Goal: Task Accomplishment & Management: Use online tool/utility

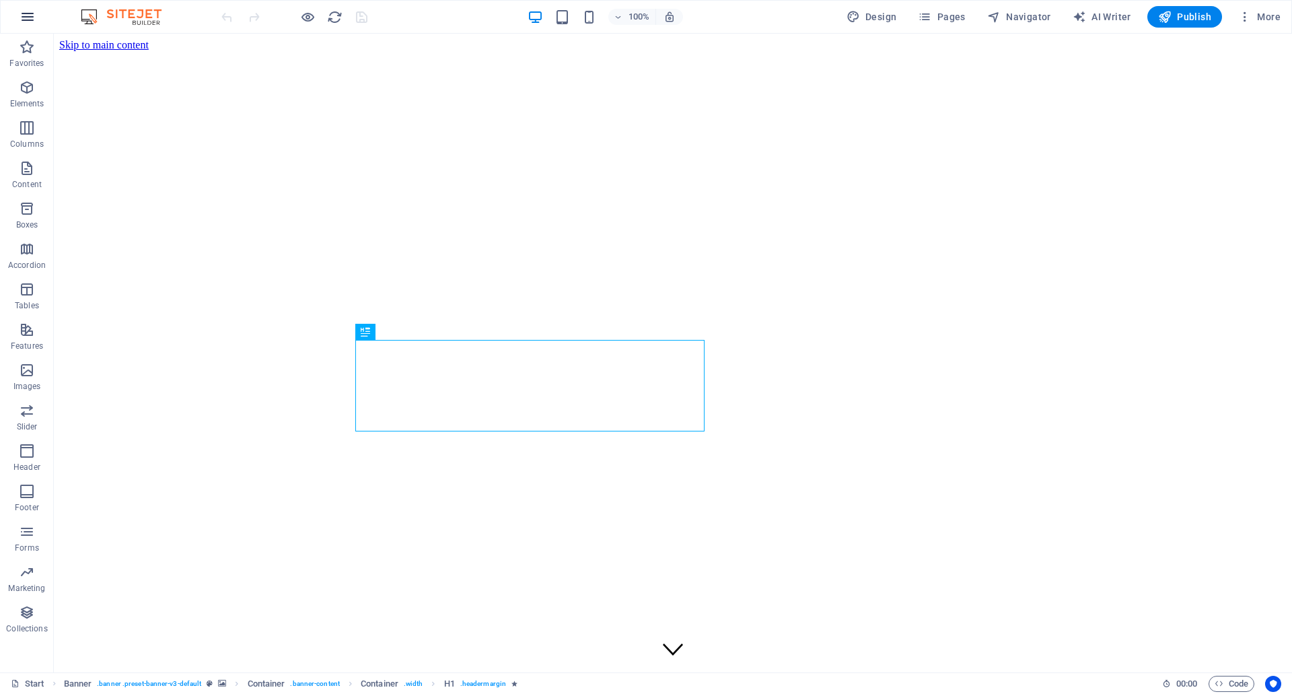
click at [33, 21] on icon "button" at bounding box center [28, 17] width 16 height 16
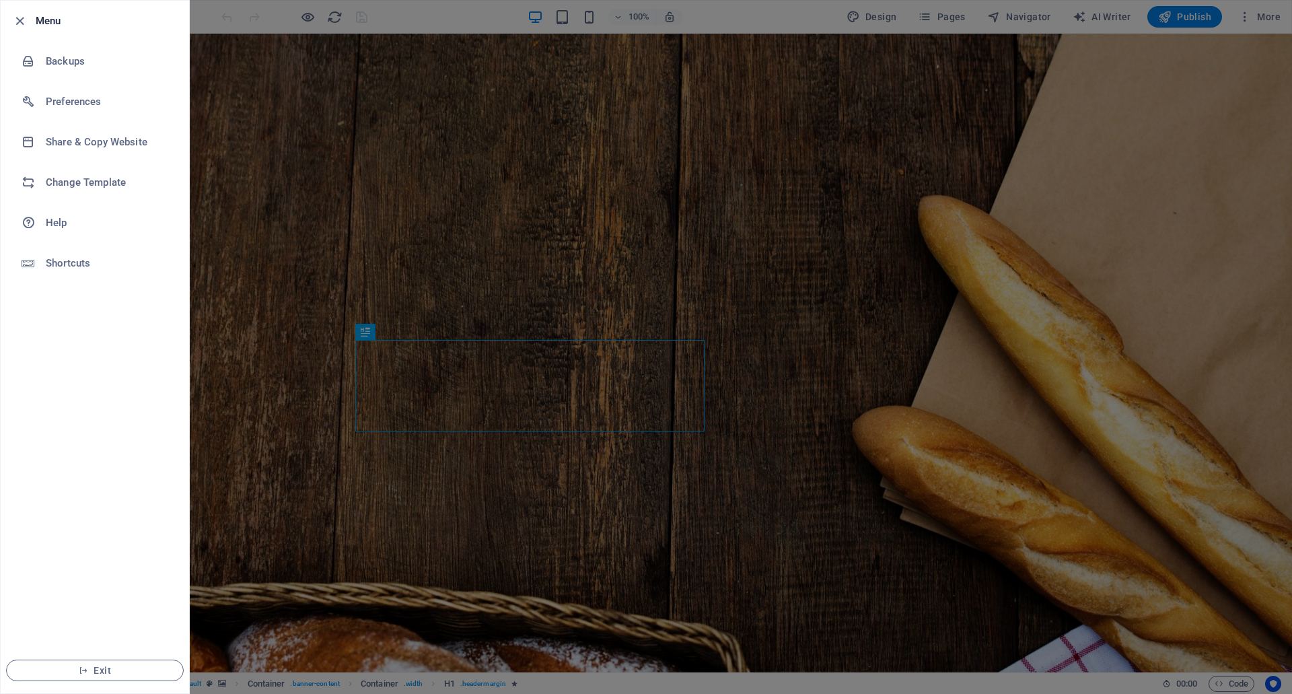
drag, startPoint x: 22, startPoint y: 24, endPoint x: 120, endPoint y: 40, distance: 98.8
click at [22, 24] on icon "button" at bounding box center [19, 20] width 15 height 15
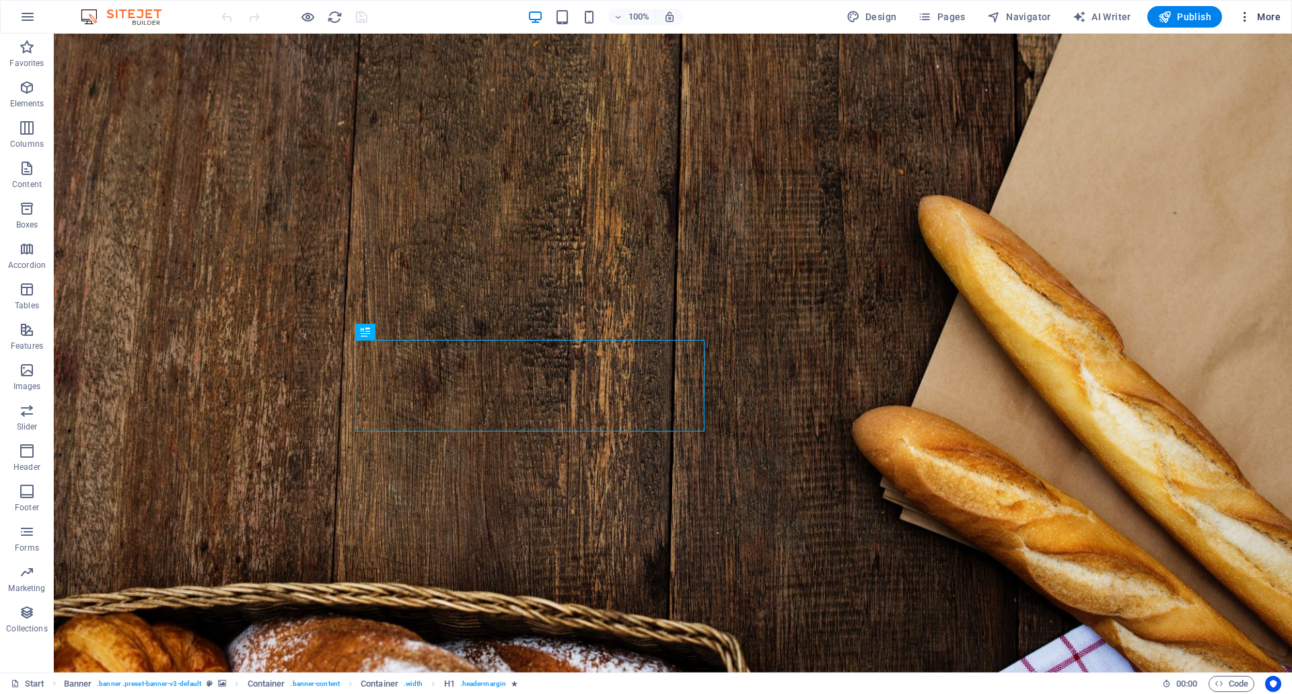
click at [1245, 13] on icon "button" at bounding box center [1244, 16] width 13 height 13
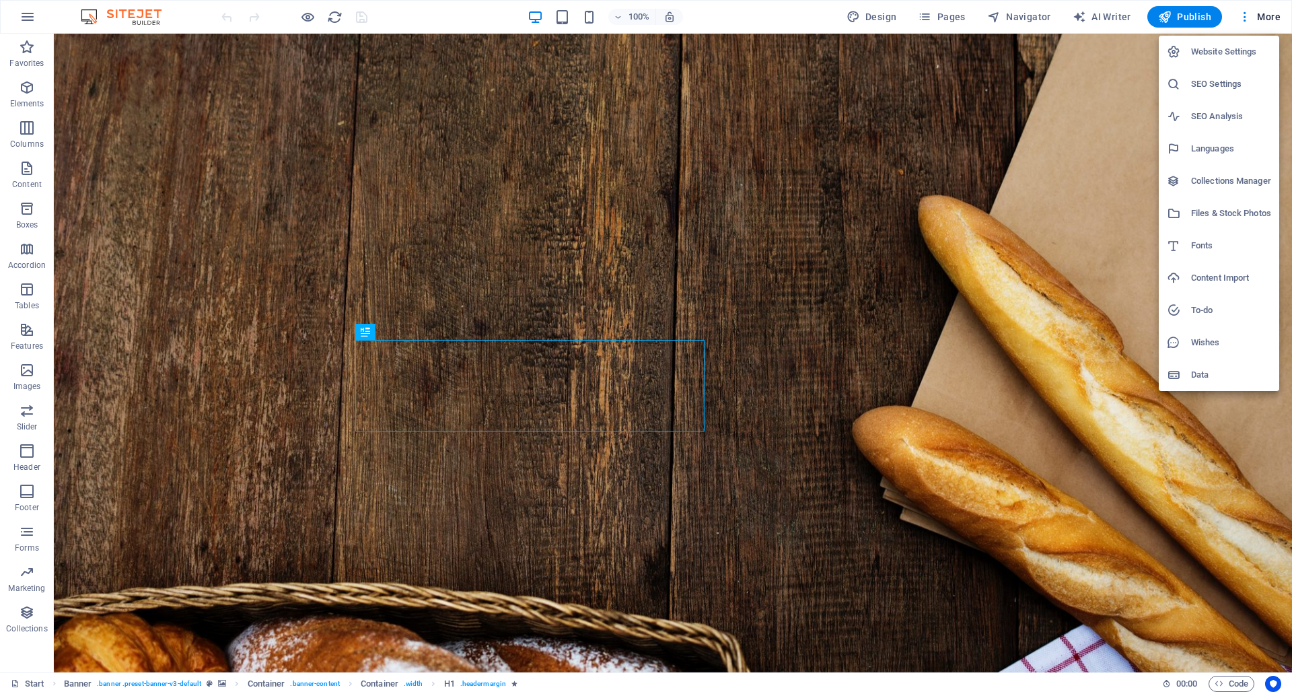
click at [1043, 65] on div at bounding box center [646, 347] width 1292 height 694
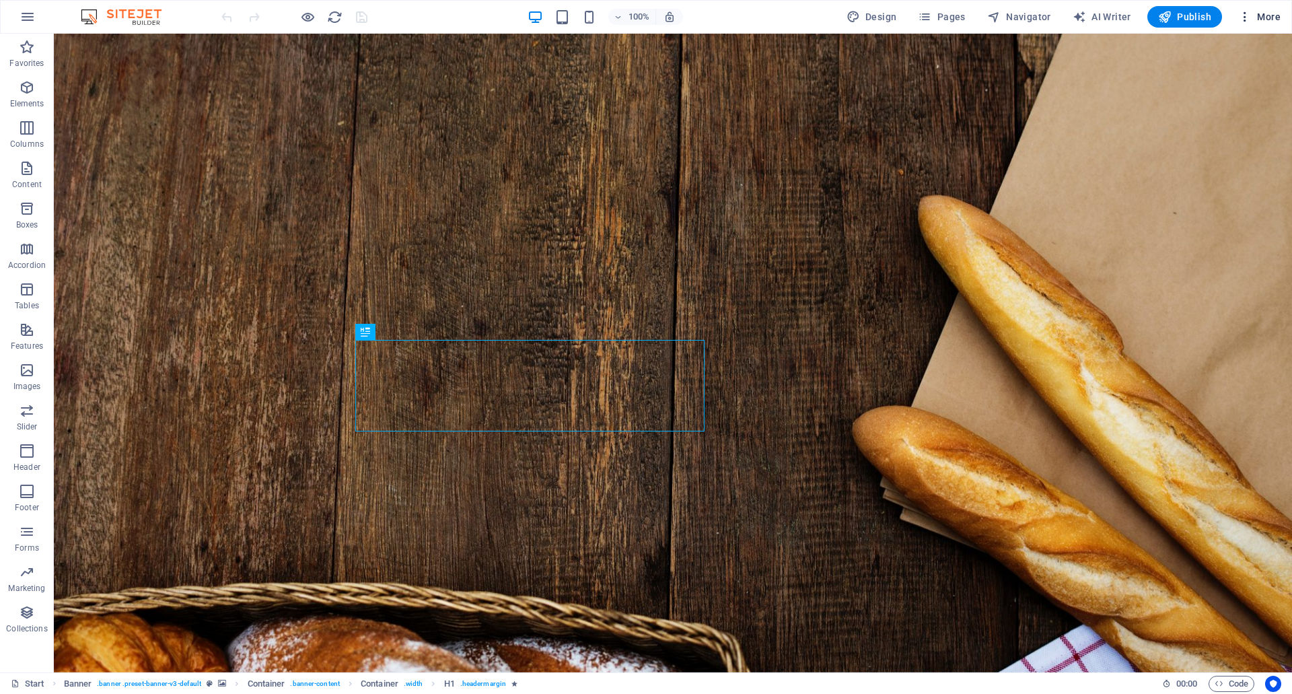
click at [1263, 18] on span "More" at bounding box center [1259, 16] width 42 height 13
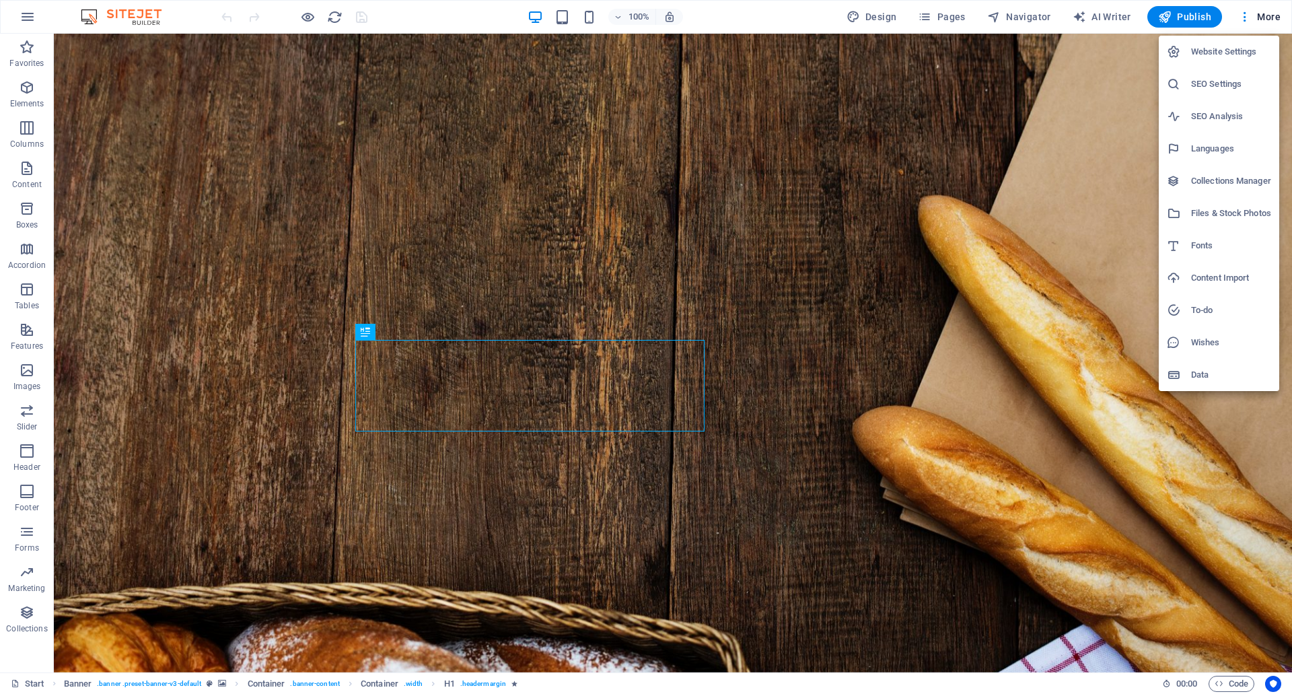
click at [1243, 24] on div at bounding box center [646, 347] width 1292 height 694
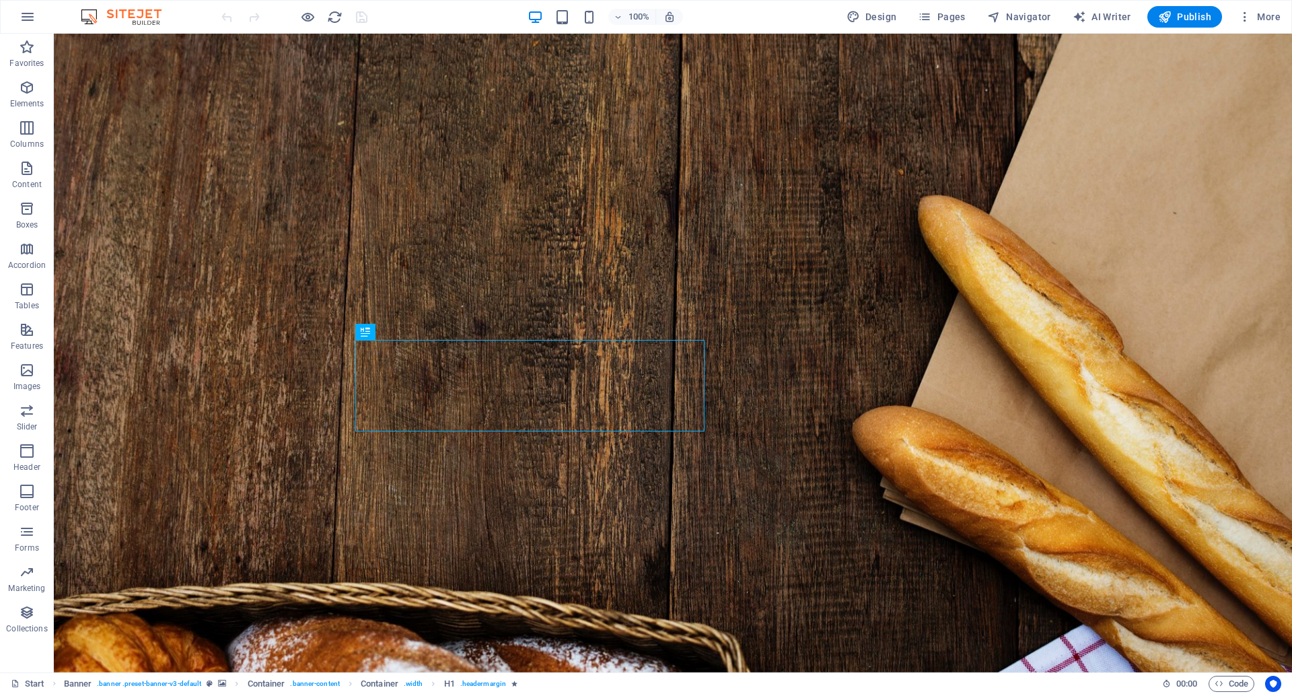
click at [1249, 22] on icon "button" at bounding box center [1244, 16] width 13 height 13
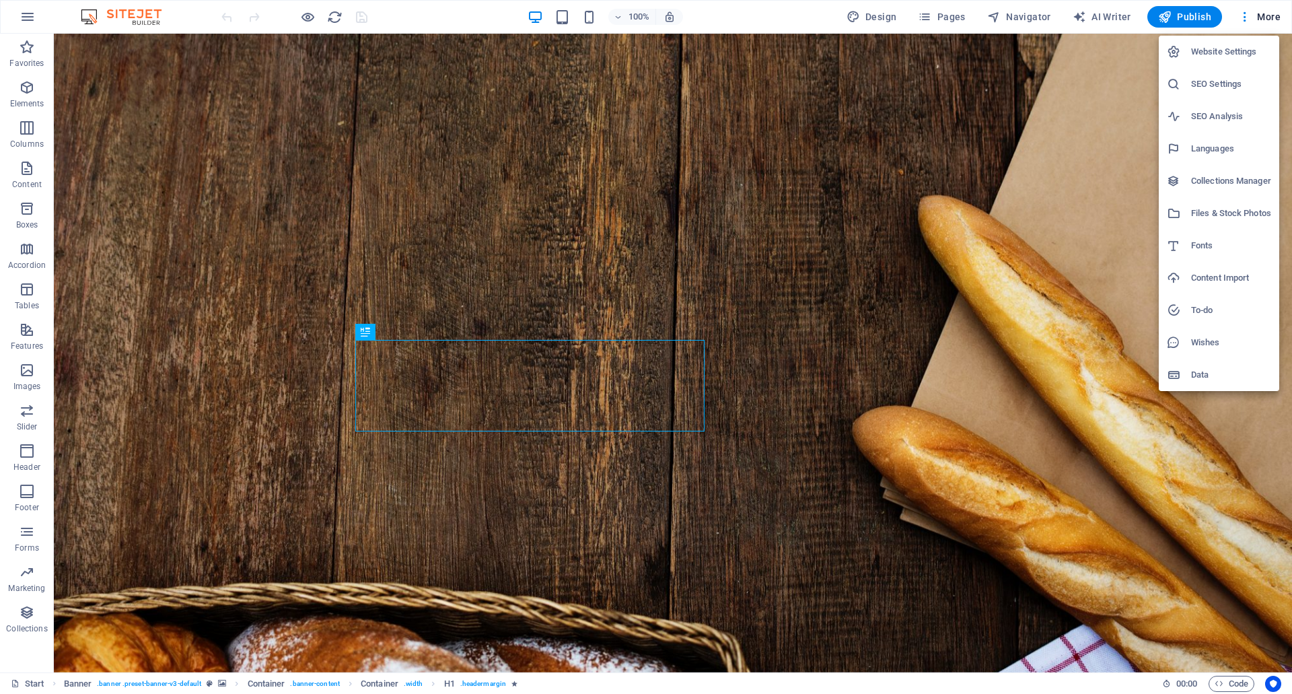
click at [1143, 75] on div at bounding box center [646, 347] width 1292 height 694
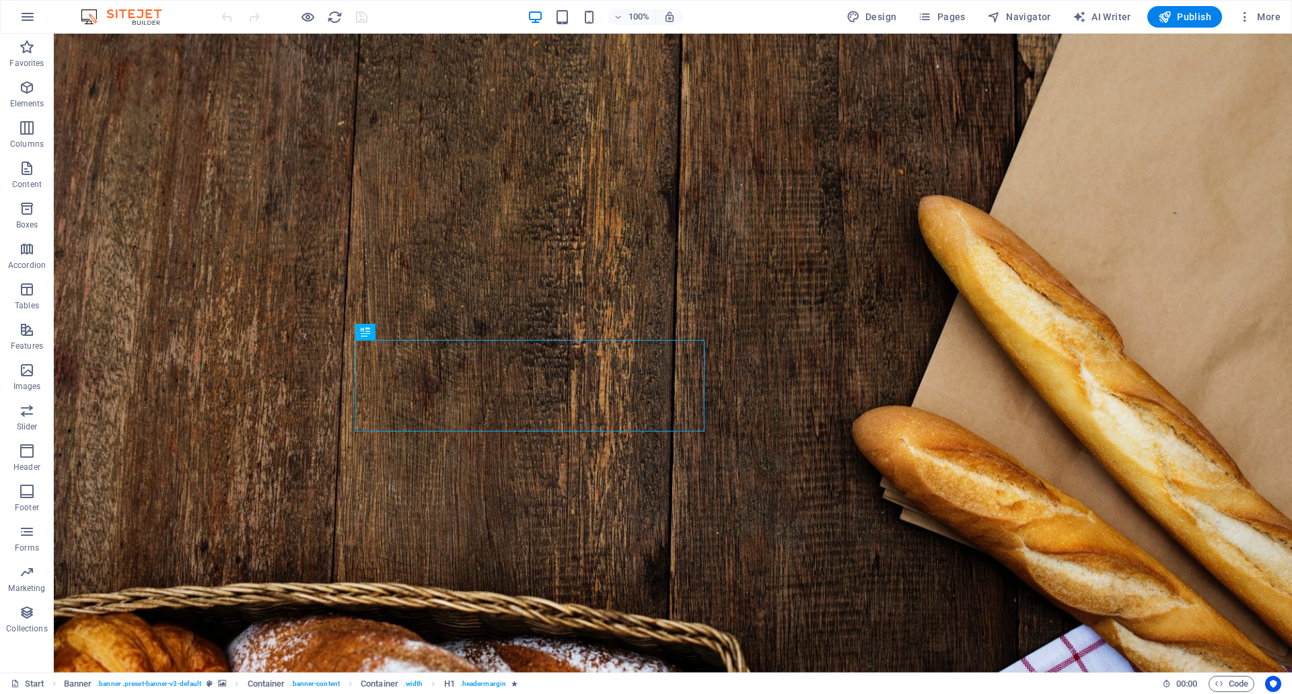
click at [133, 15] on img at bounding box center [127, 17] width 101 height 16
click at [34, 20] on icon "button" at bounding box center [28, 17] width 16 height 16
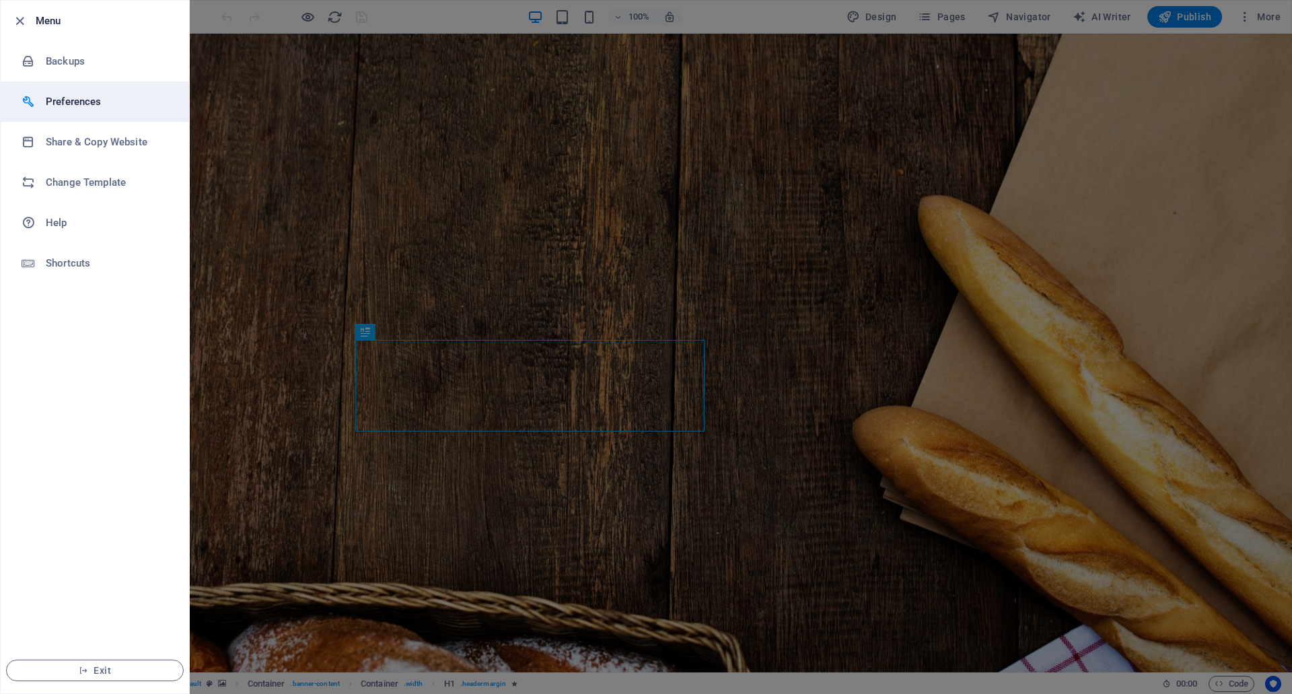
click at [82, 108] on h6 "Preferences" at bounding box center [108, 102] width 125 height 16
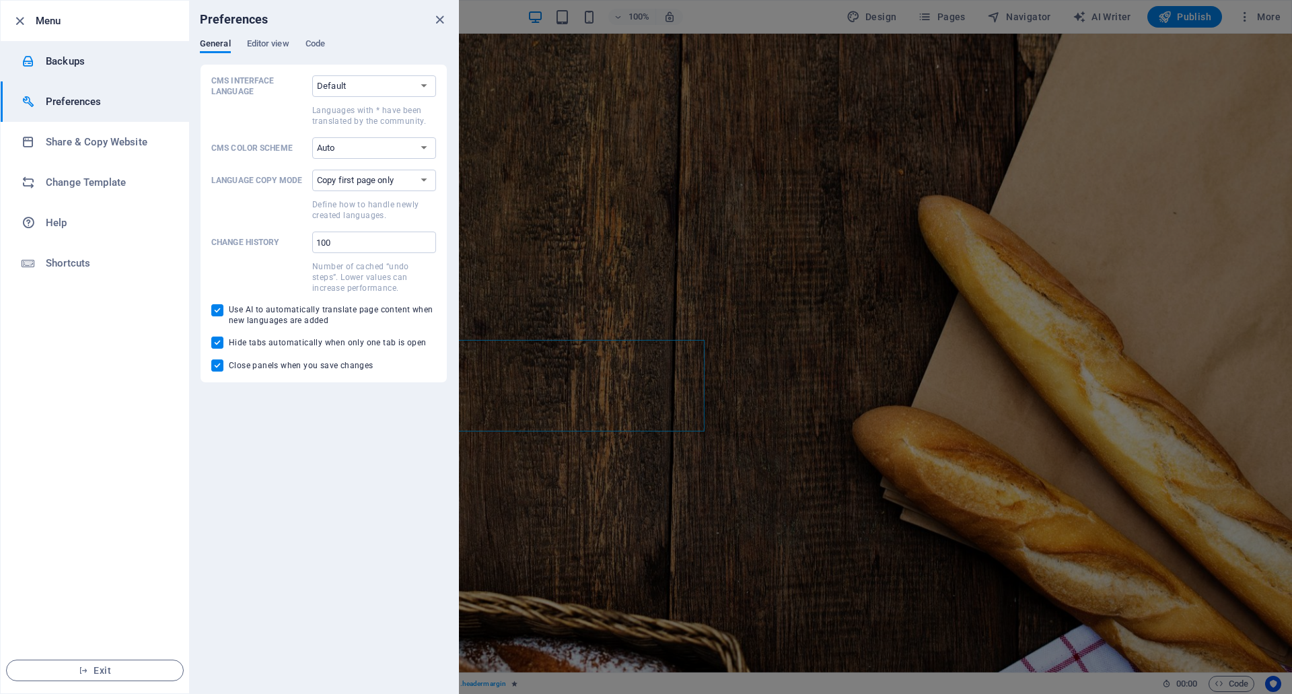
click at [83, 67] on h6 "Backups" at bounding box center [108, 61] width 125 height 16
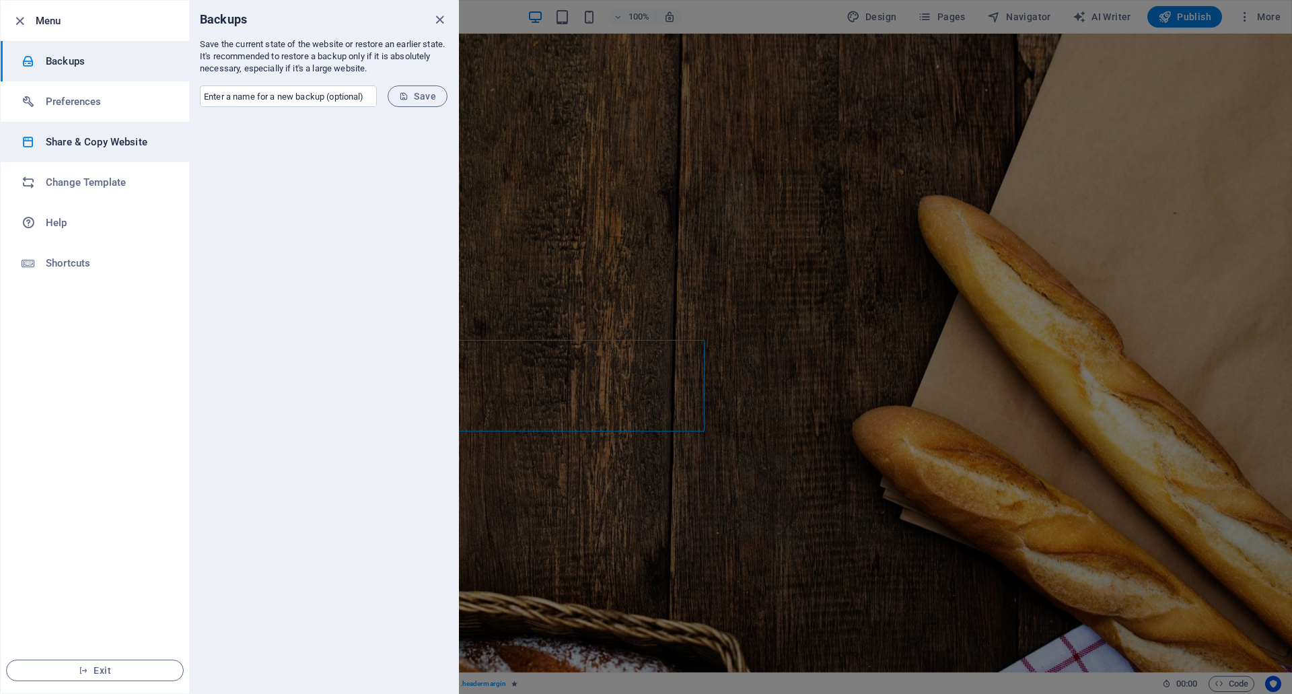
click at [79, 140] on h6 "Share & Copy Website" at bounding box center [108, 142] width 125 height 16
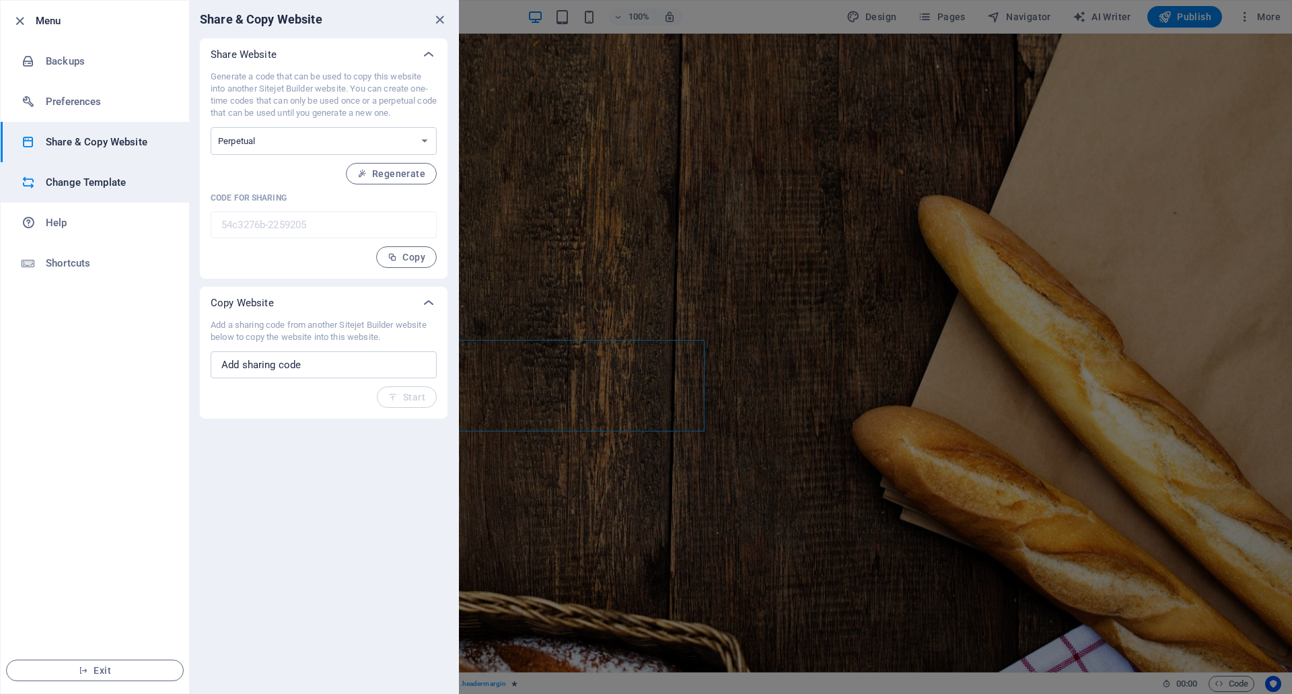
click at [87, 182] on h6 "Change Template" at bounding box center [108, 182] width 125 height 16
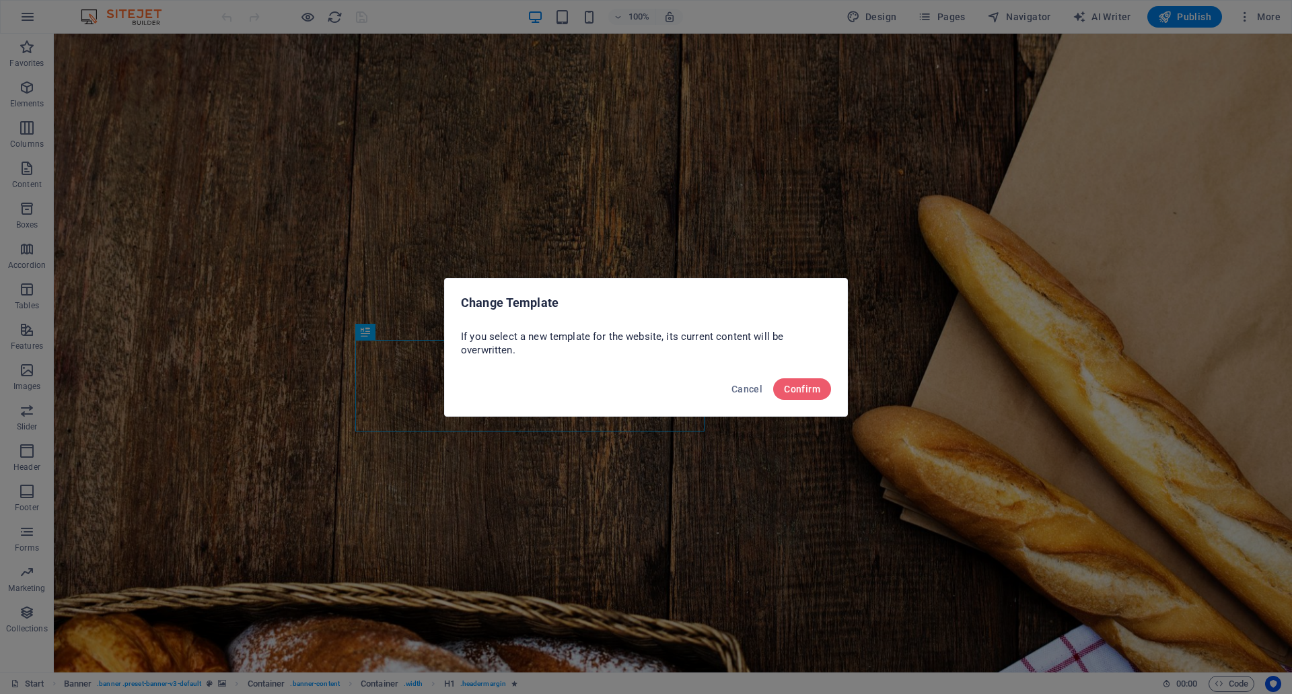
drag, startPoint x: 775, startPoint y: 376, endPoint x: 781, endPoint y: 389, distance: 14.5
click at [775, 376] on div "Cancel Confirm" at bounding box center [646, 393] width 402 height 46
click at [796, 391] on span "Confirm" at bounding box center [802, 389] width 36 height 11
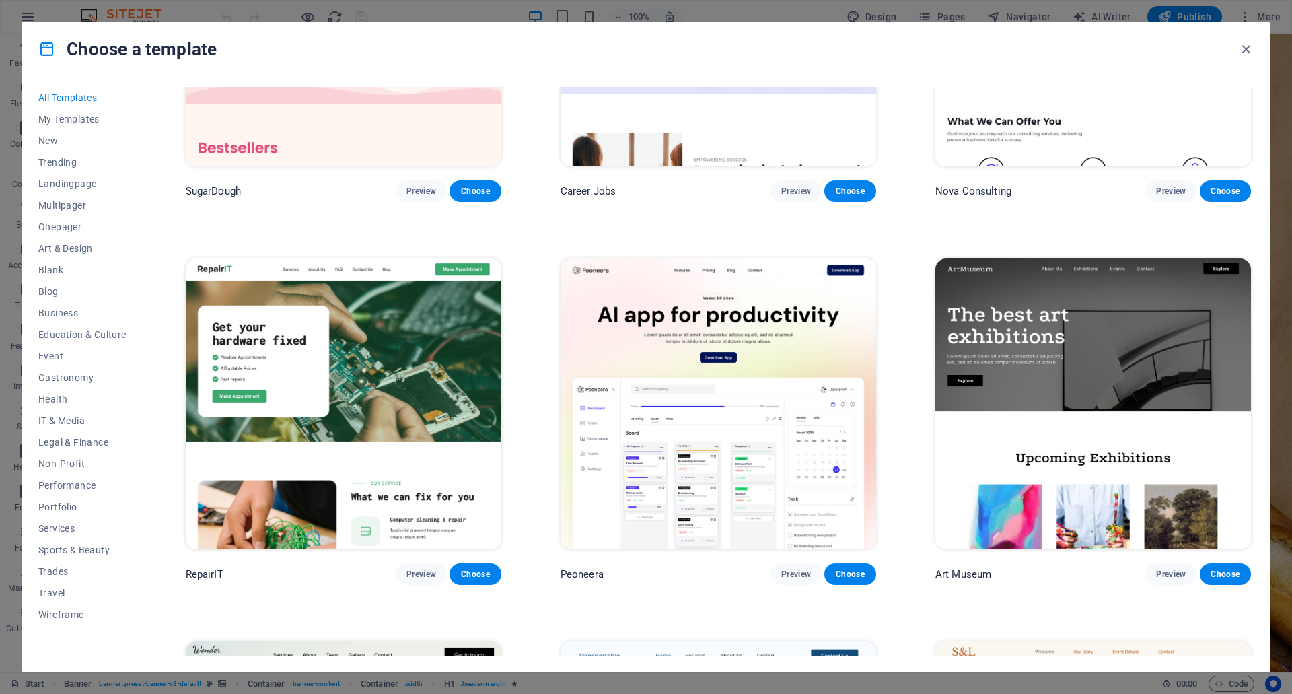
scroll to position [404, 0]
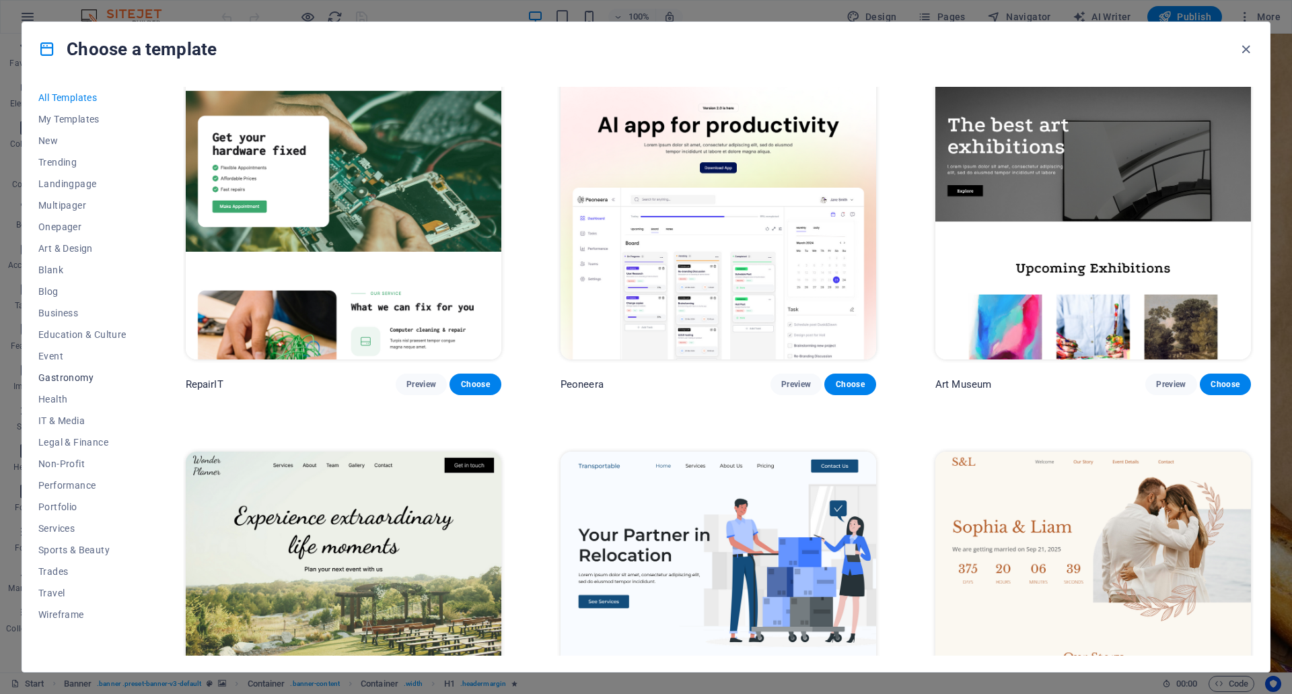
click at [73, 369] on button "Gastronomy" at bounding box center [82, 378] width 88 height 22
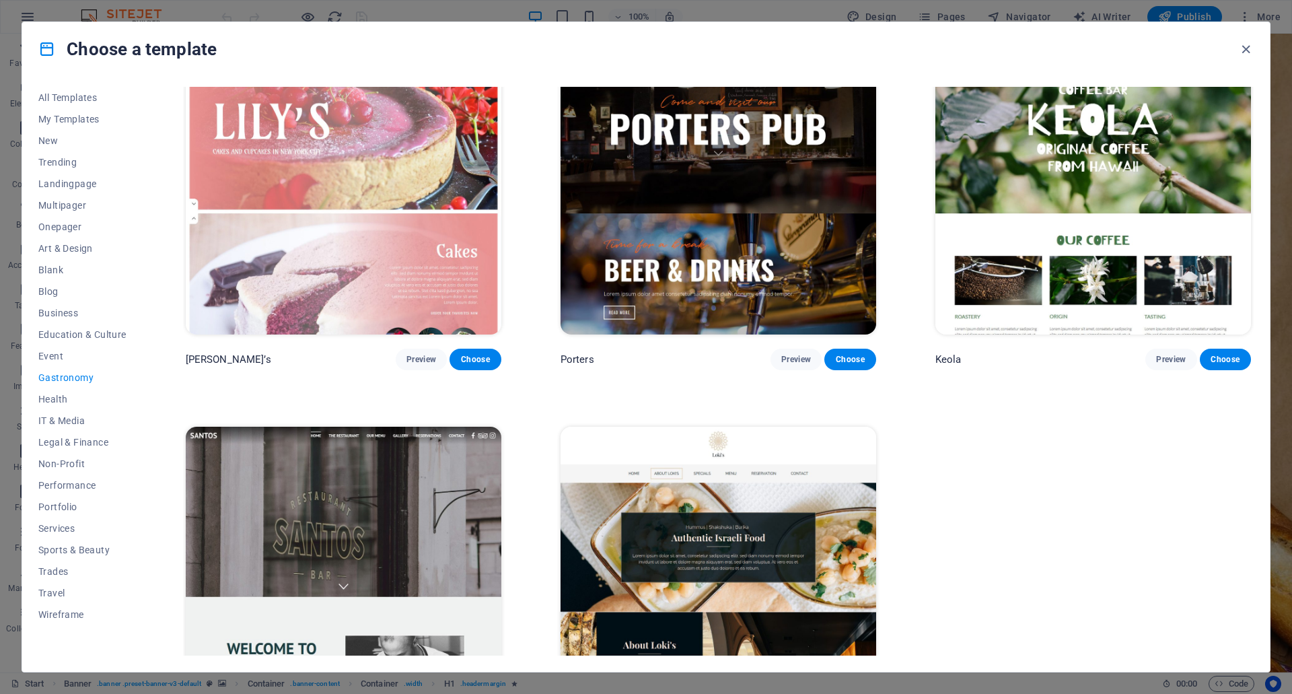
scroll to position [1667, 0]
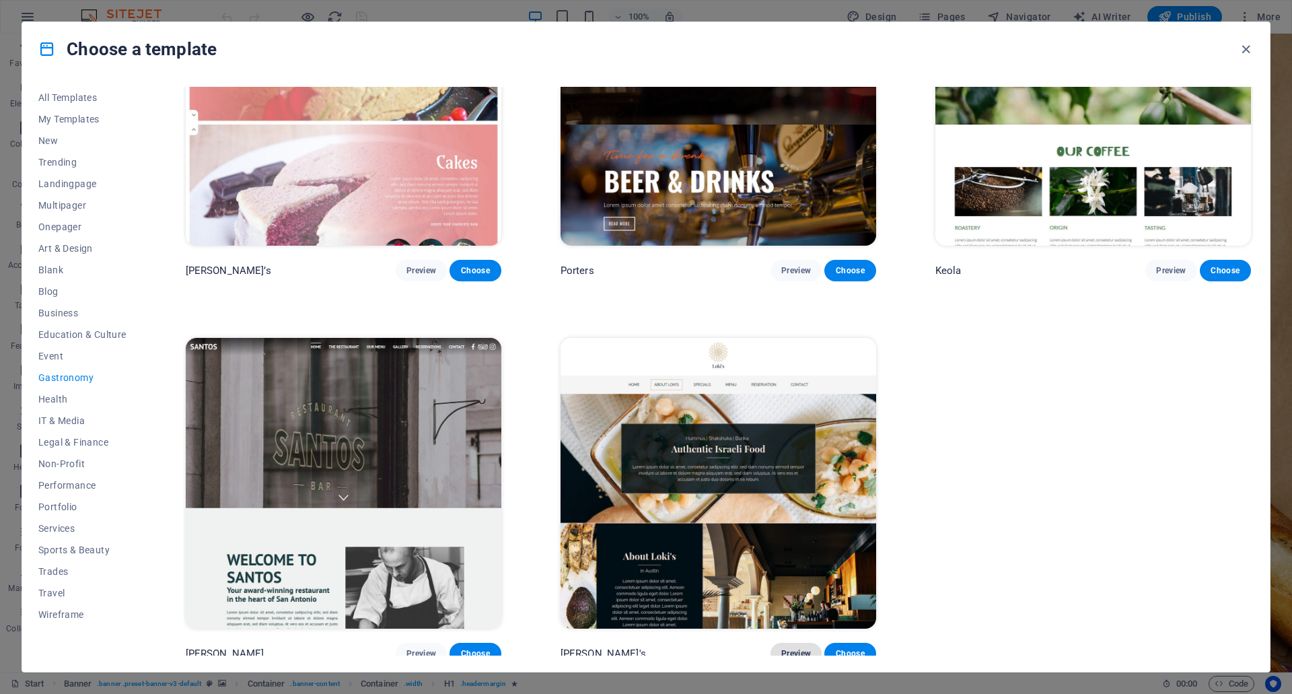
click at [773, 643] on button "Preview" at bounding box center [796, 654] width 51 height 22
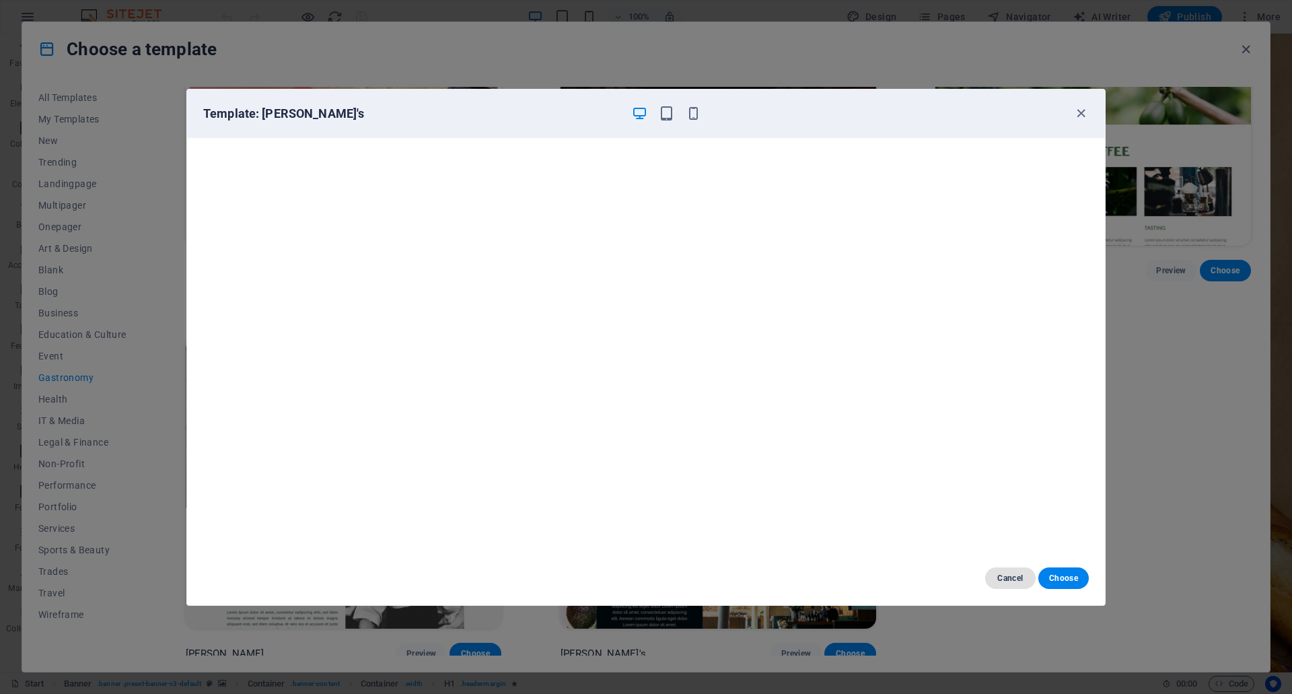
click at [1008, 577] on span "Cancel" at bounding box center [1010, 578] width 29 height 11
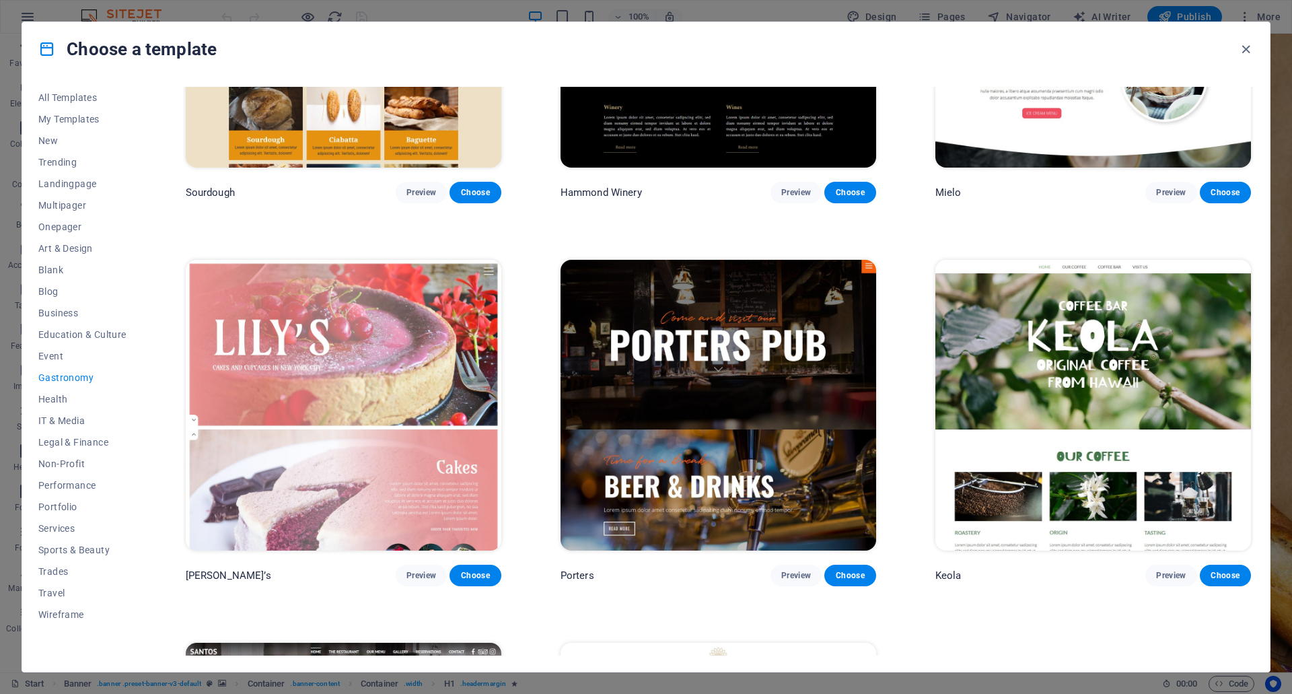
scroll to position [1331, 0]
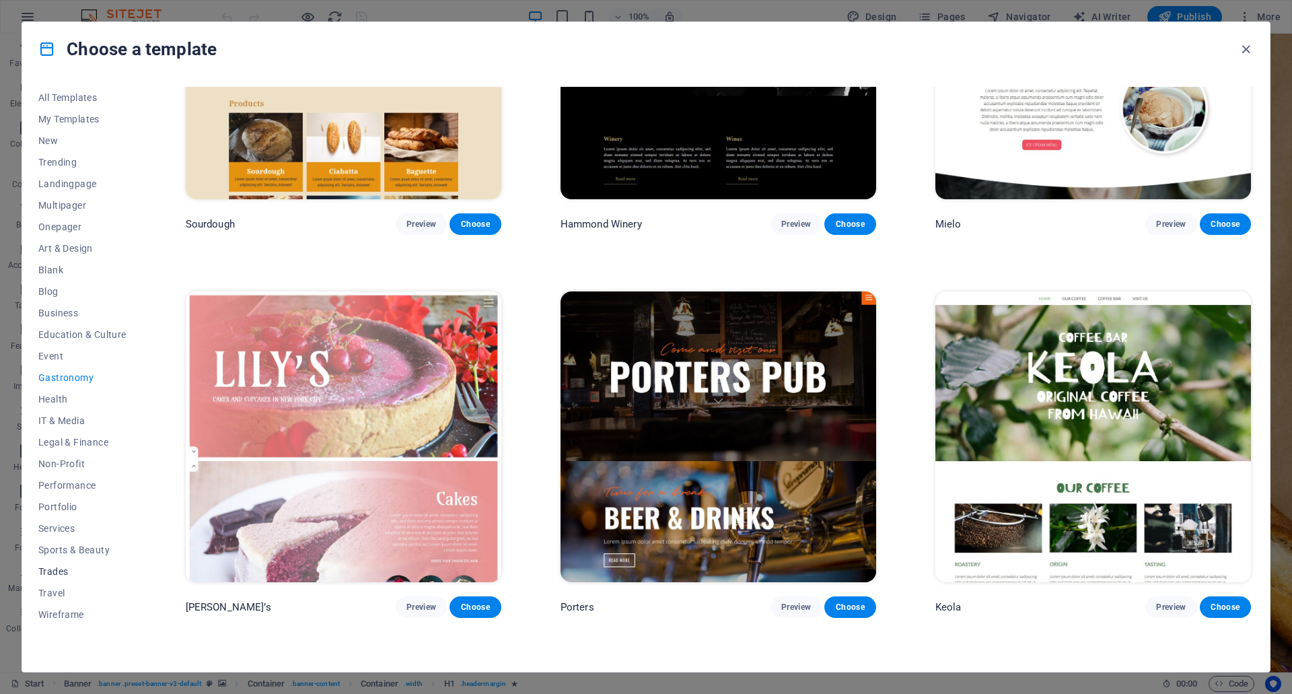
click at [69, 573] on span "Trades" at bounding box center [82, 571] width 88 height 11
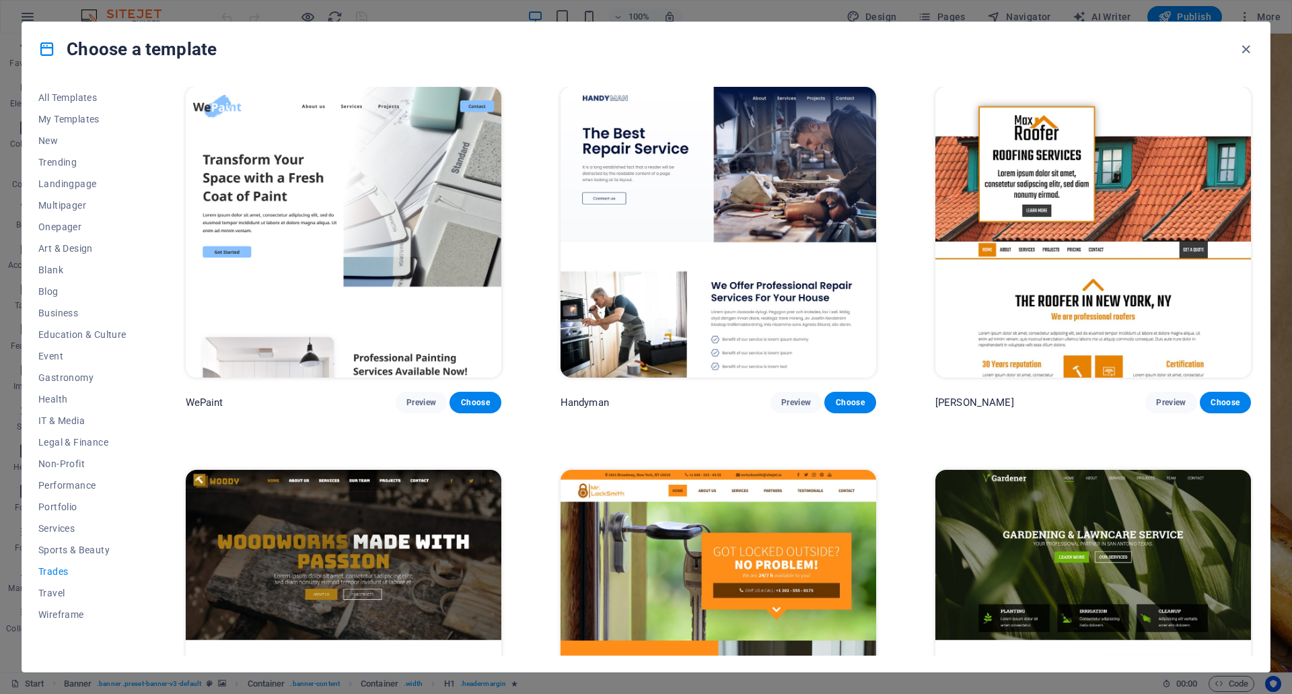
scroll to position [0, 0]
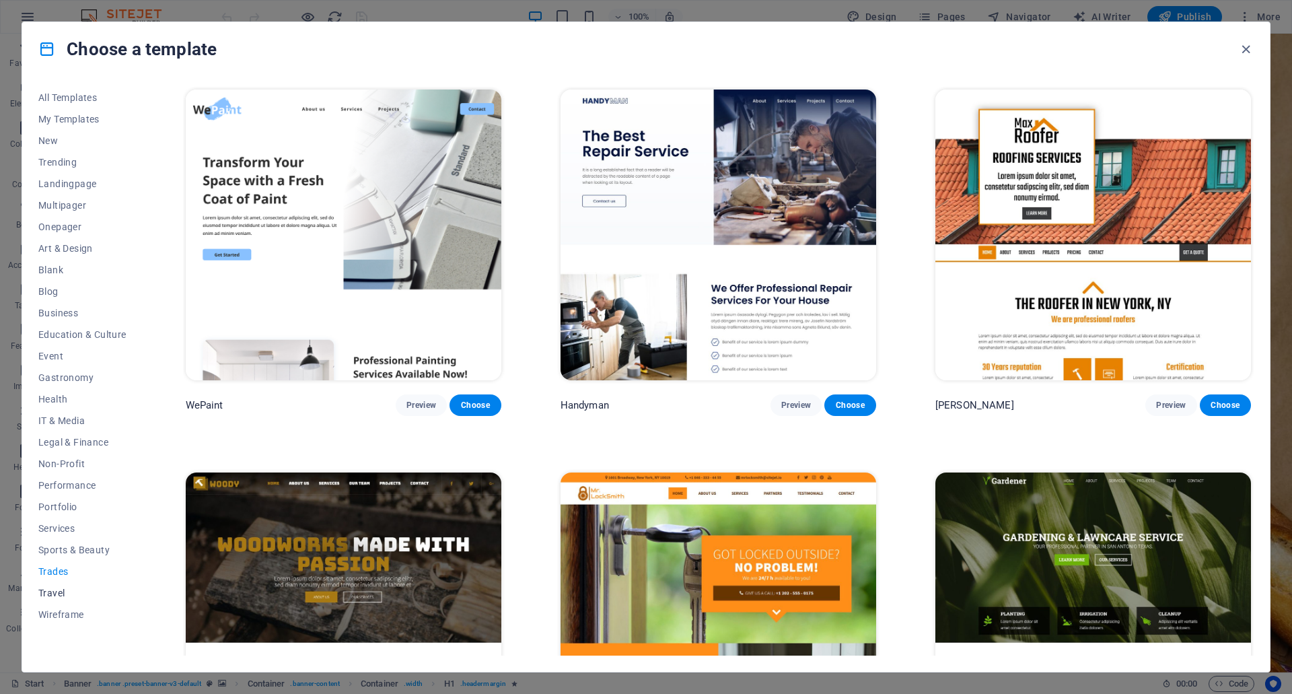
click at [48, 590] on span "Travel" at bounding box center [82, 593] width 88 height 11
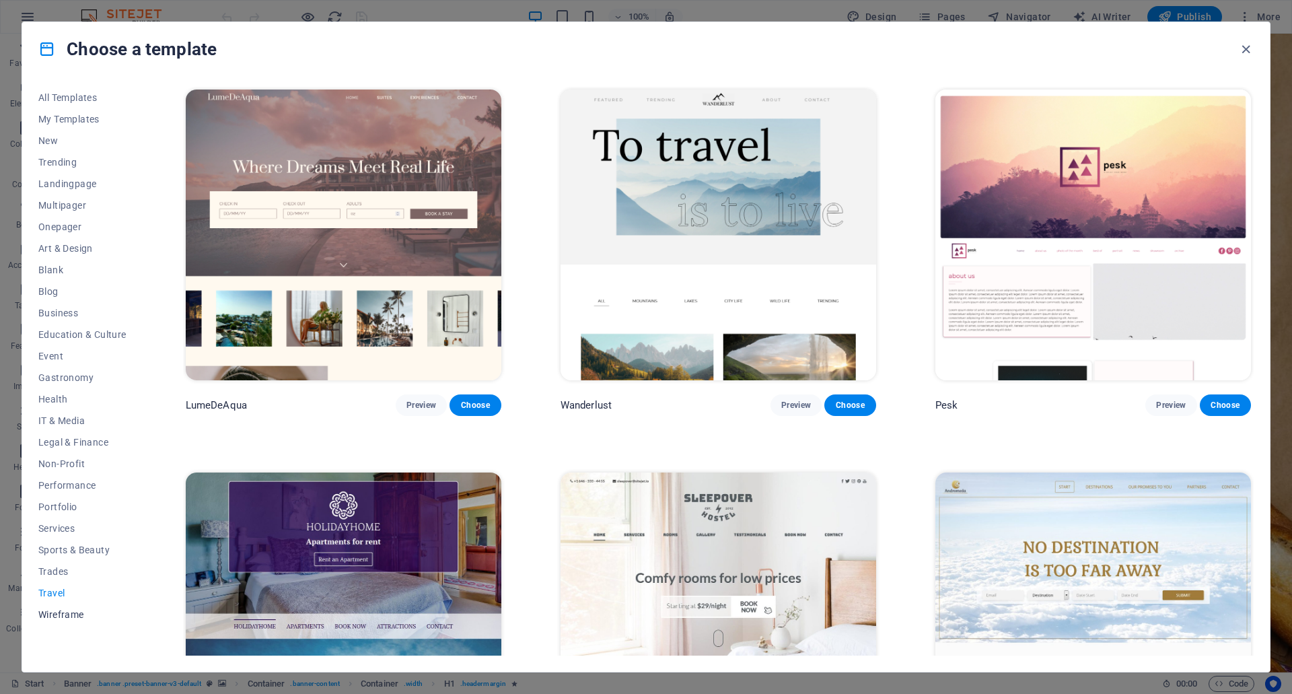
click at [49, 614] on span "Wireframe" at bounding box center [82, 614] width 88 height 11
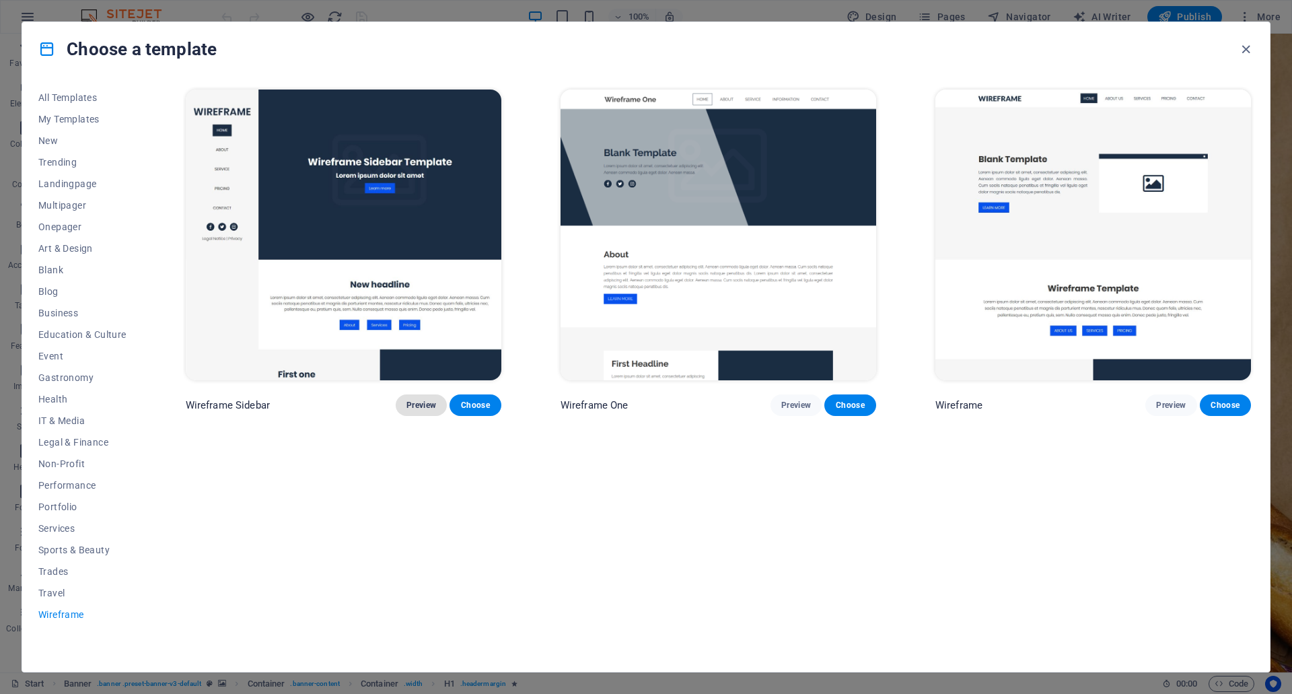
click at [415, 404] on span "Preview" at bounding box center [422, 405] width 30 height 11
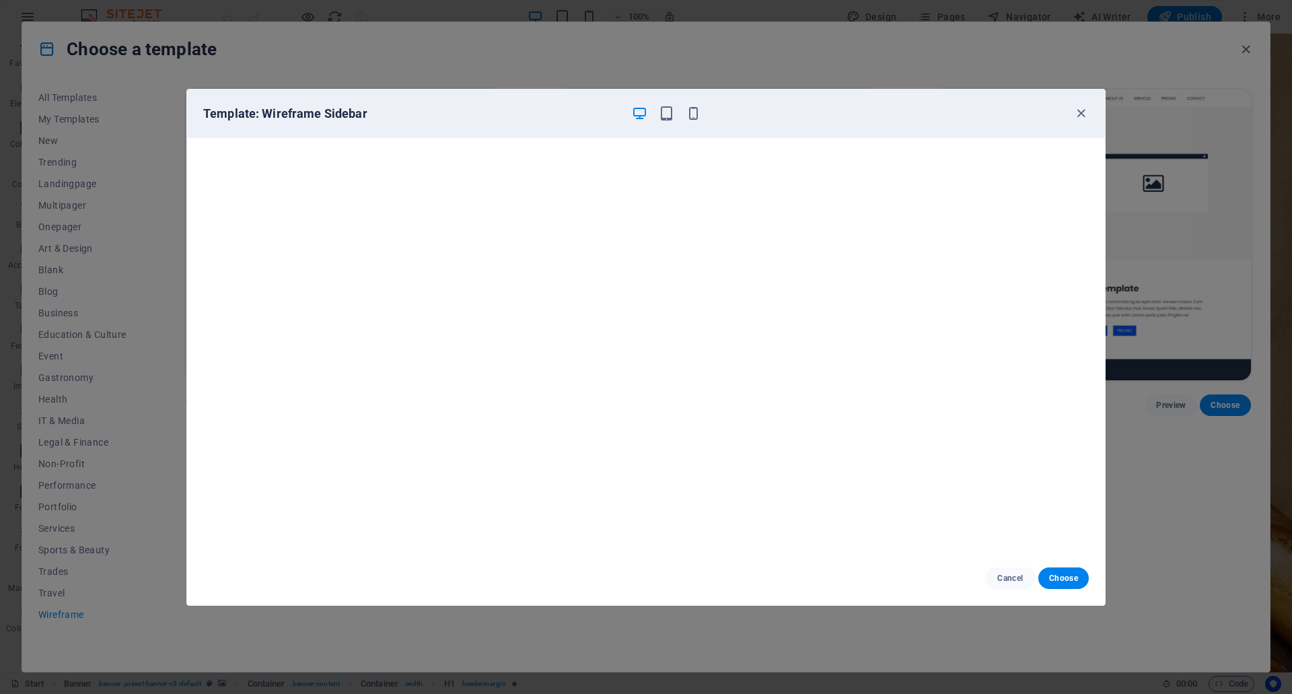
drag, startPoint x: 693, startPoint y: 115, endPoint x: 683, endPoint y: 122, distance: 12.5
click at [693, 115] on icon "button" at bounding box center [693, 113] width 15 height 15
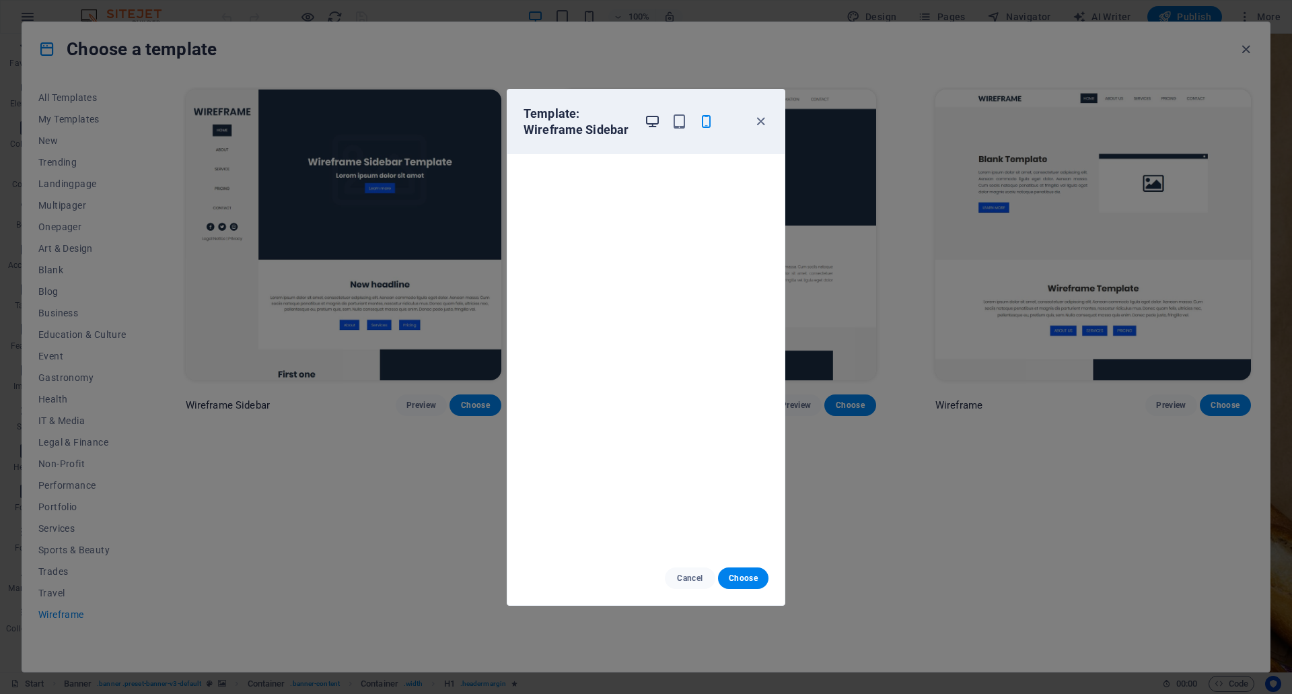
click at [650, 114] on icon "button" at bounding box center [652, 121] width 15 height 15
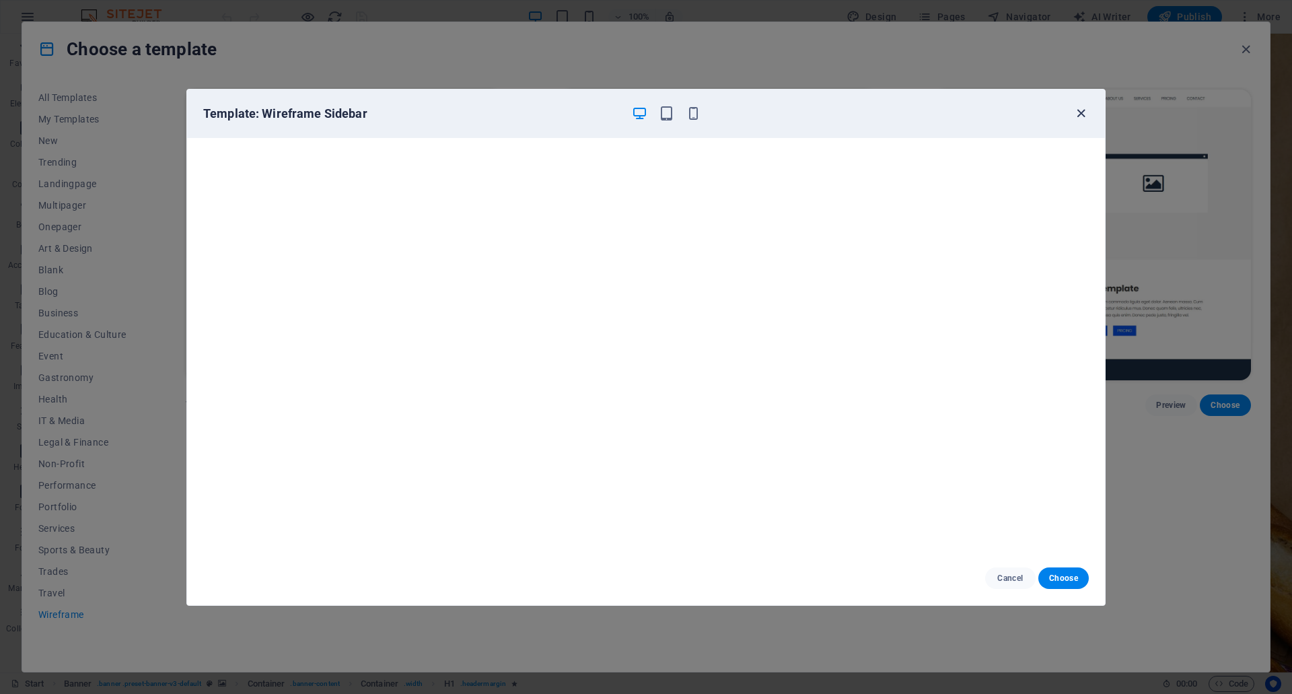
click at [1079, 114] on icon "button" at bounding box center [1080, 113] width 15 height 15
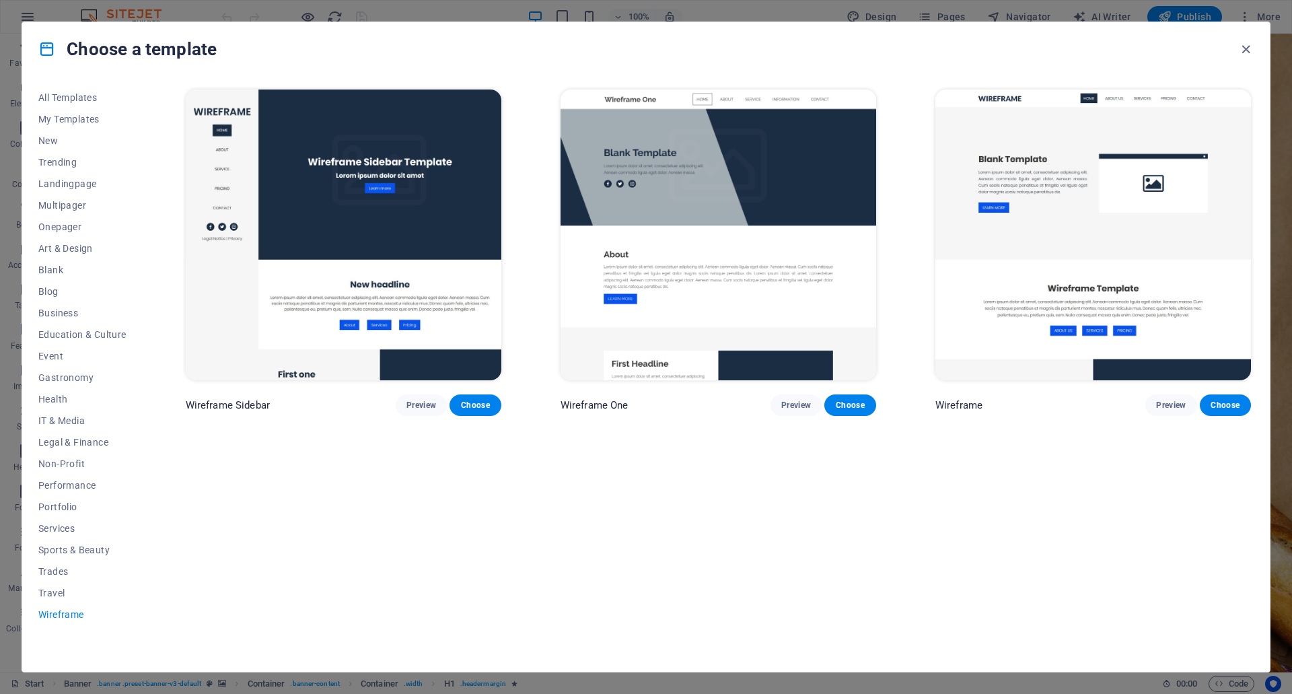
click at [700, 269] on img at bounding box center [719, 235] width 316 height 291
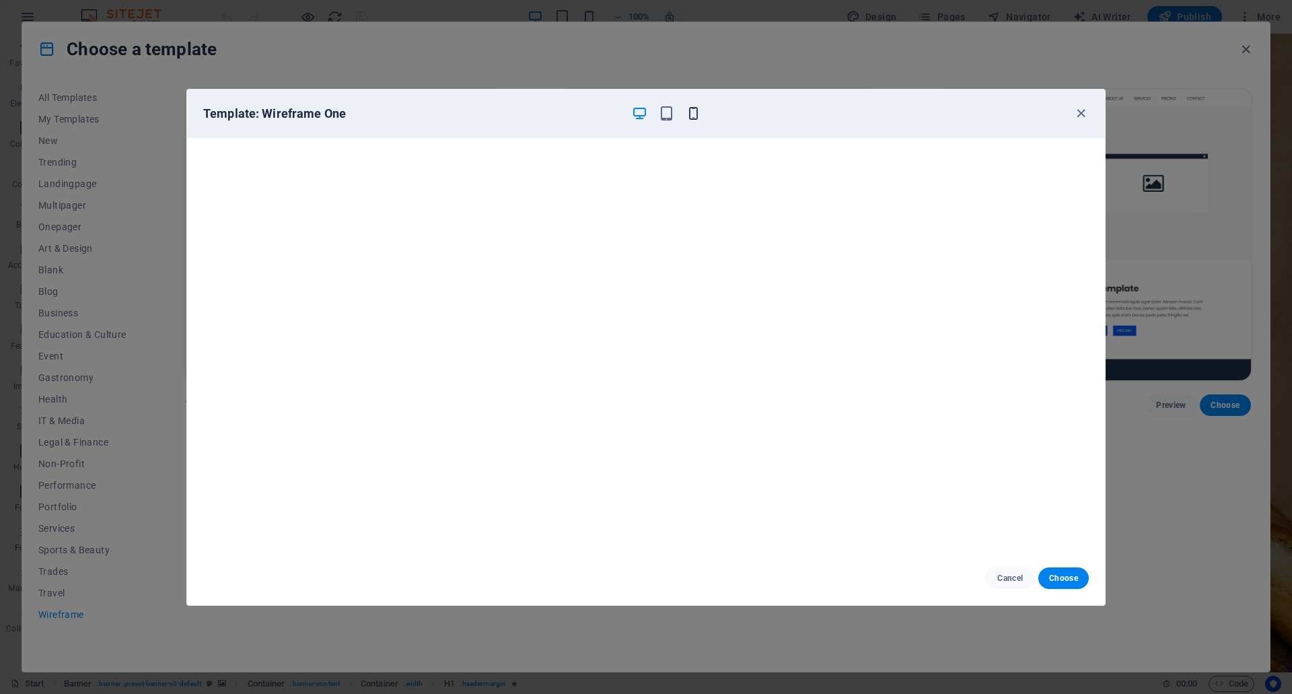
click at [693, 109] on icon "button" at bounding box center [693, 113] width 15 height 15
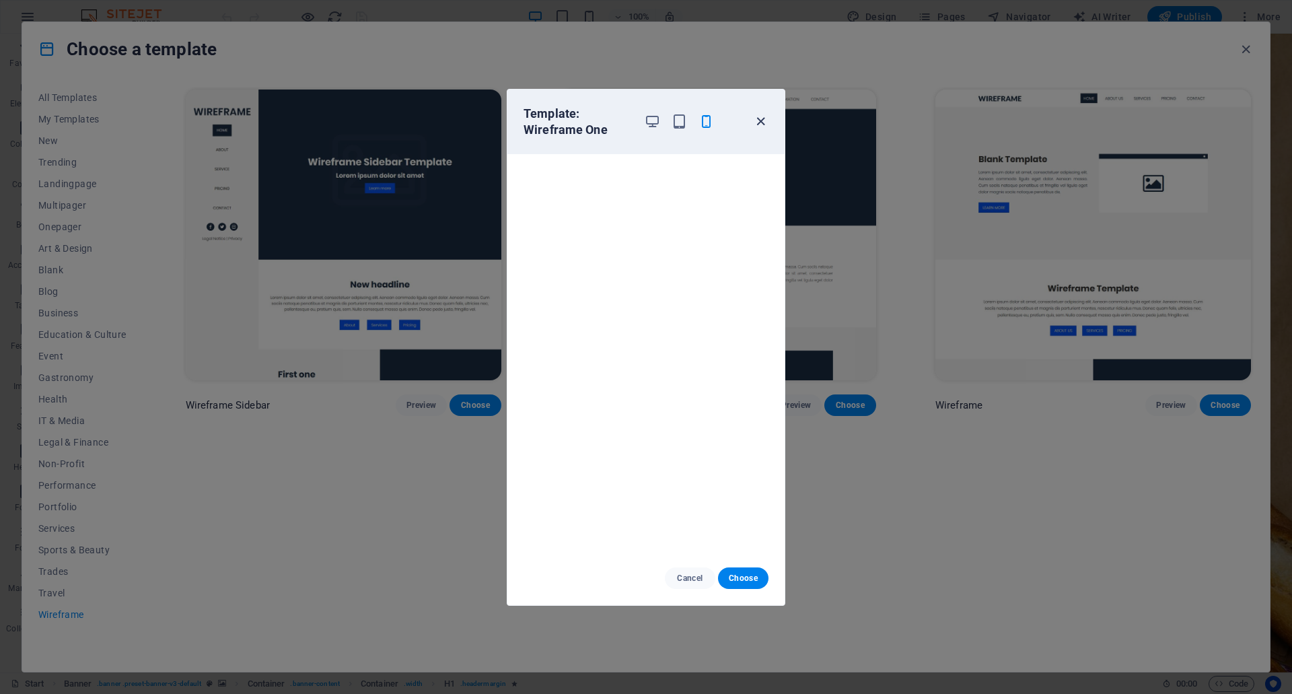
click at [763, 125] on icon "button" at bounding box center [760, 121] width 15 height 15
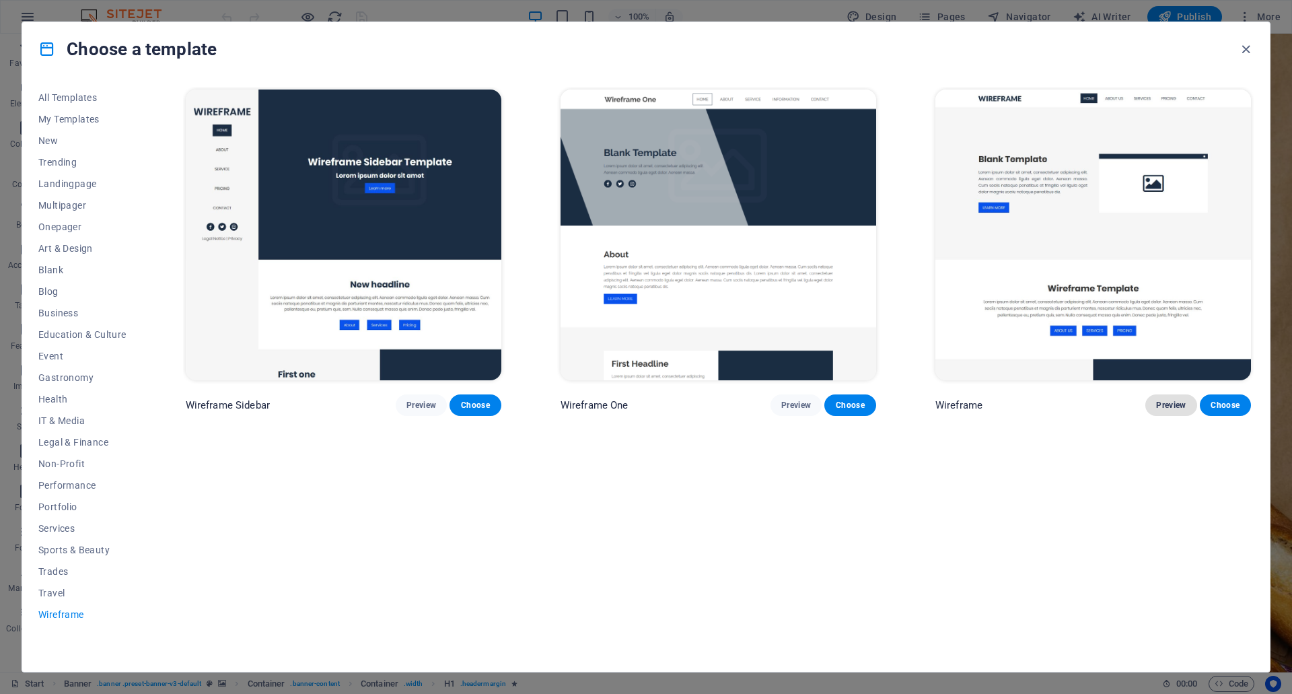
click at [1156, 402] on span "Preview" at bounding box center [1171, 405] width 30 height 11
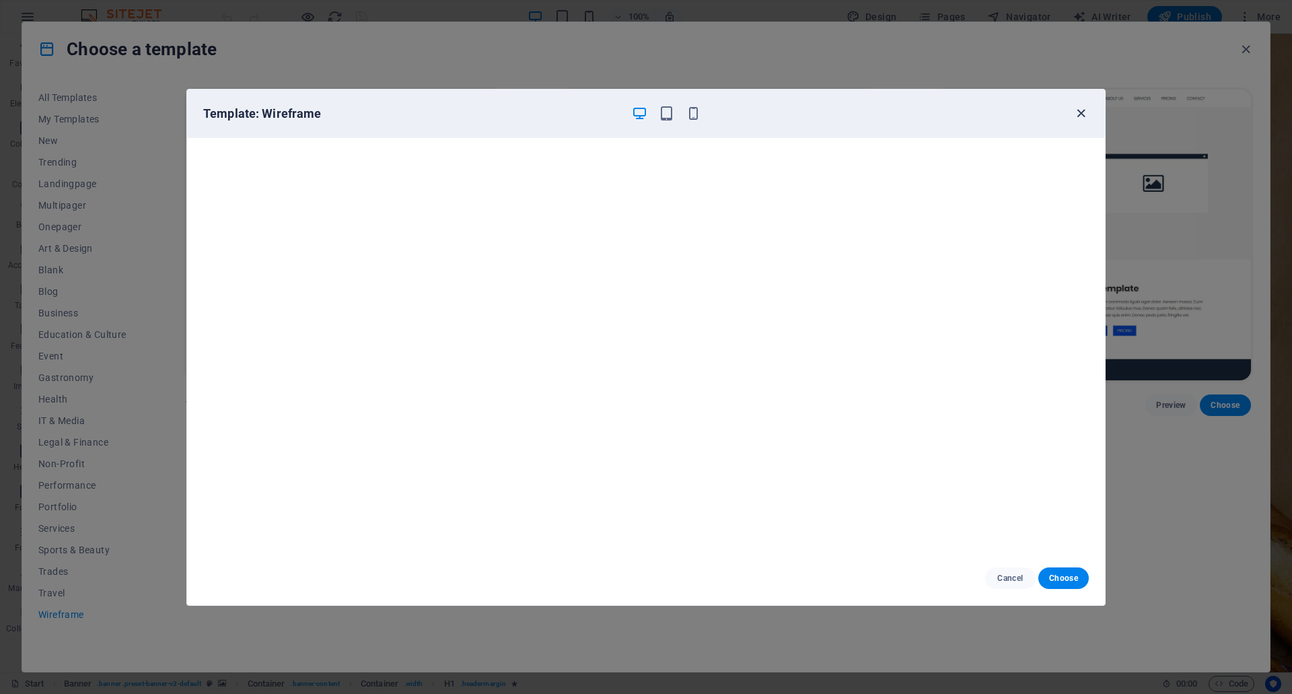
click at [1075, 119] on icon "button" at bounding box center [1080, 113] width 15 height 15
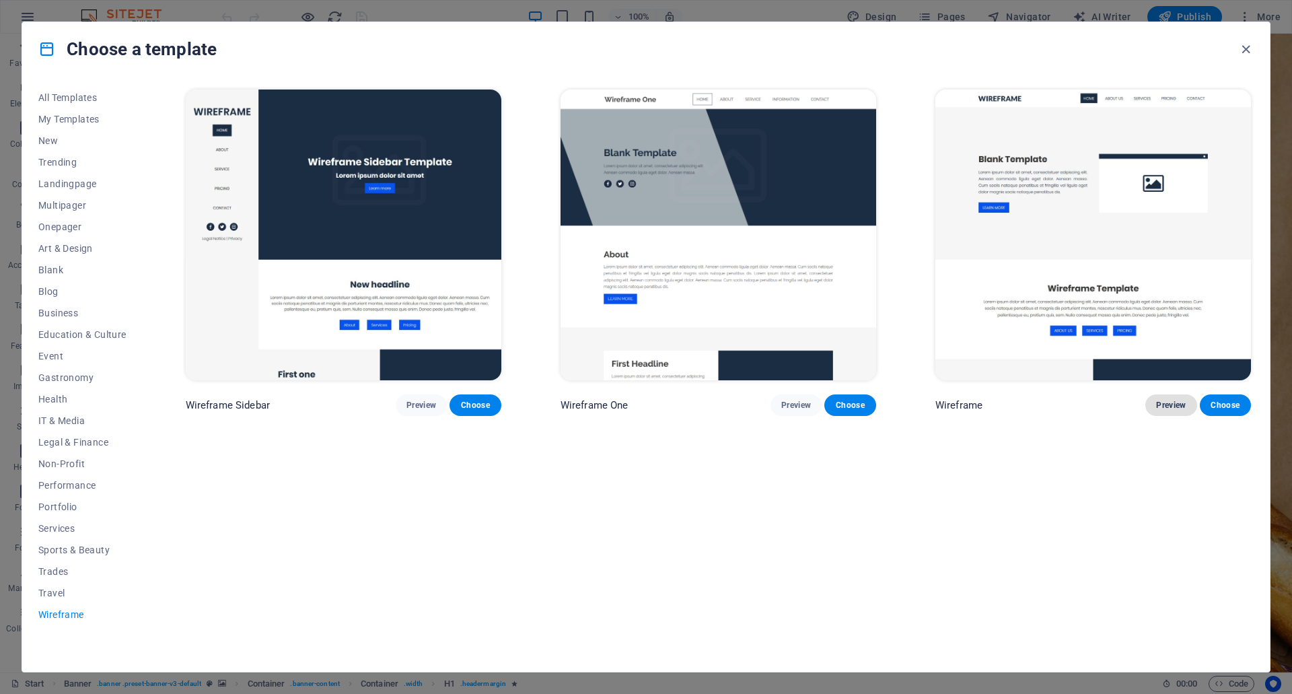
click at [1157, 400] on span "Preview" at bounding box center [1171, 405] width 30 height 11
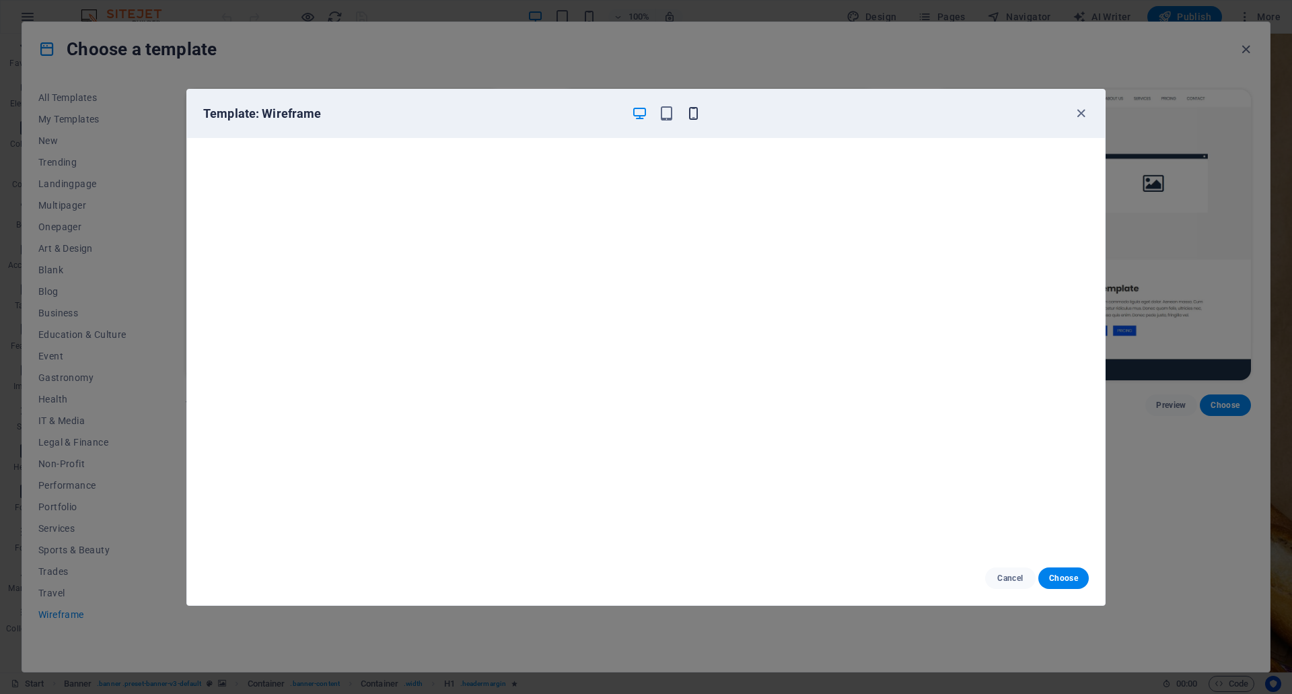
click at [693, 116] on icon "button" at bounding box center [693, 113] width 15 height 15
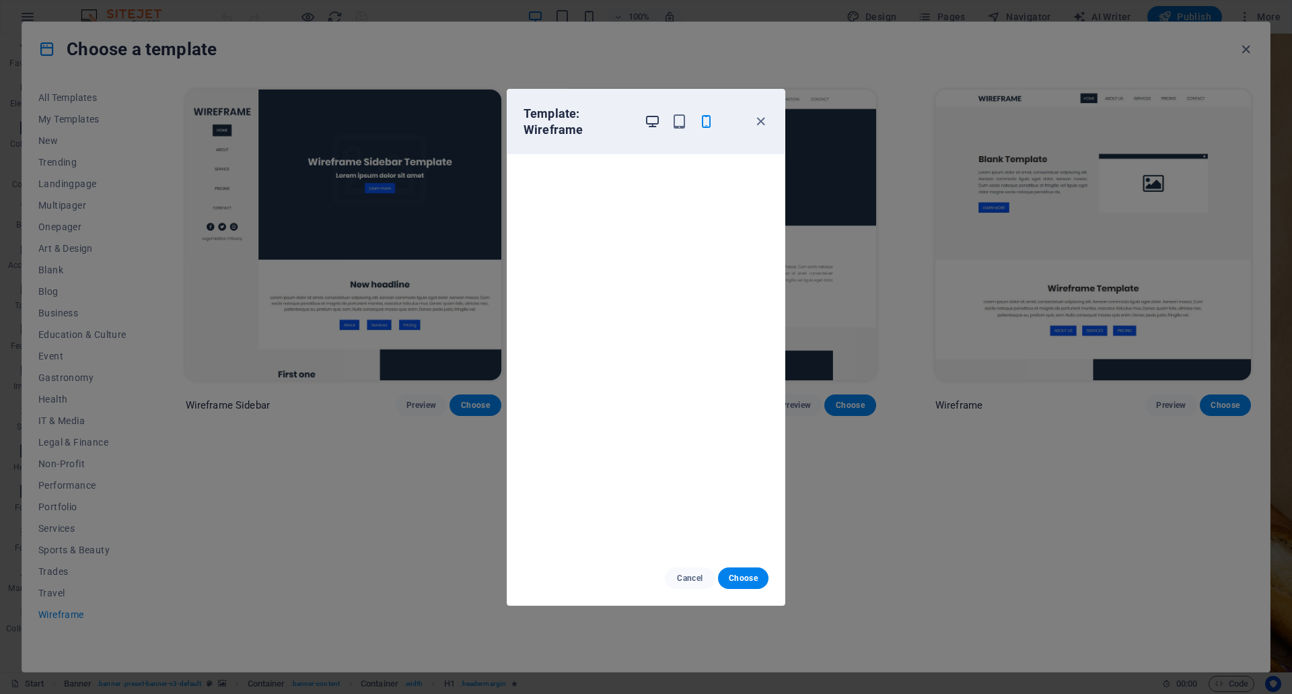
click at [646, 125] on icon "button" at bounding box center [652, 121] width 15 height 15
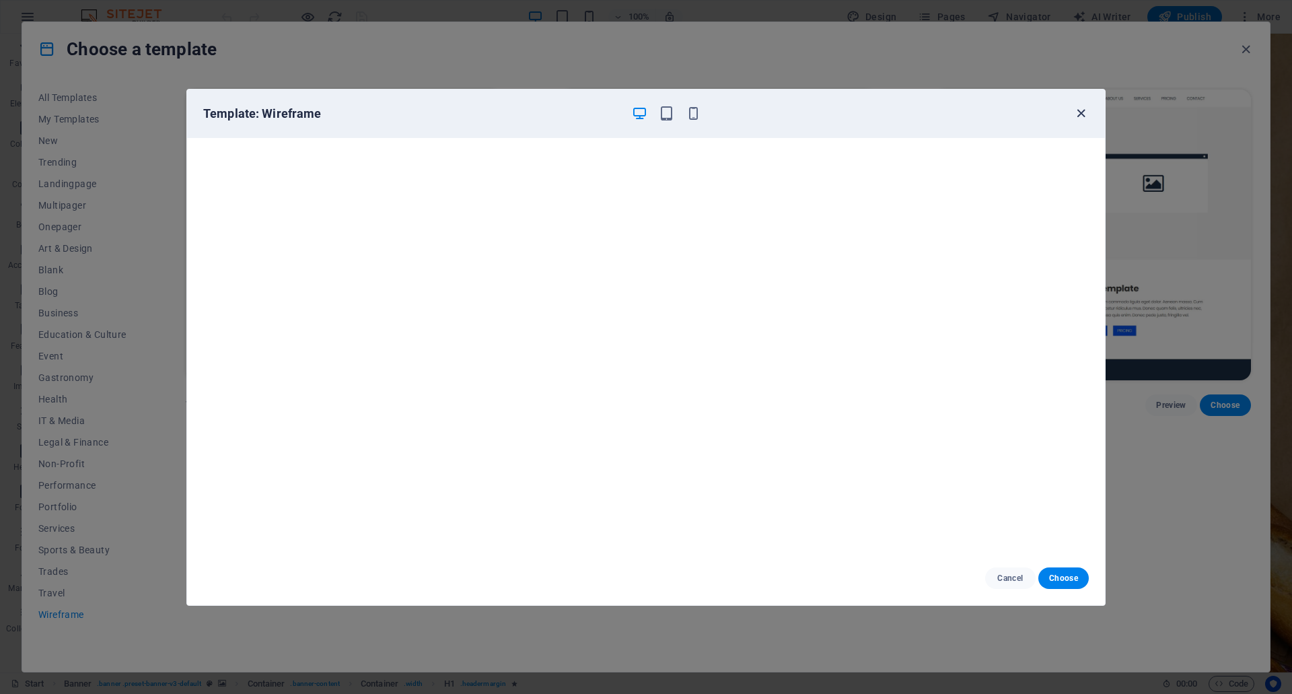
click at [1080, 121] on button "button" at bounding box center [1081, 114] width 16 height 16
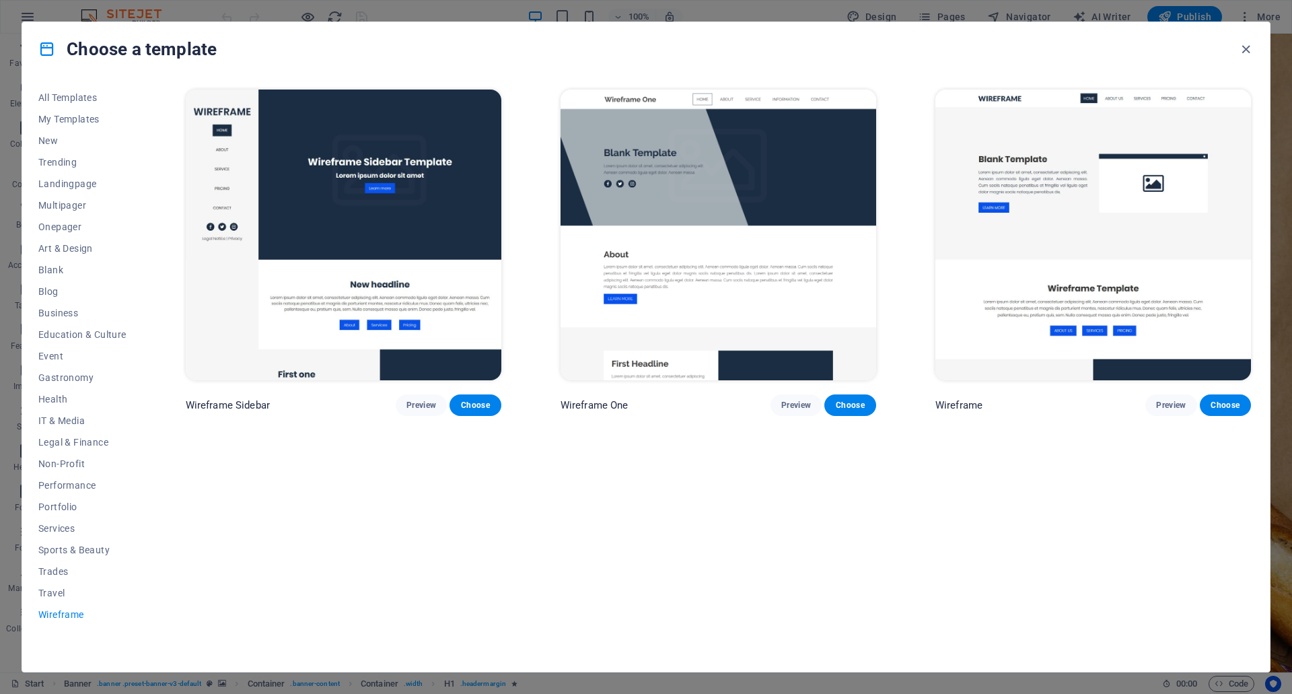
click at [789, 164] on img at bounding box center [719, 235] width 316 height 291
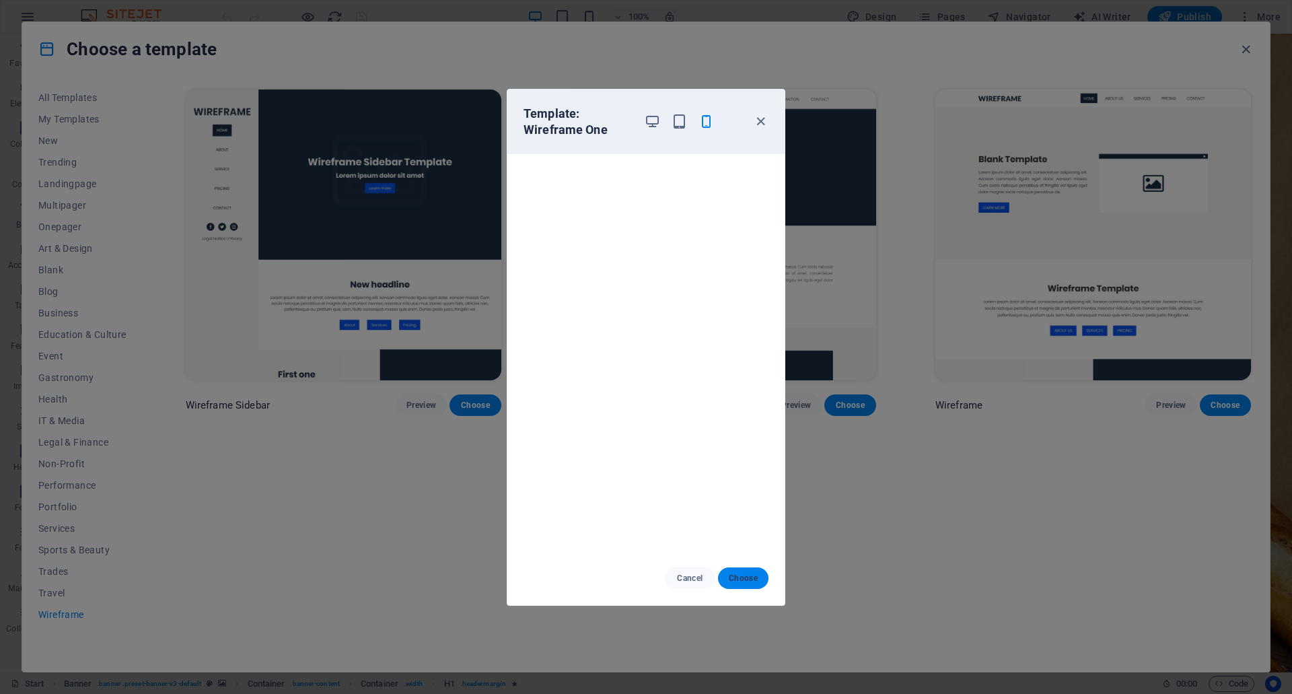
click at [755, 579] on span "Choose" at bounding box center [743, 578] width 29 height 11
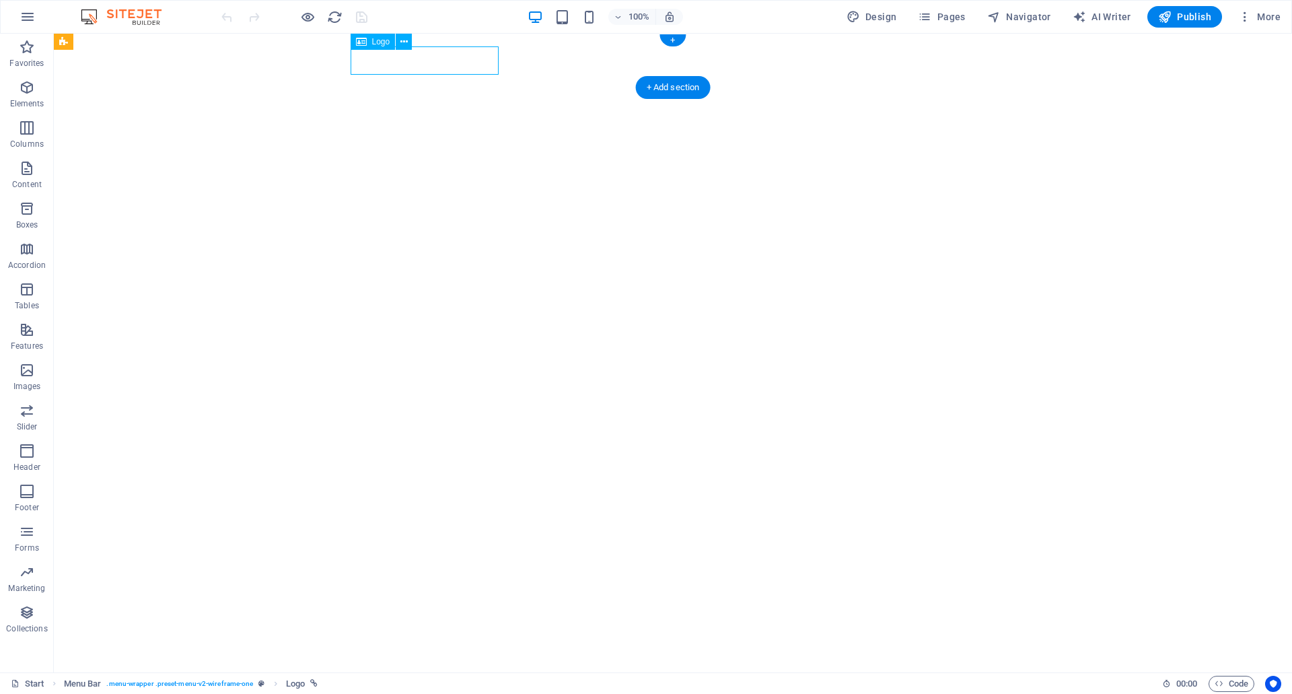
select select "px"
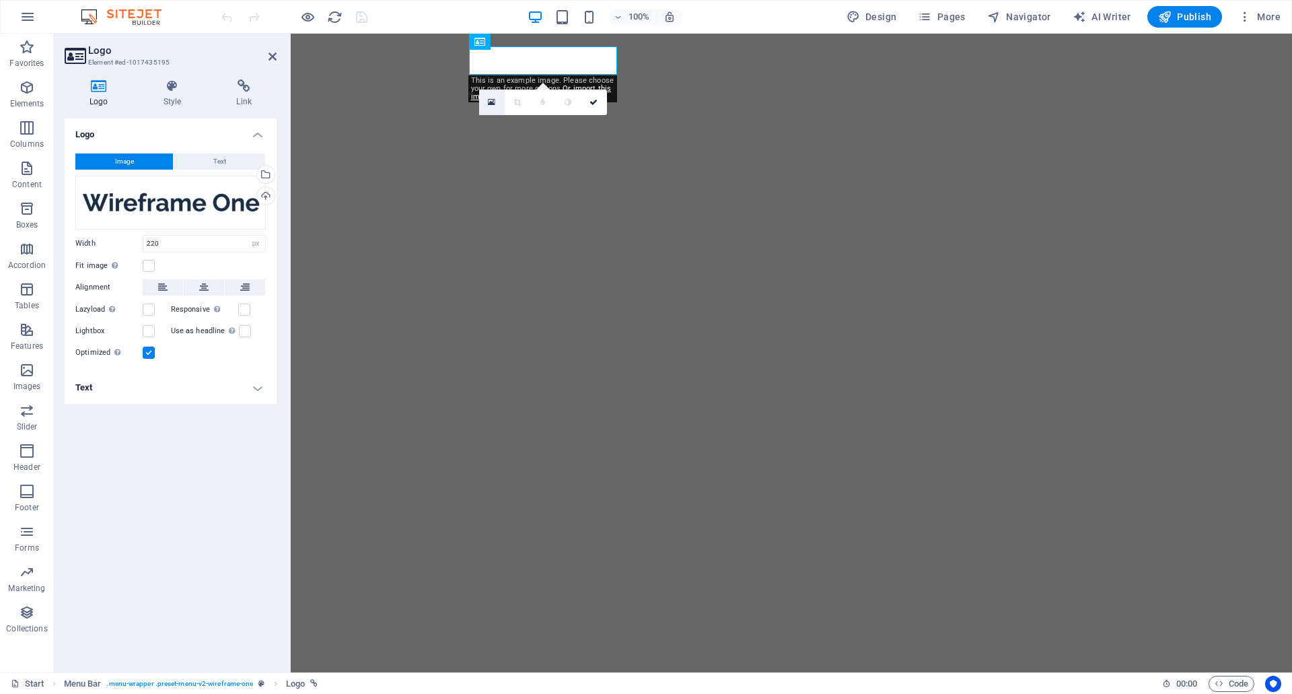
click at [487, 104] on link at bounding box center [492, 103] width 26 height 26
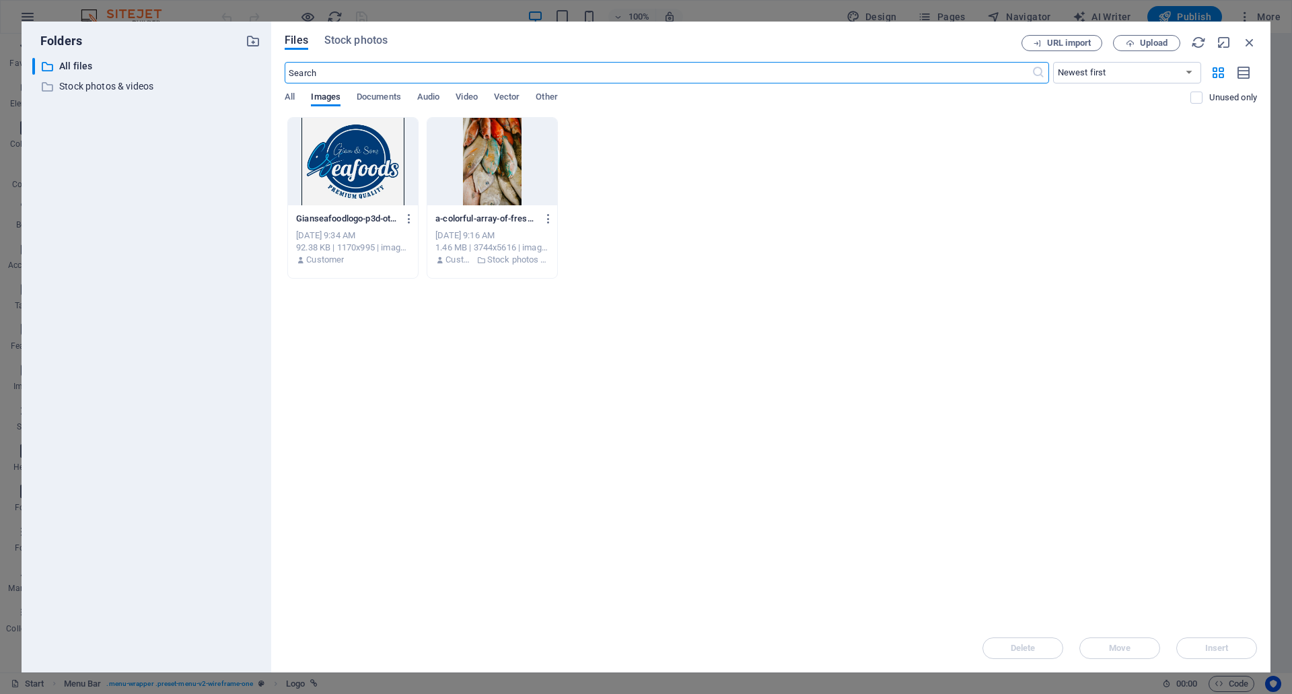
click at [366, 157] on div at bounding box center [353, 161] width 130 height 87
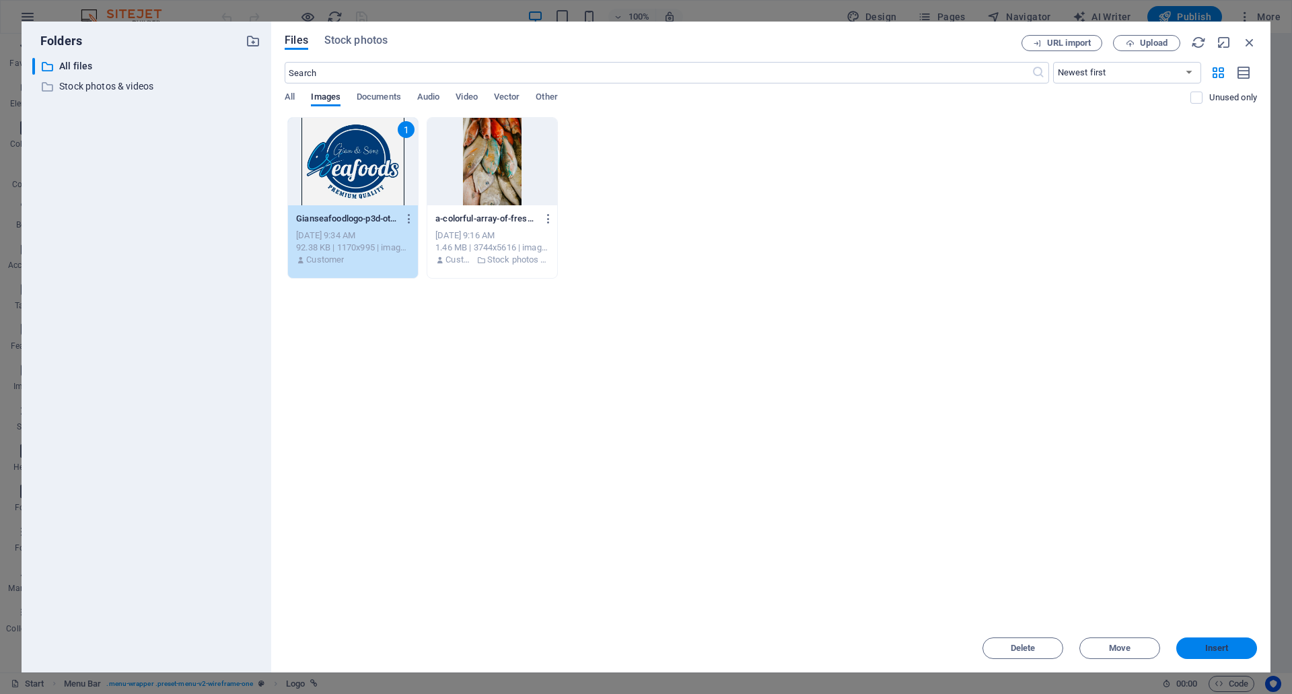
click at [1205, 646] on span "Insert" at bounding box center [1217, 648] width 24 height 8
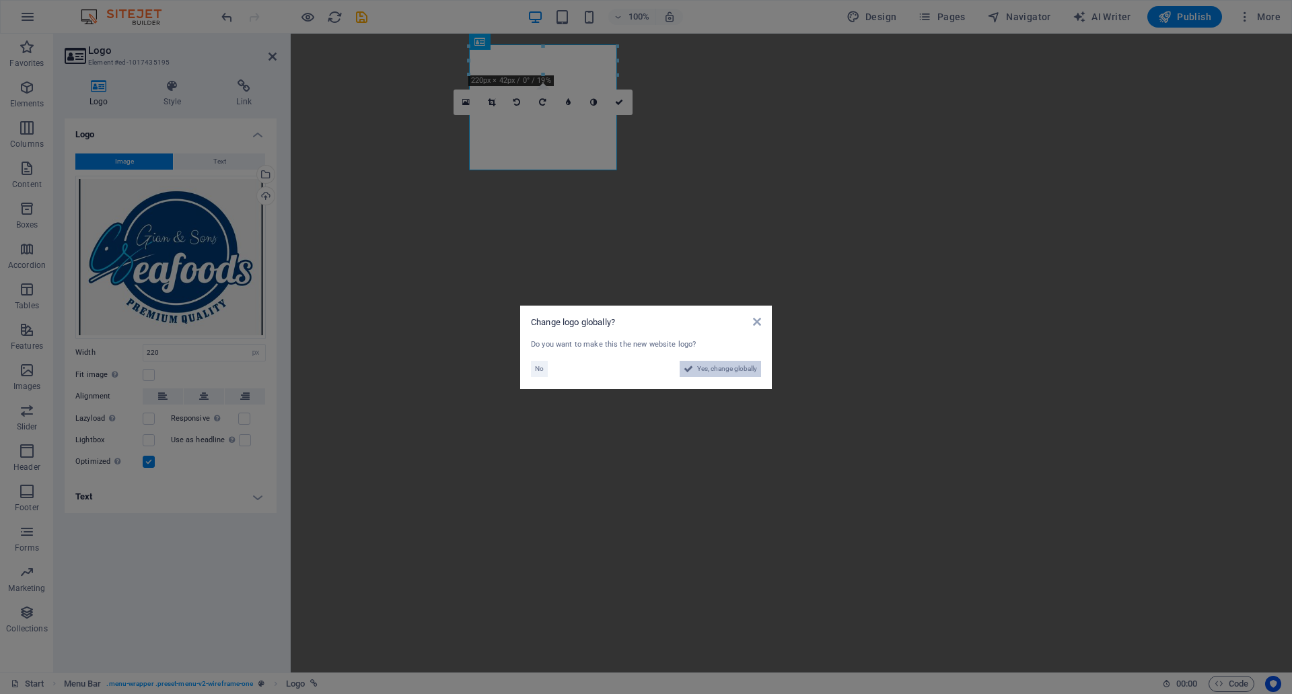
click at [731, 373] on span "Yes, change globally" at bounding box center [727, 369] width 60 height 16
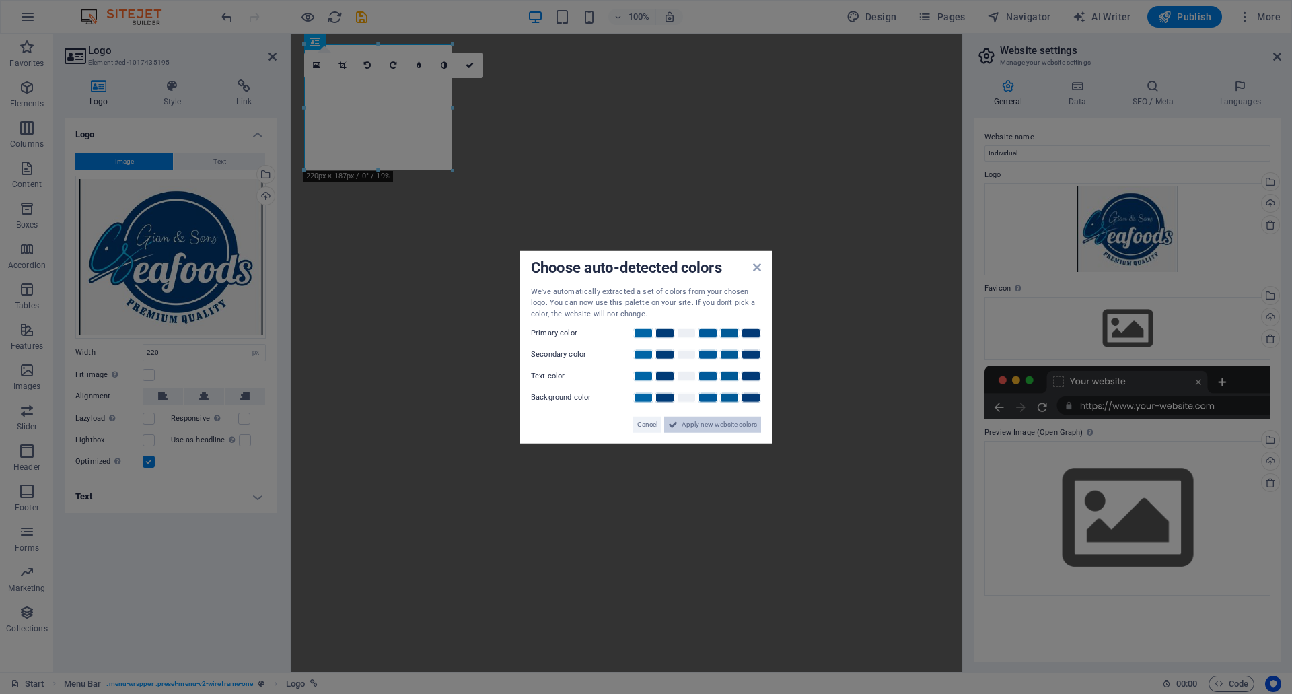
click at [730, 427] on span "Apply new website colors" at bounding box center [719, 425] width 75 height 16
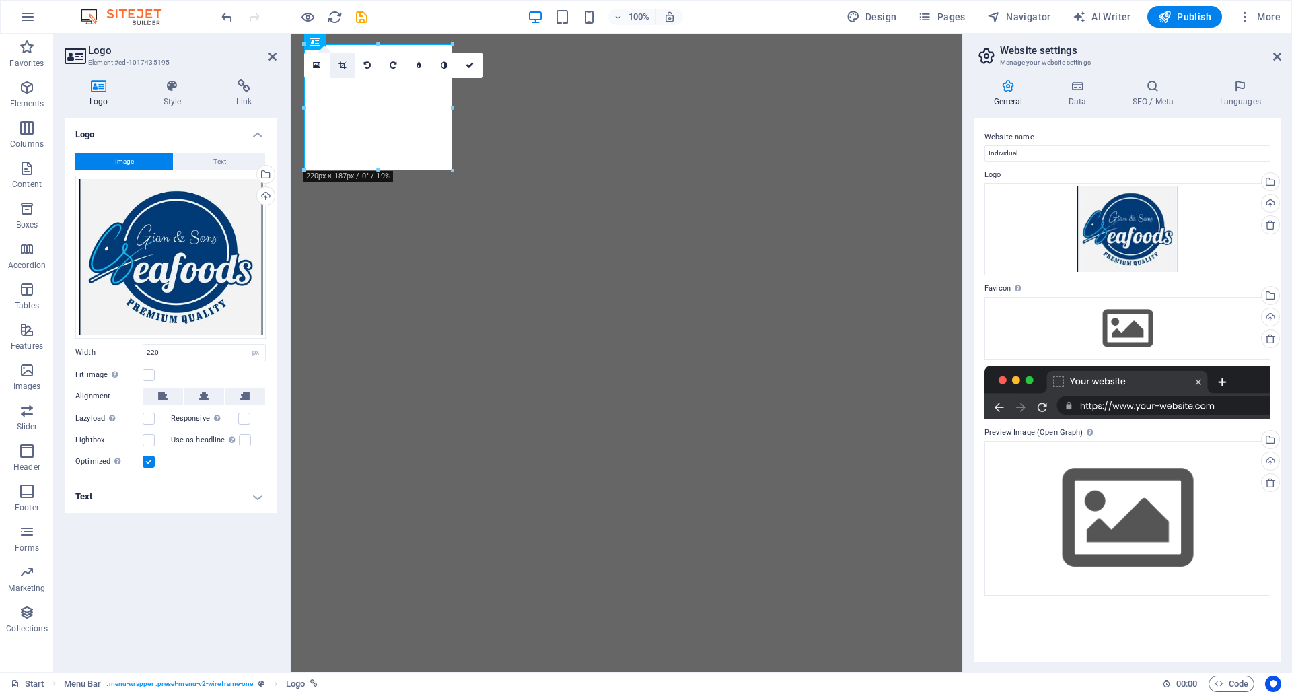
click at [340, 62] on icon at bounding box center [342, 65] width 7 height 8
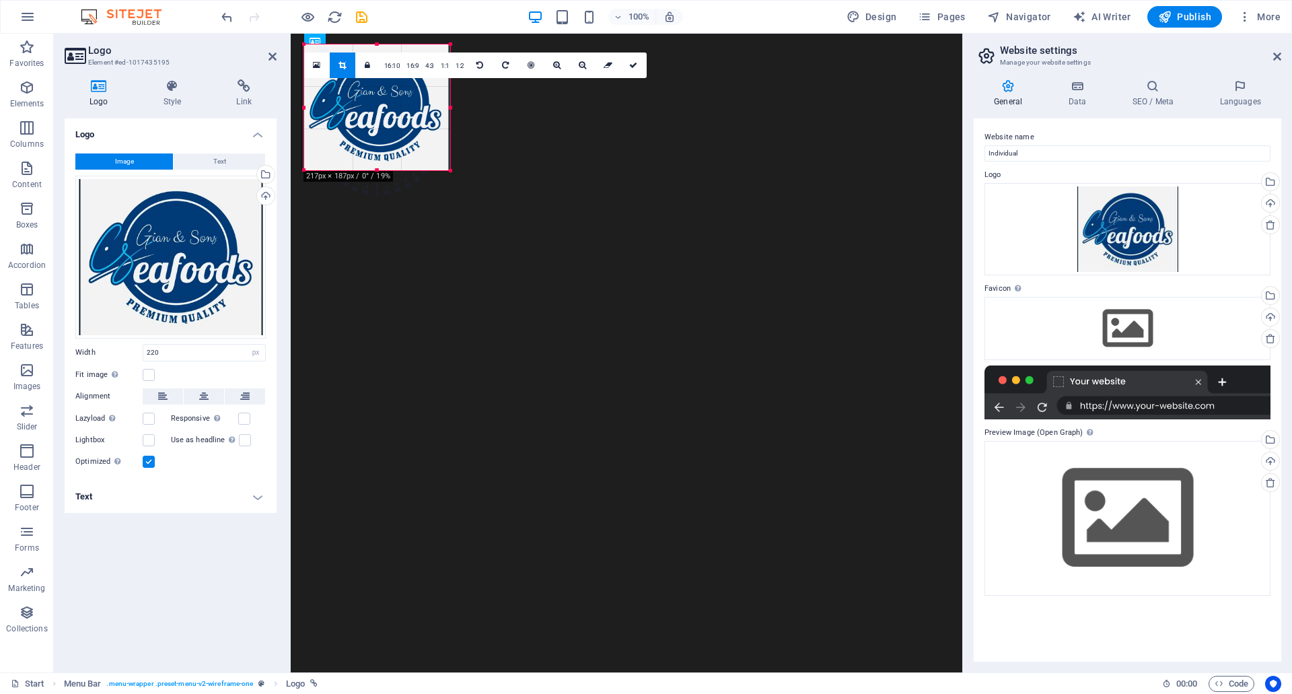
click at [306, 108] on div at bounding box center [304, 107] width 5 height 126
click at [444, 111] on div "180 170 160 150 140 130 120 110 100 90 80 70 60 50 40 30 20 10 0 -10 -20 -30 -4…" at bounding box center [376, 107] width 145 height 126
click at [446, 105] on div at bounding box center [444, 107] width 5 height 126
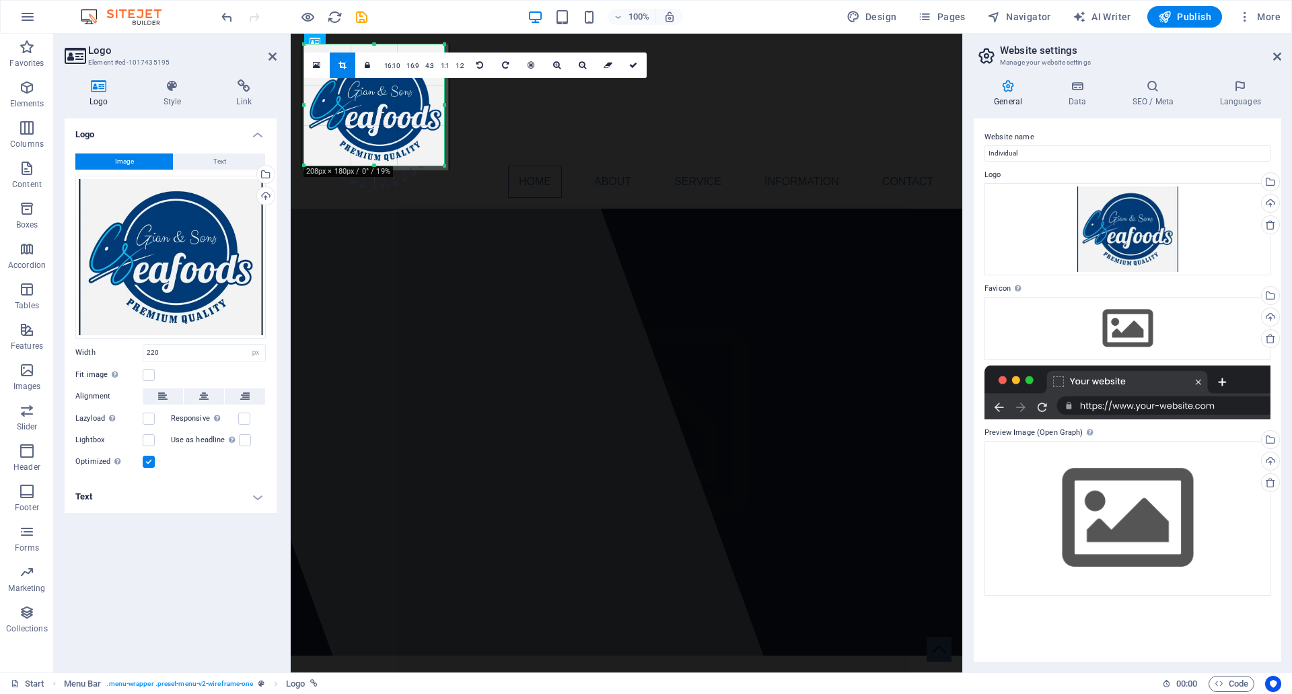
click at [378, 165] on div at bounding box center [374, 166] width 140 height 5
click at [378, 48] on div "180 170 160 150 140 130 120 110 100 90 80 70 60 50 40 30 20 10 0 -10 -20 -30 -4…" at bounding box center [374, 102] width 140 height 117
click at [633, 65] on icon at bounding box center [633, 65] width 8 height 8
type input "208"
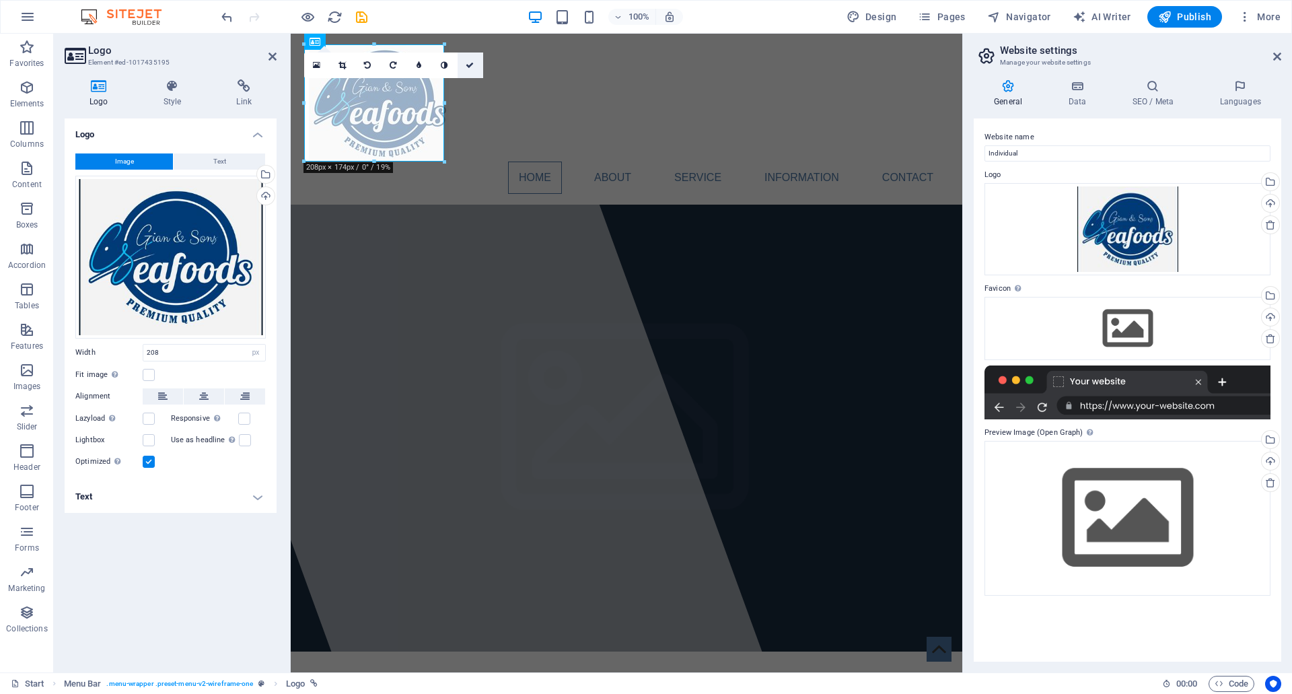
click at [472, 69] on icon at bounding box center [470, 65] width 8 height 8
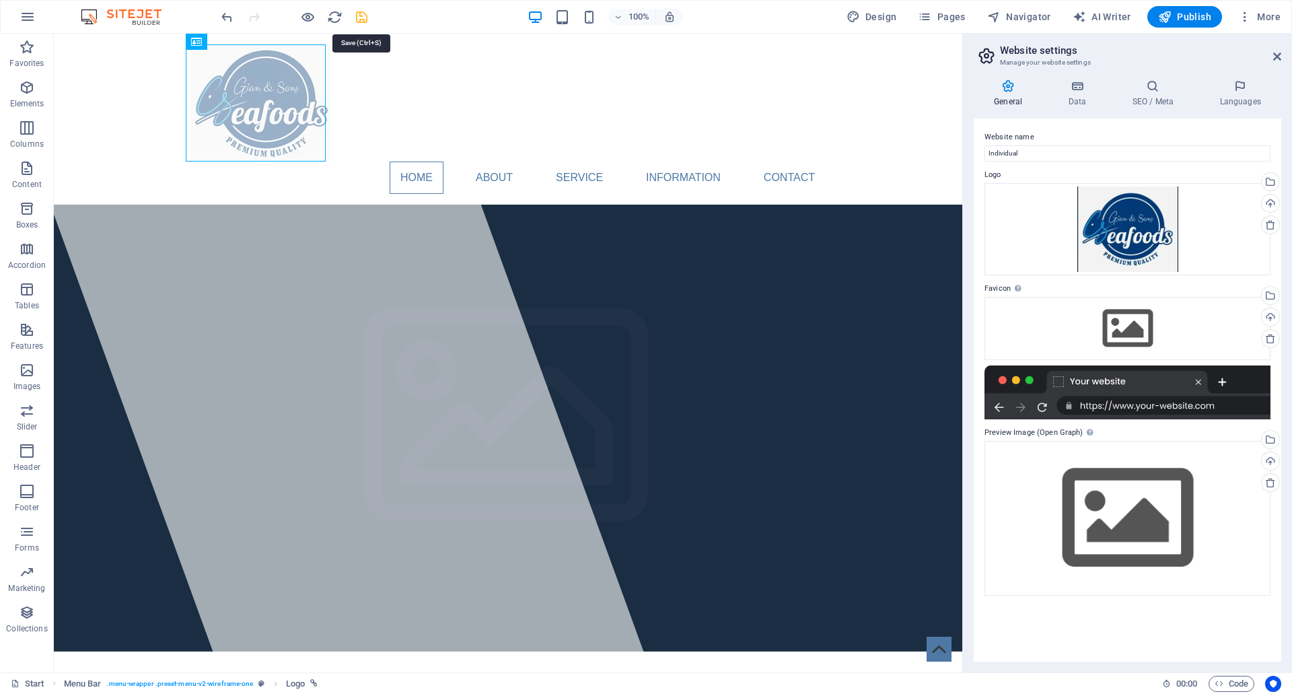
click at [357, 20] on icon "save" at bounding box center [361, 16] width 15 height 15
checkbox input "false"
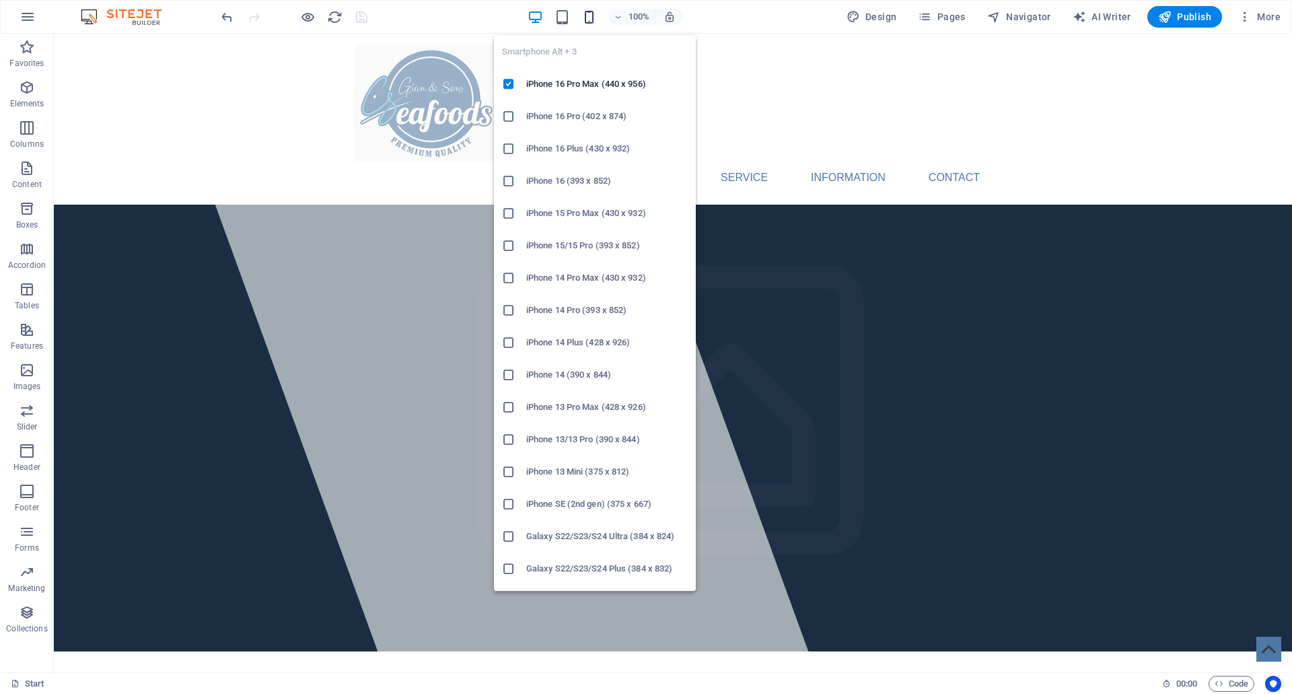
click at [596, 13] on icon "button" at bounding box center [588, 16] width 15 height 15
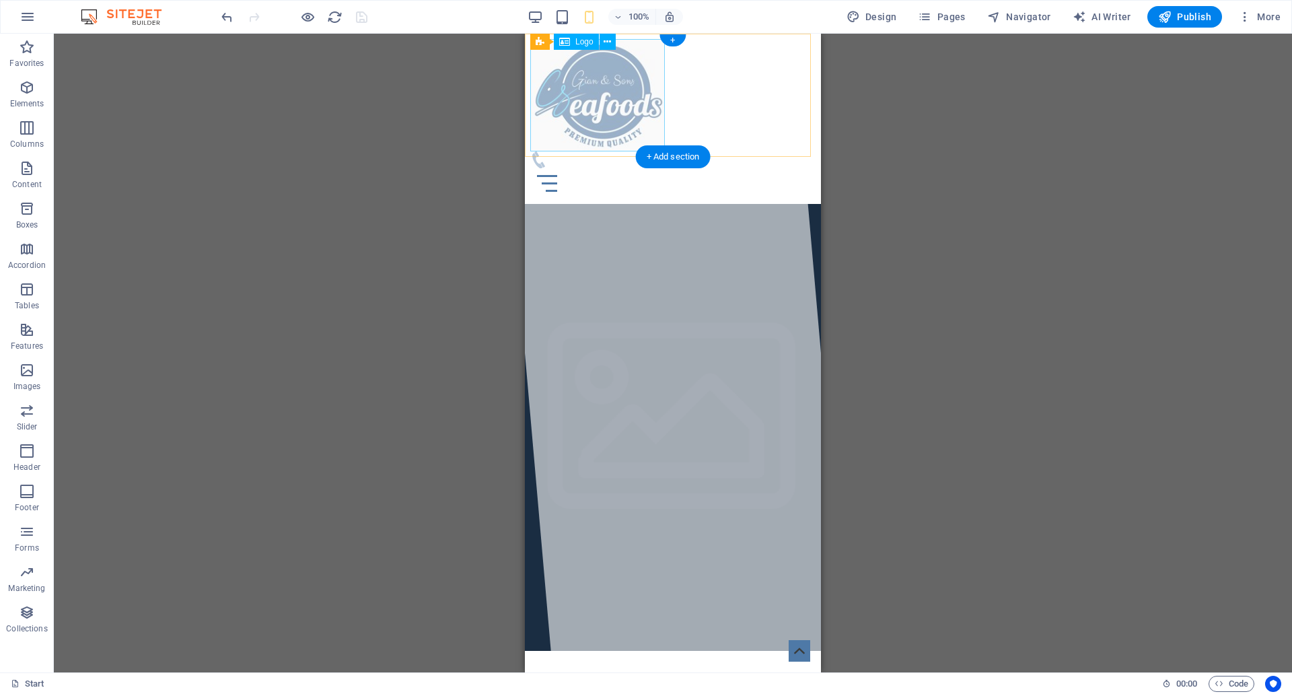
click at [635, 118] on div at bounding box center [672, 95] width 285 height 112
select select "px"
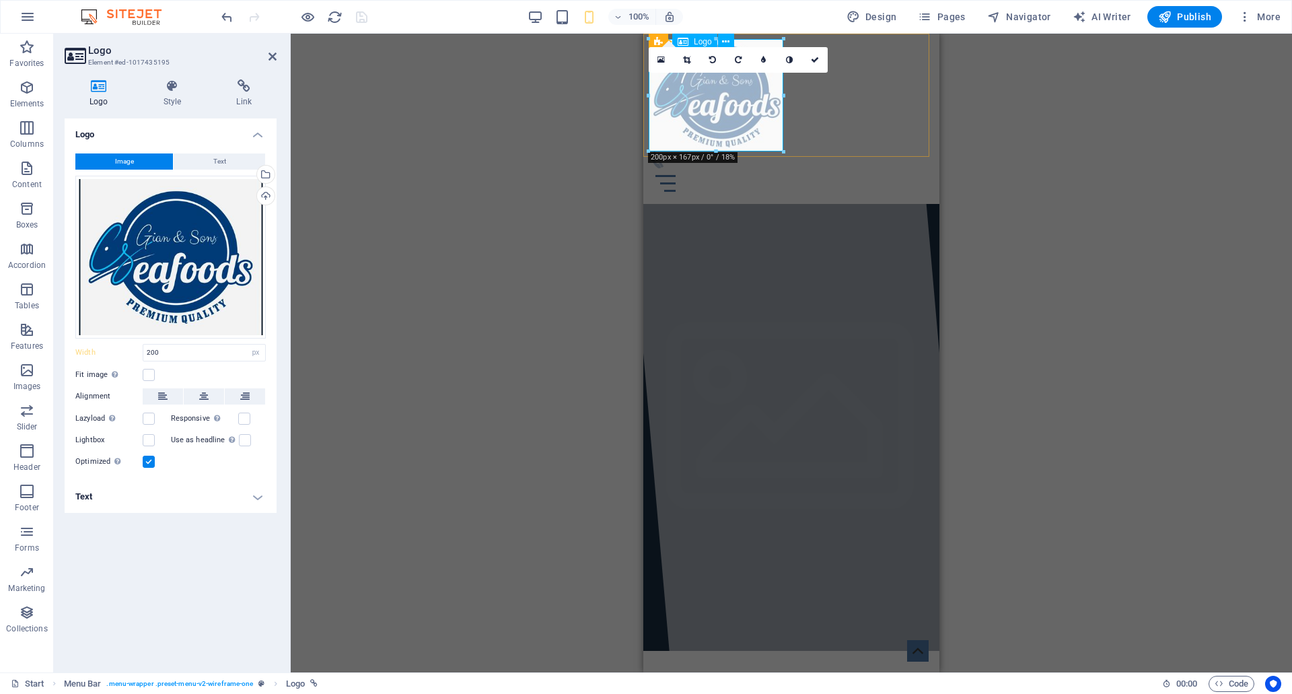
drag, startPoint x: 1424, startPoint y: 182, endPoint x: 767, endPoint y: 129, distance: 659.7
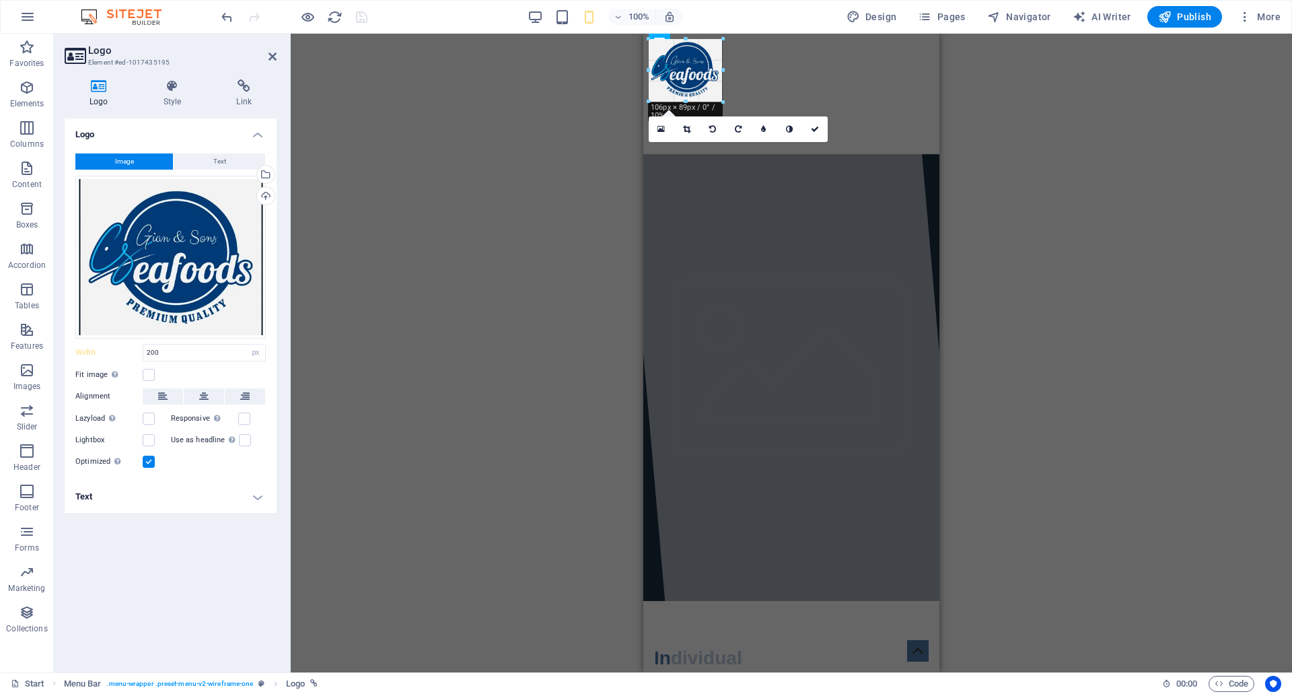
type input "110"
click at [544, 114] on div "Container H1 Banner Banner Container Container Container Menu Bar Menu Bar Logo…" at bounding box center [791, 353] width 1001 height 639
click at [819, 127] on icon at bounding box center [815, 129] width 8 height 8
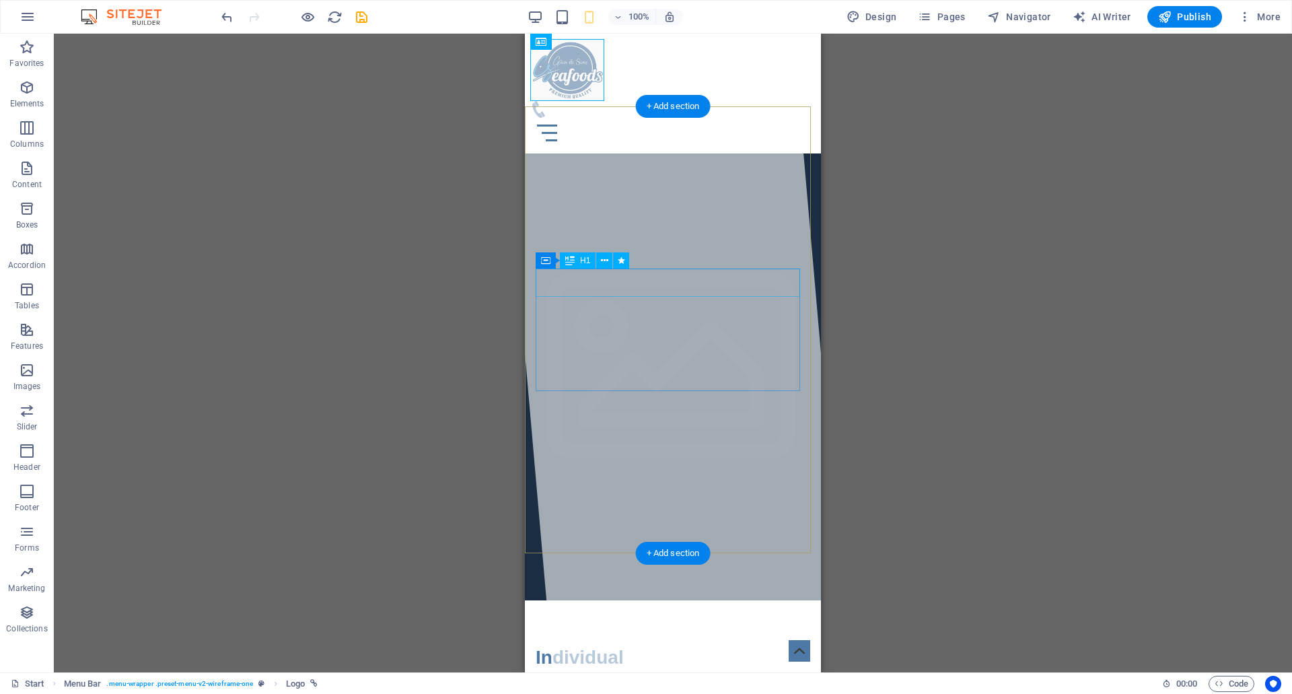
click at [616, 647] on span "Individual" at bounding box center [580, 657] width 88 height 21
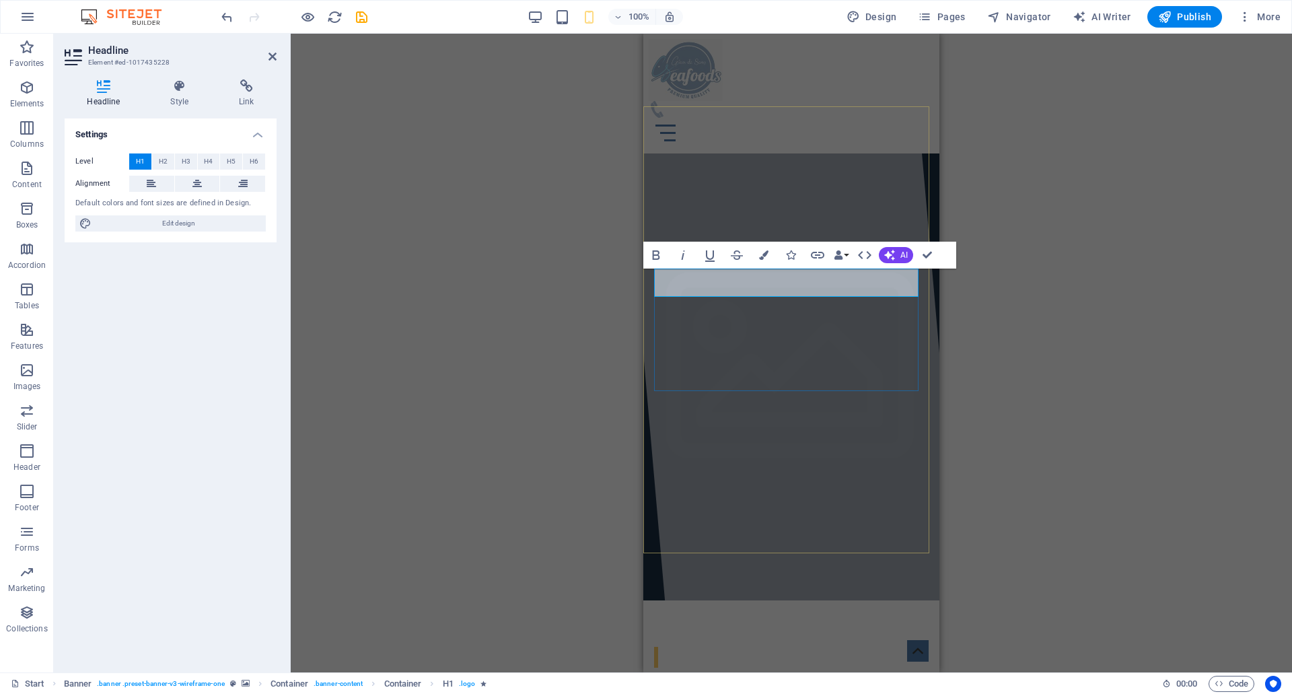
click at [709, 643] on h1 "​" at bounding box center [791, 657] width 275 height 28
click at [752, 643] on h1 "​" at bounding box center [791, 657] width 275 height 28
drag, startPoint x: 931, startPoint y: 256, endPoint x: 904, endPoint y: 269, distance: 30.1
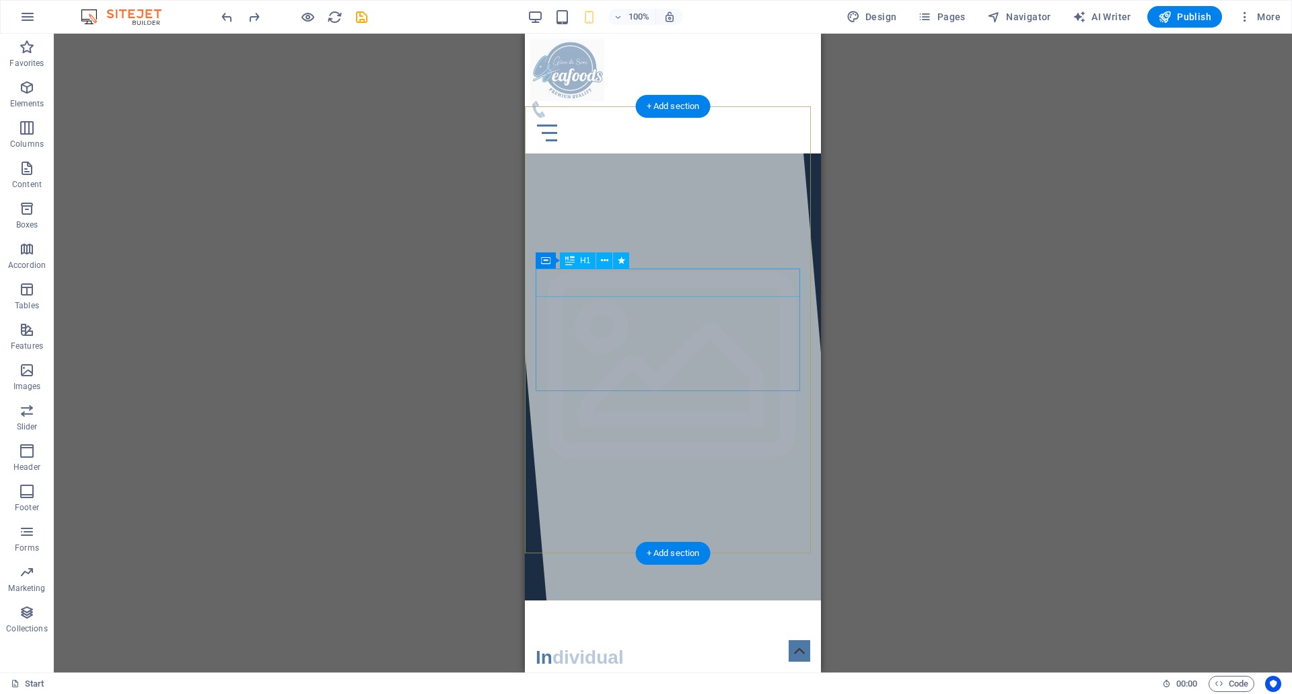
click at [616, 647] on span "Individual" at bounding box center [580, 657] width 88 height 21
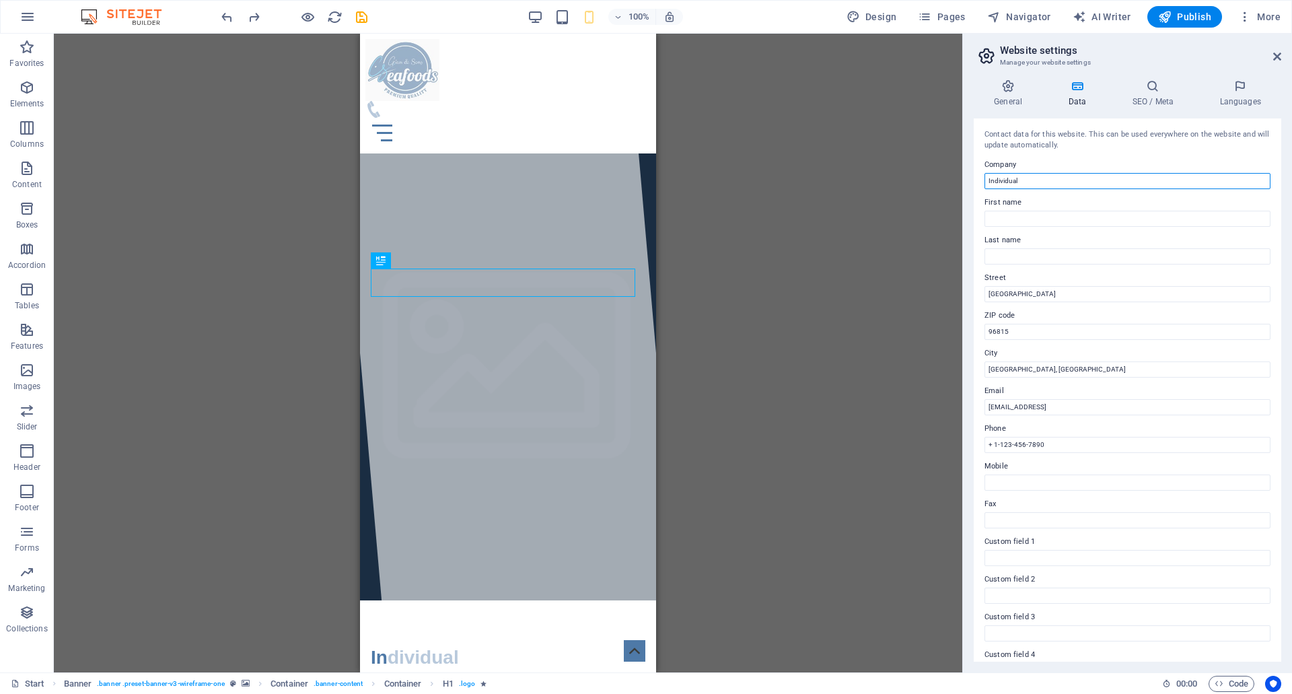
drag, startPoint x: 1032, startPoint y: 178, endPoint x: 984, endPoint y: 182, distance: 48.6
click at [984, 182] on div "Contact data for this website. This can be used everywhere on the website and w…" at bounding box center [1128, 389] width 308 height 543
click at [1057, 179] on input "Gian & Sons Seafoods ltd" at bounding box center [1128, 181] width 286 height 16
type input "Gian & Sons Seafoods Ltd"
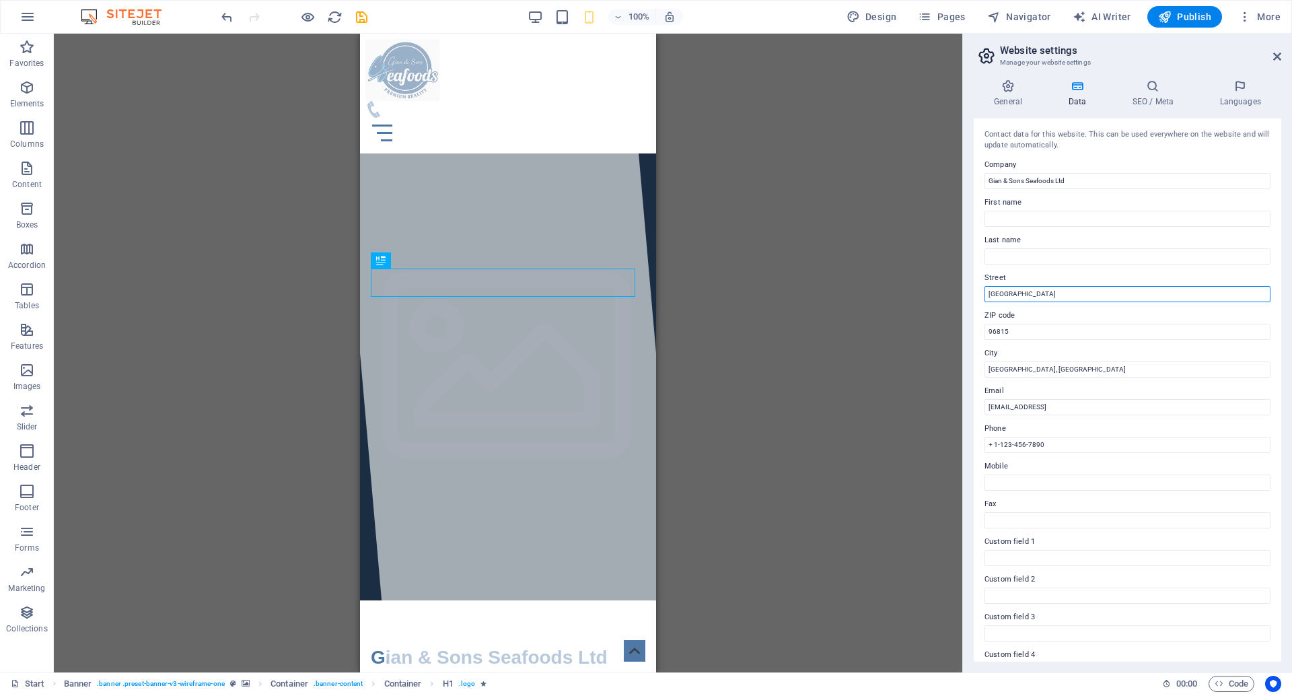
drag, startPoint x: 1036, startPoint y: 293, endPoint x: 982, endPoint y: 294, distance: 53.9
click at [982, 294] on div "Contact data for this website. This can be used everywhere on the website and w…" at bounding box center [1128, 389] width 308 height 543
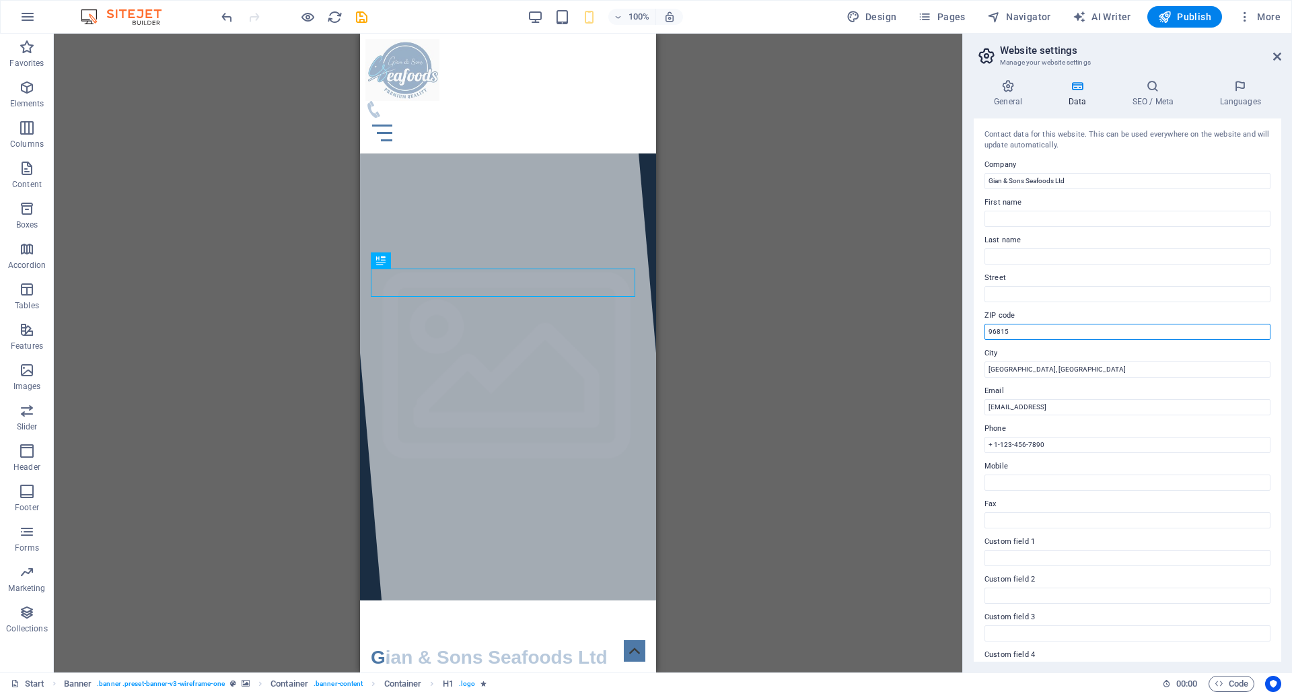
drag, startPoint x: 1014, startPoint y: 330, endPoint x: 968, endPoint y: 333, distance: 45.8
click at [968, 333] on div "General Data SEO / Meta Languages Website name Individual Logo Drag files here,…" at bounding box center [1127, 371] width 329 height 604
drag, startPoint x: 1039, startPoint y: 374, endPoint x: 975, endPoint y: 376, distance: 64.0
click at [975, 376] on div "Contact data for this website. This can be used everywhere on the website and w…" at bounding box center [1128, 389] width 308 height 543
click at [1276, 59] on icon at bounding box center [1277, 56] width 8 height 11
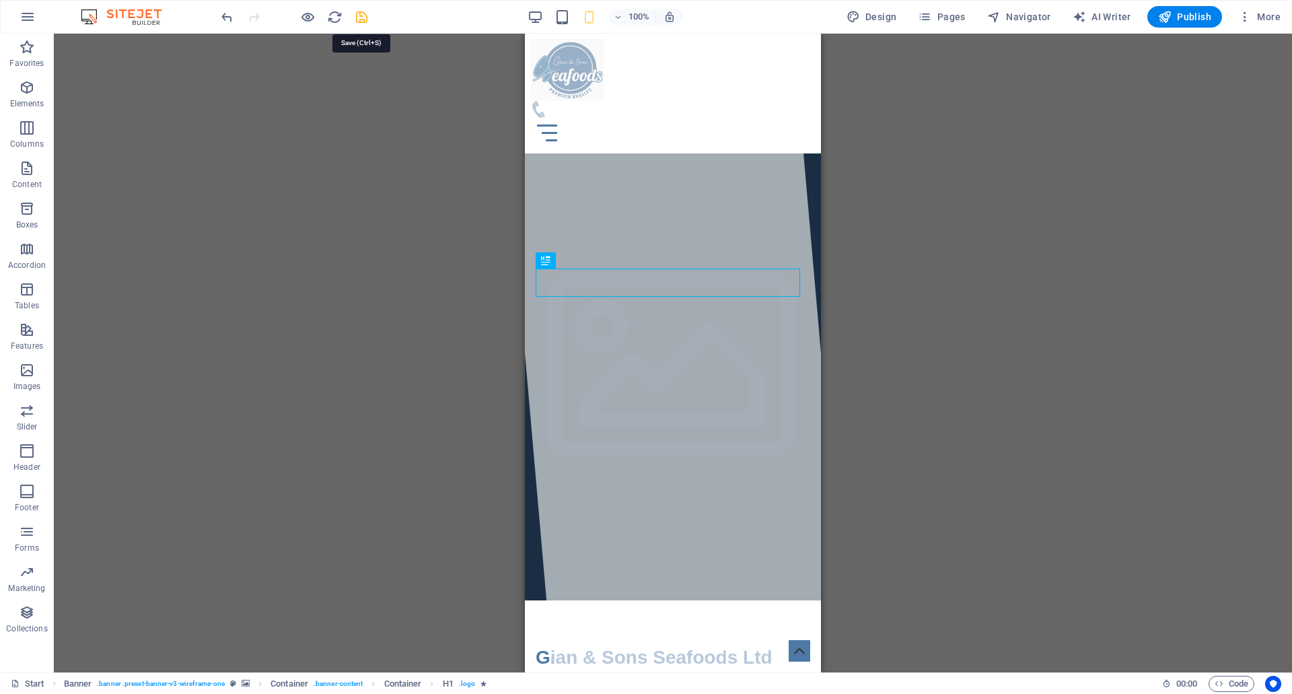
click at [357, 22] on icon "save" at bounding box center [361, 16] width 15 height 15
checkbox input "false"
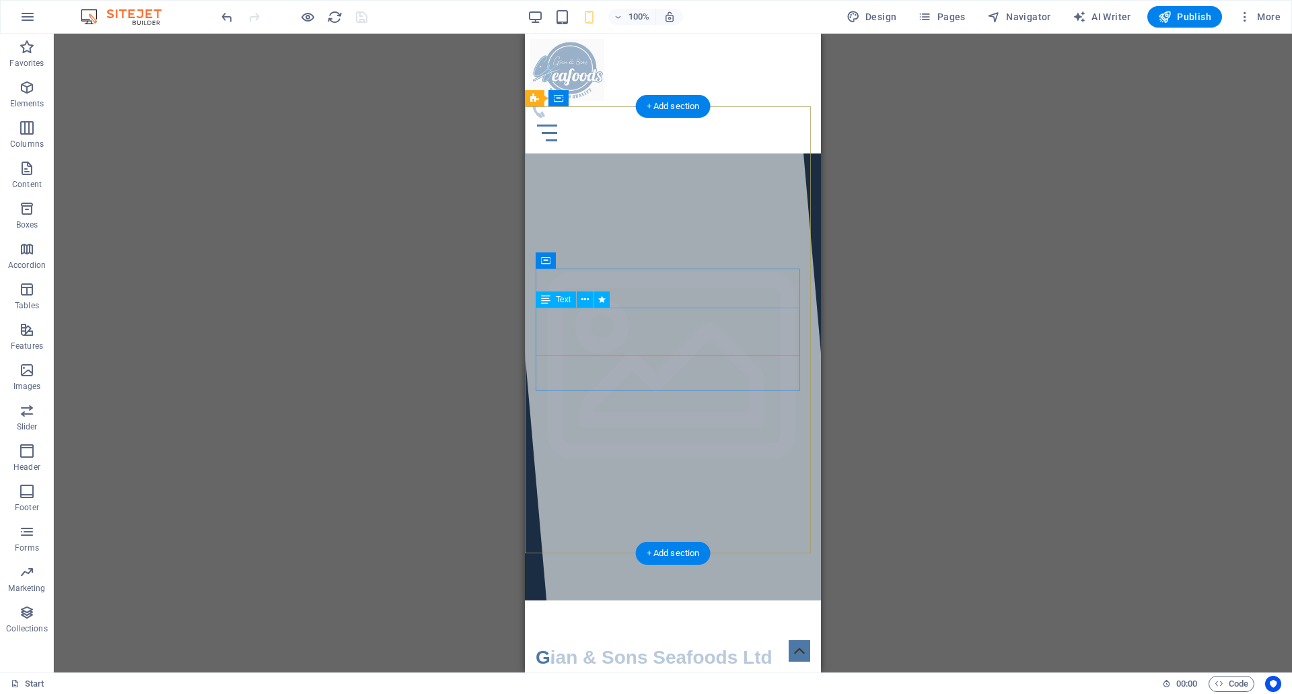
click at [624, 682] on div "Lorem ipsum dolor sit amet, consectetuer adipiscing elit. Aenean commodo ligula…" at bounding box center [673, 698] width 275 height 32
click at [587, 302] on icon at bounding box center [584, 300] width 7 height 14
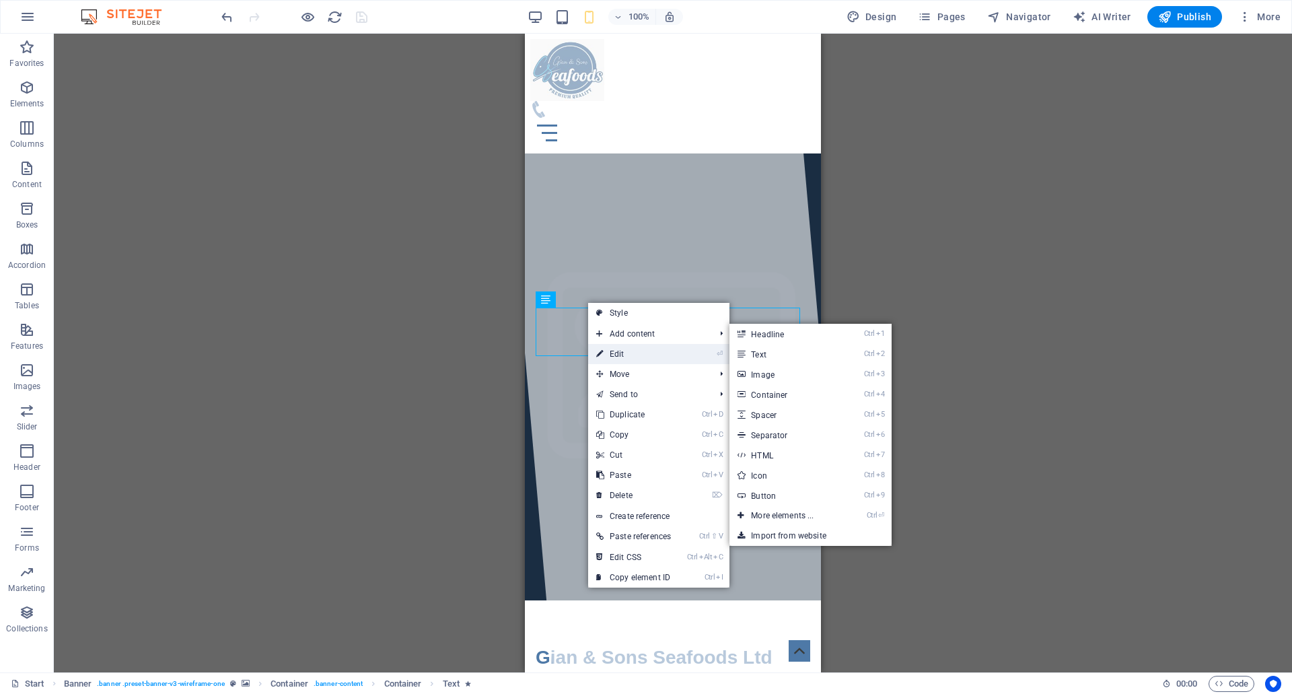
click at [617, 350] on link "⏎ Edit" at bounding box center [633, 354] width 91 height 20
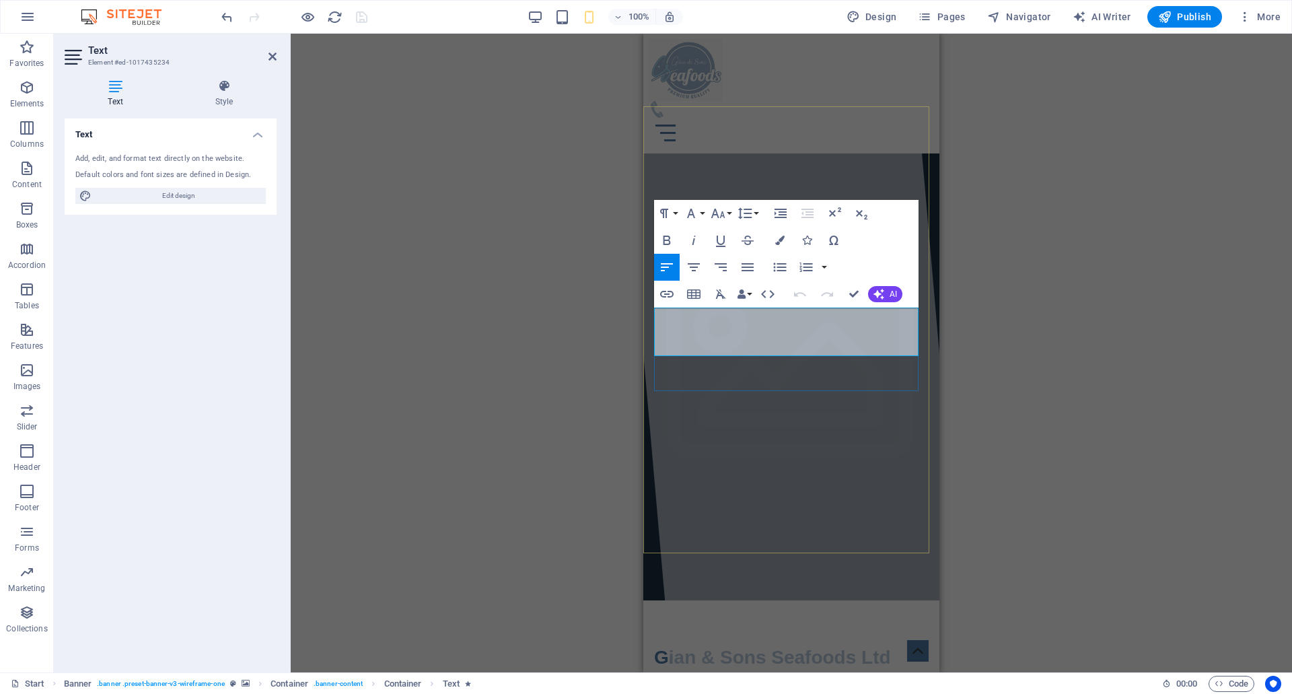
drag, startPoint x: 897, startPoint y: 349, endPoint x: 658, endPoint y: 316, distance: 241.8
click at [658, 682] on div "Lorem ipsum dolor sit amet, consectetuer adipiscing elit. Aenean commodo ligula…" at bounding box center [791, 698] width 275 height 32
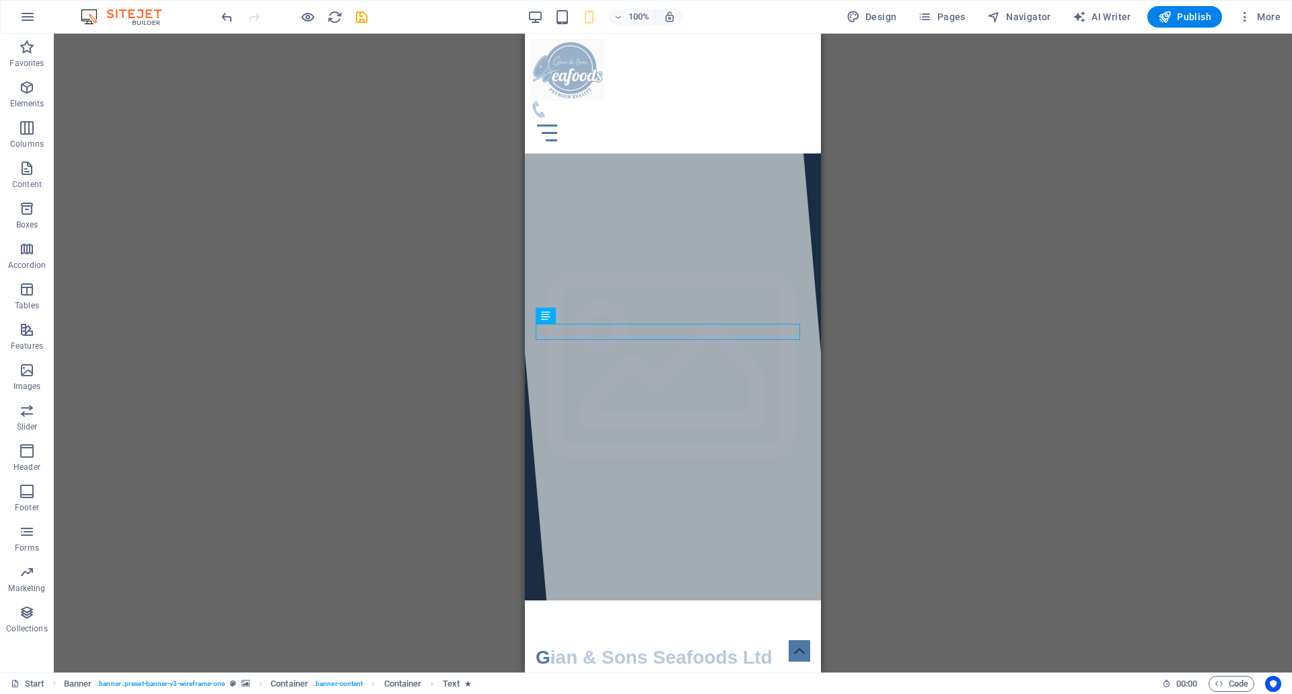
click at [989, 318] on div "Container H1 Banner Banner Container Container Container Banner Container Menu …" at bounding box center [673, 353] width 1238 height 639
click at [549, 682] on div "Lhe finest seafood from ocean to plate ." at bounding box center [673, 690] width 275 height 16
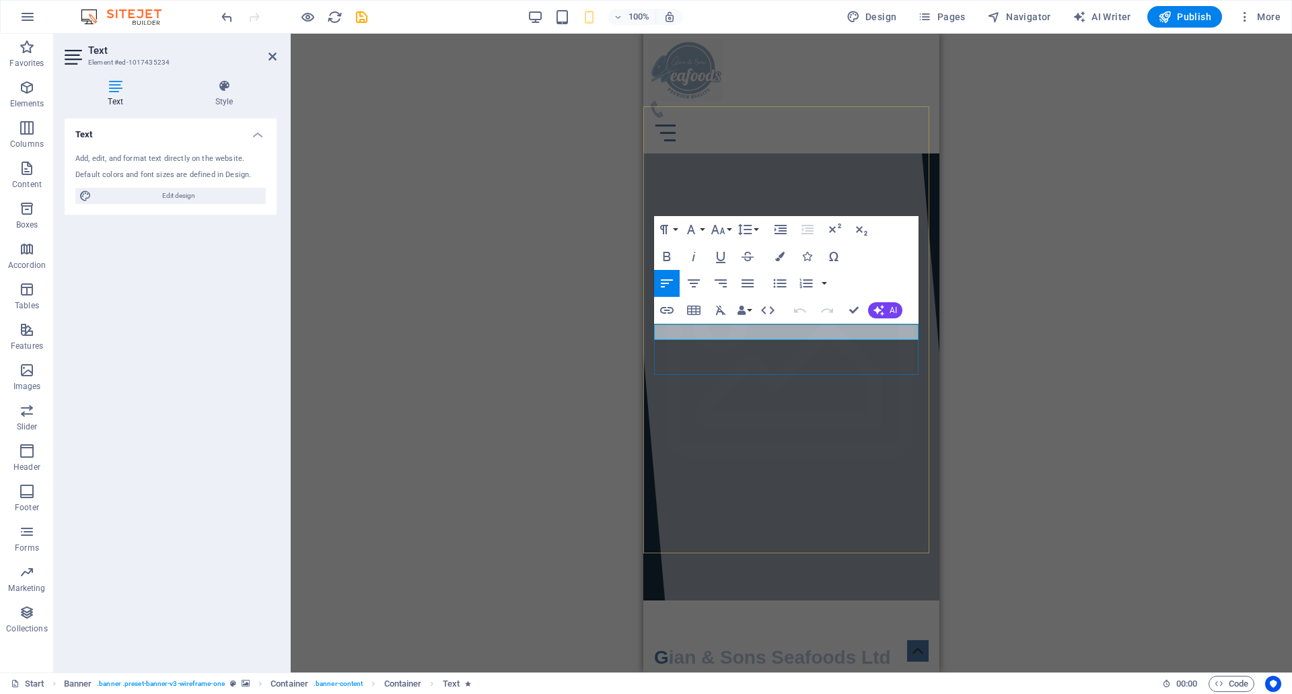
click at [658, 684] on span "Lhe finest seafood from ocean to plate" at bounding box center [745, 689] width 183 height 11
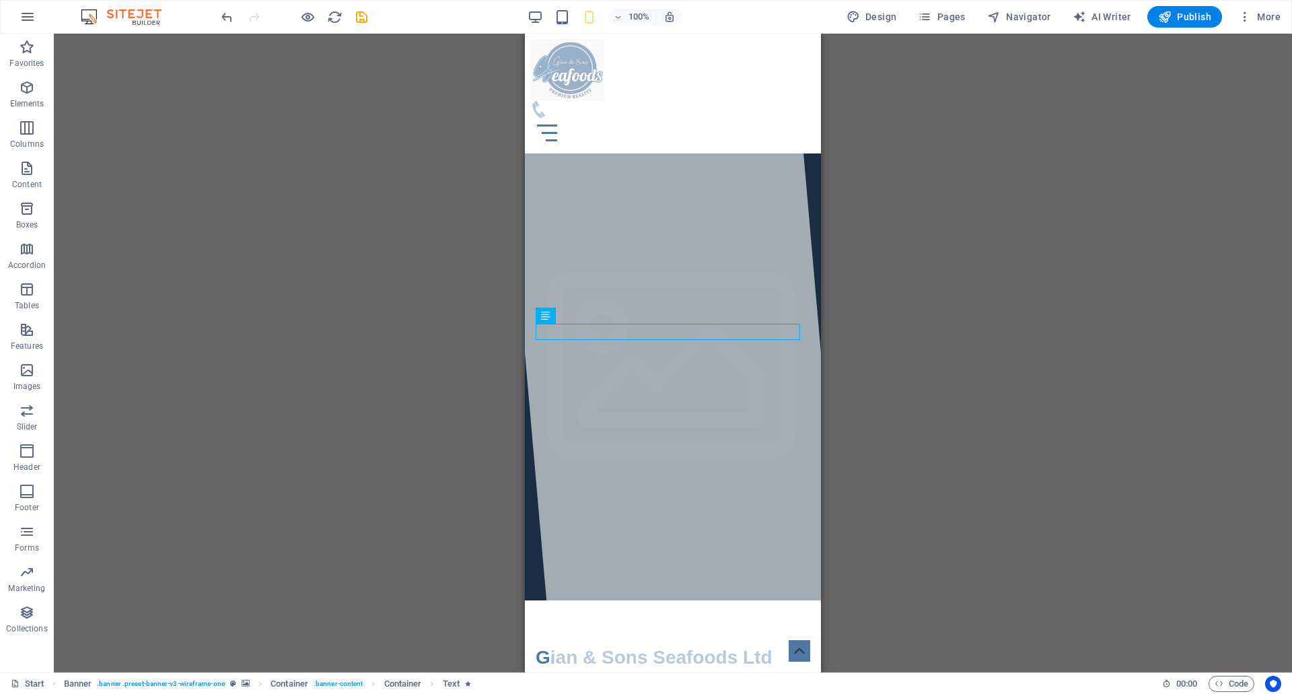
click at [913, 269] on div "Container H1 Banner Banner Container Container Container Banner Container Menu …" at bounding box center [673, 353] width 1238 height 639
click at [620, 102] on icon at bounding box center [619, 99] width 10 height 14
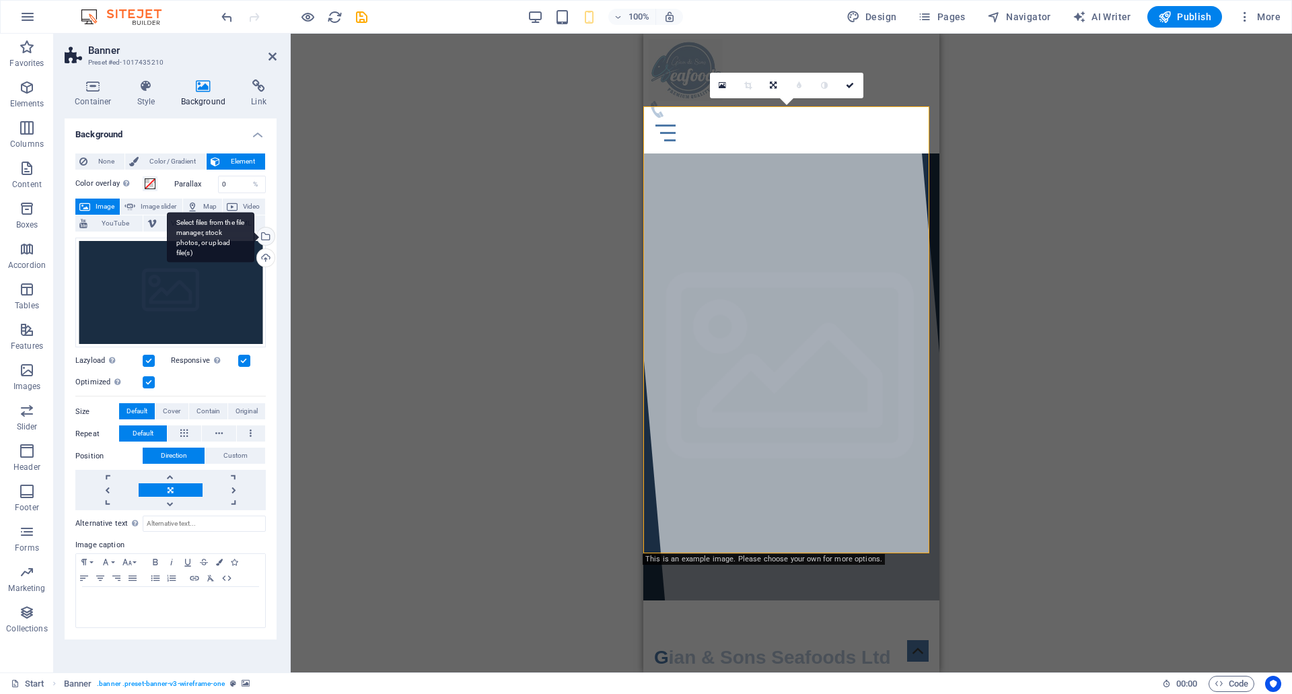
click at [269, 237] on div "Select files from the file manager, stock photos, or upload file(s)" at bounding box center [264, 237] width 20 height 20
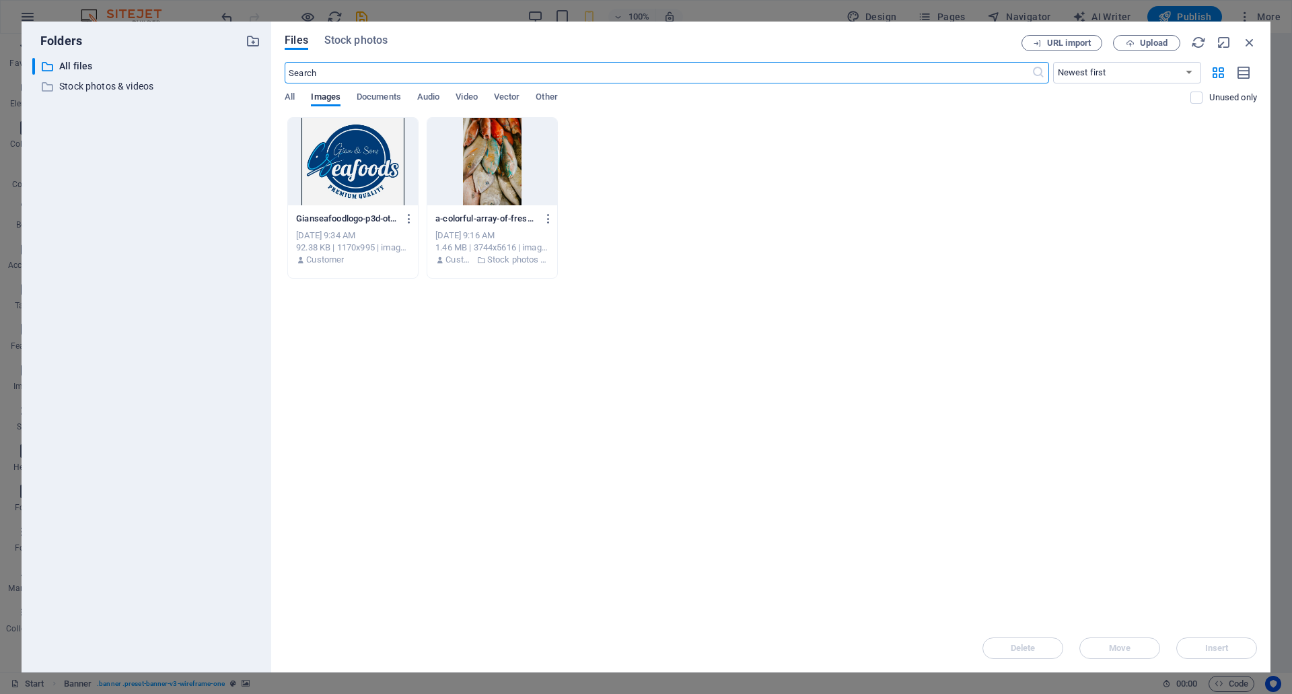
click at [505, 157] on div at bounding box center [492, 161] width 130 height 87
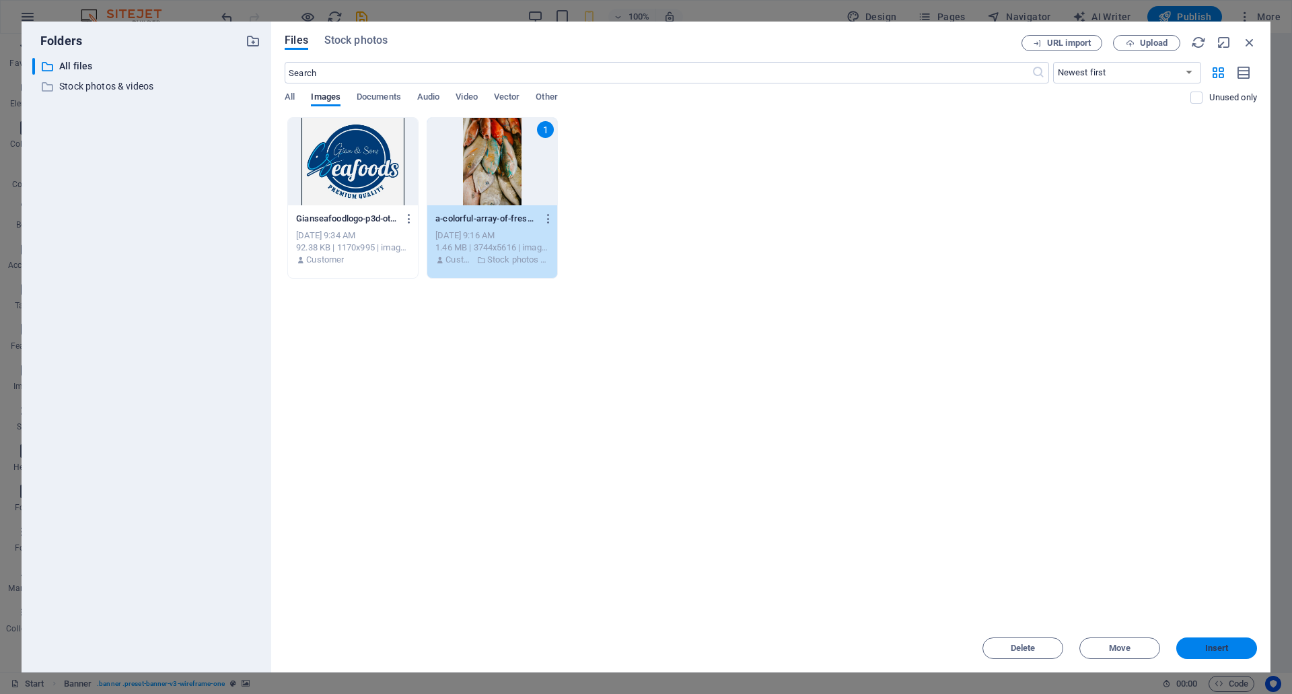
click at [1199, 645] on span "Insert" at bounding box center [1217, 648] width 70 height 8
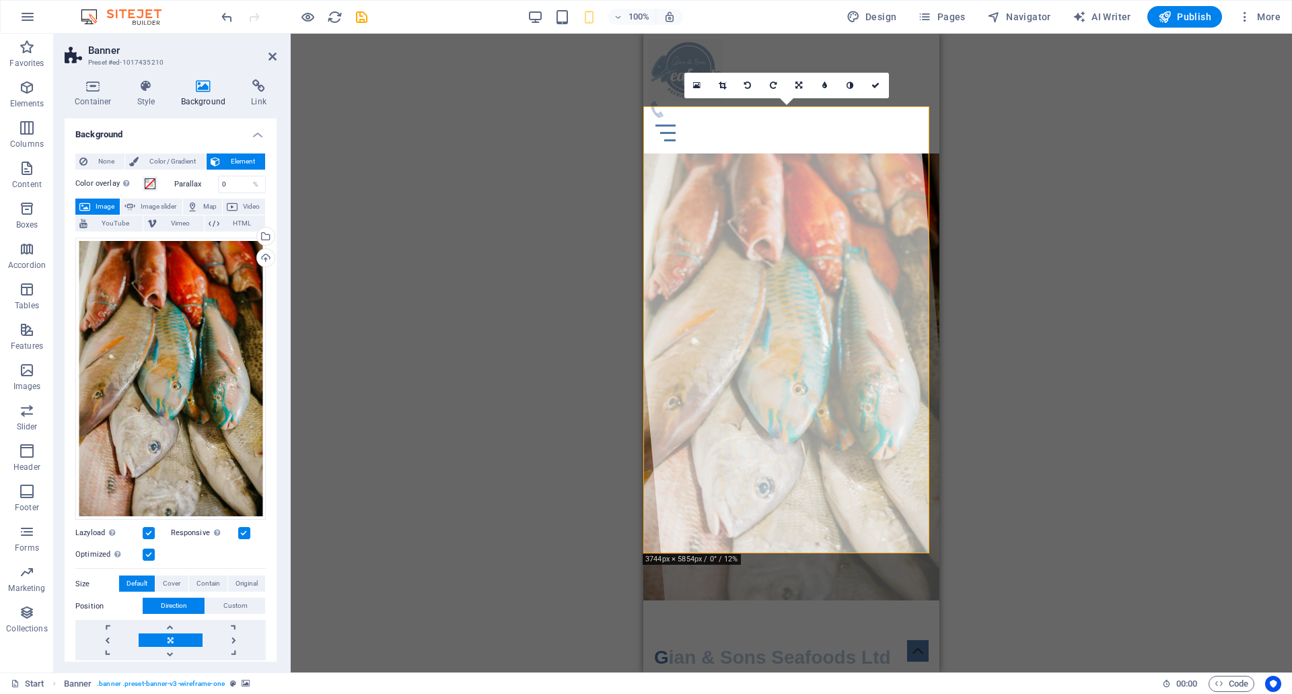
drag, startPoint x: 882, startPoint y: 86, endPoint x: 885, endPoint y: 100, distance: 13.7
click at [882, 86] on link at bounding box center [876, 86] width 26 height 26
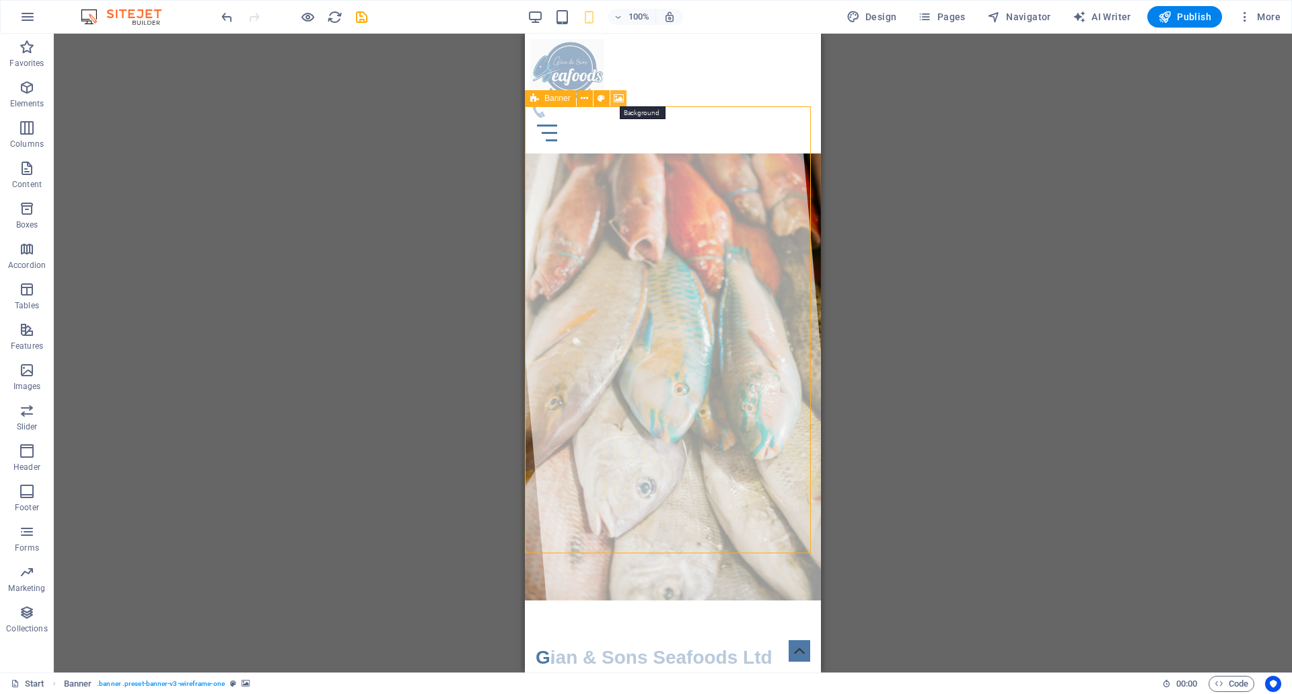
click at [617, 98] on icon at bounding box center [619, 99] width 10 height 14
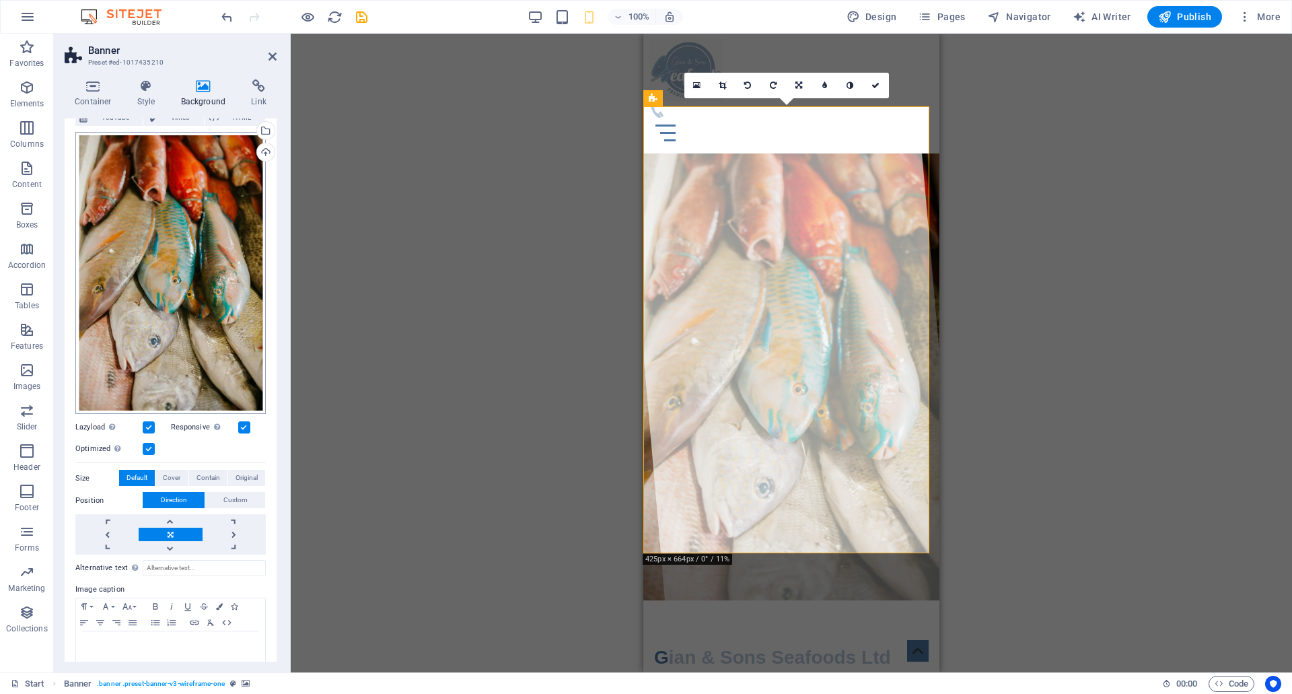
scroll to position [124, 0]
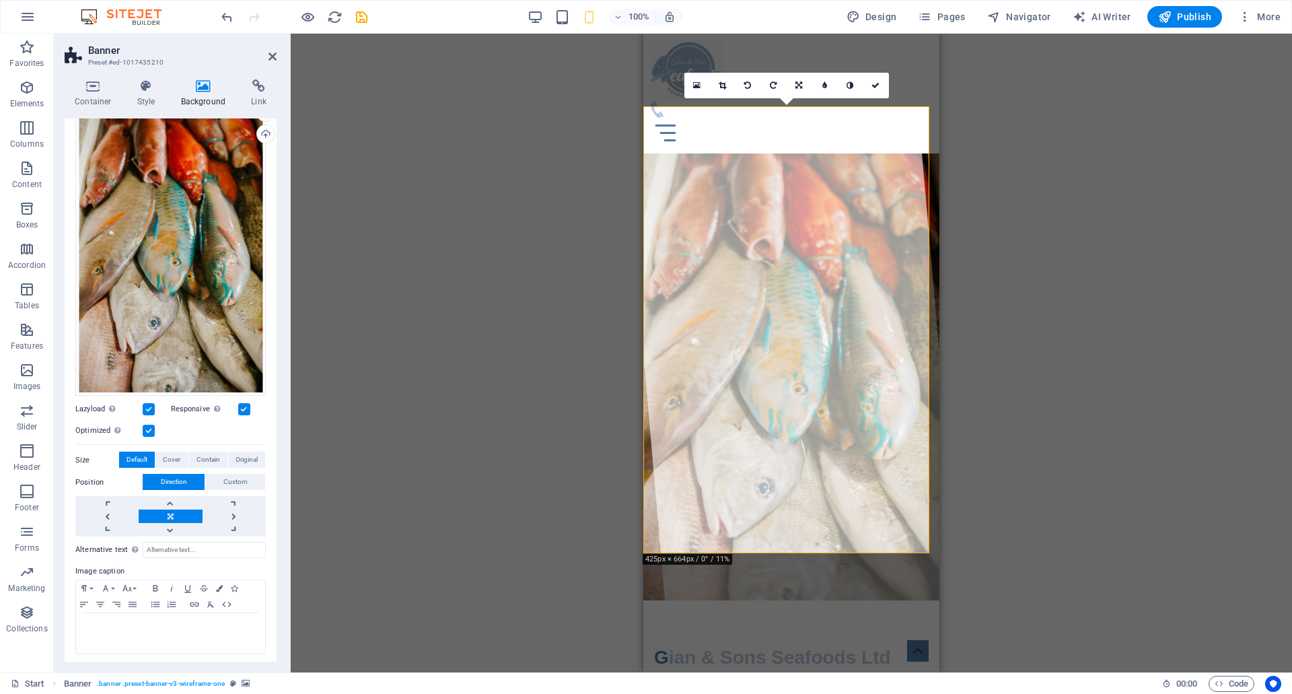
click at [273, 61] on icon at bounding box center [273, 56] width 8 height 11
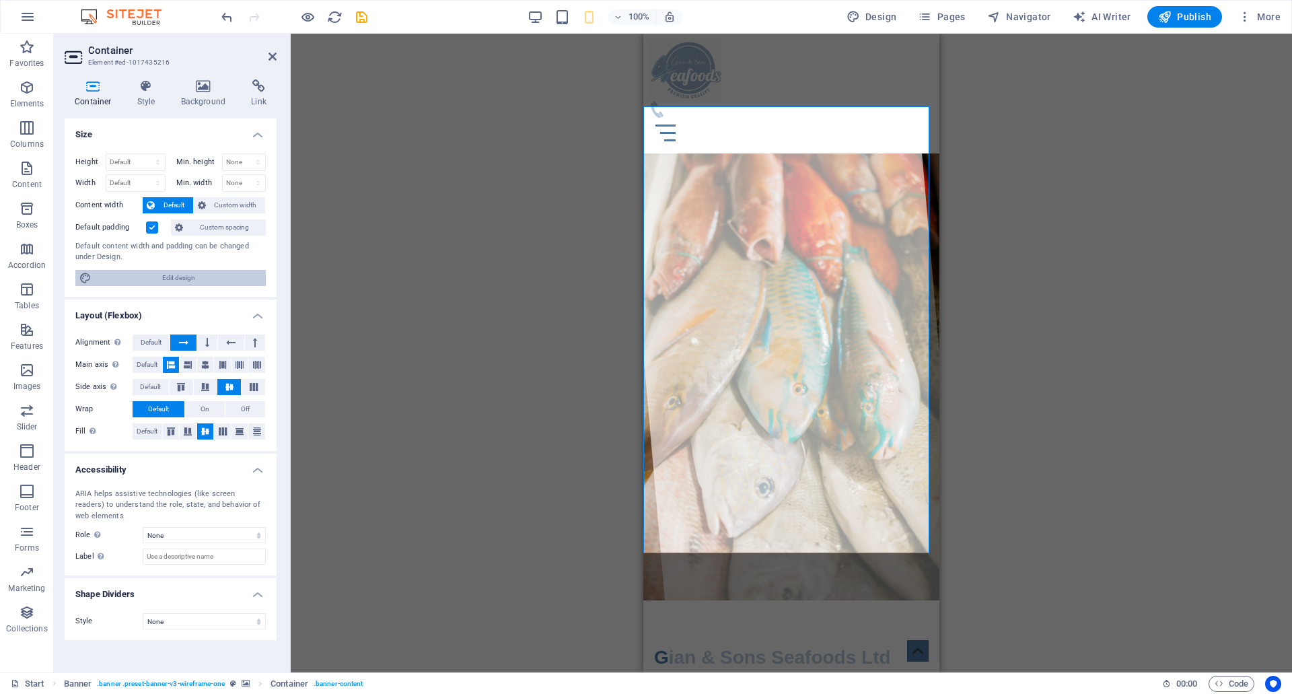
click at [133, 273] on span "Edit design" at bounding box center [179, 278] width 166 height 16
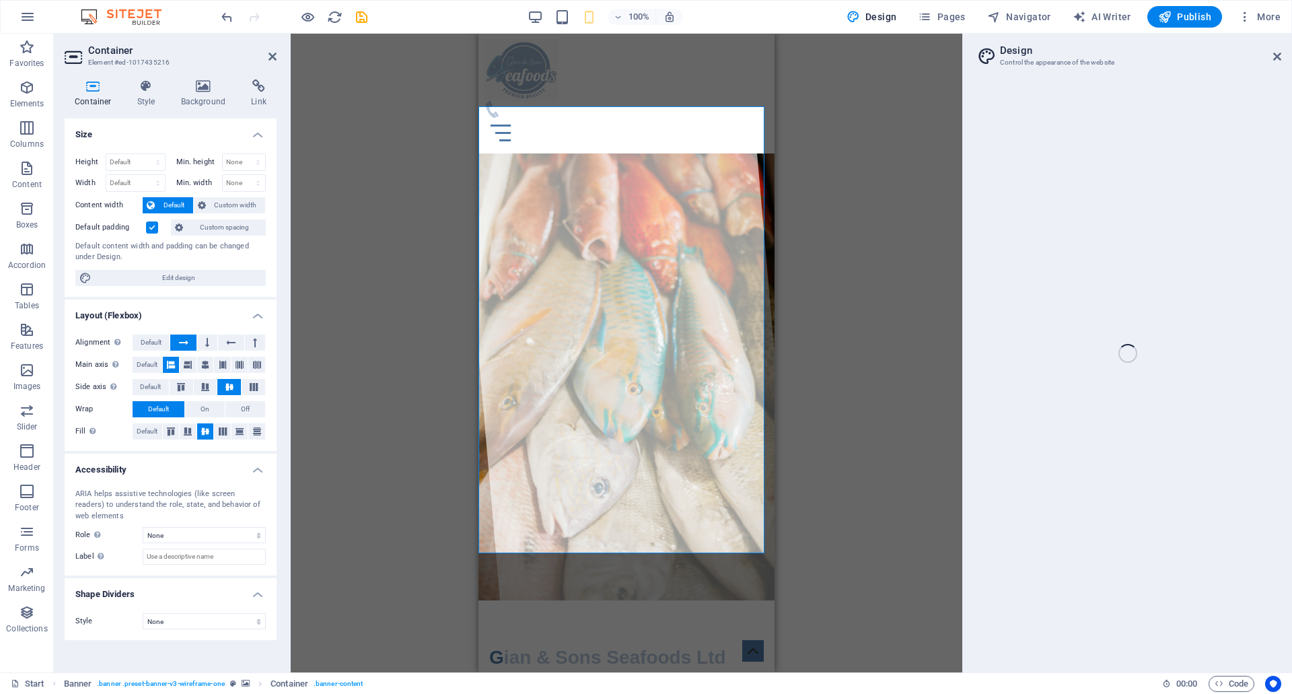
select select "rem"
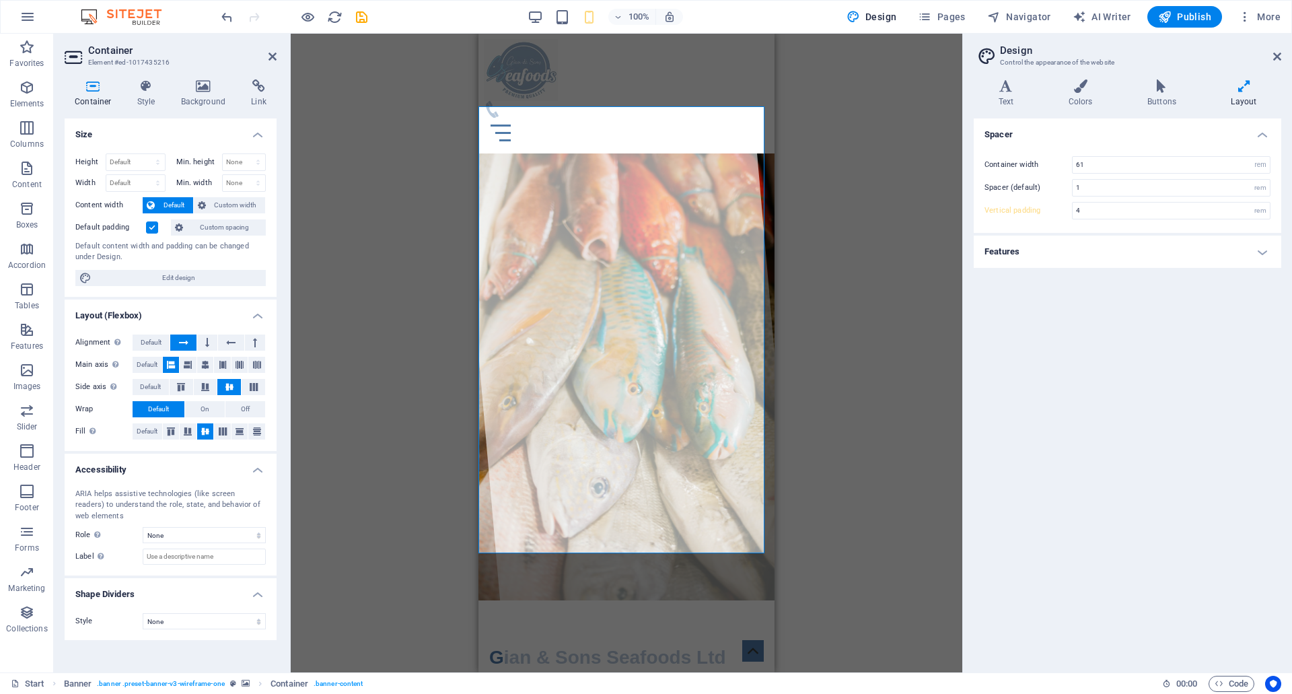
click at [1040, 237] on h4 "Features" at bounding box center [1128, 252] width 308 height 32
click at [1280, 57] on icon at bounding box center [1277, 56] width 8 height 11
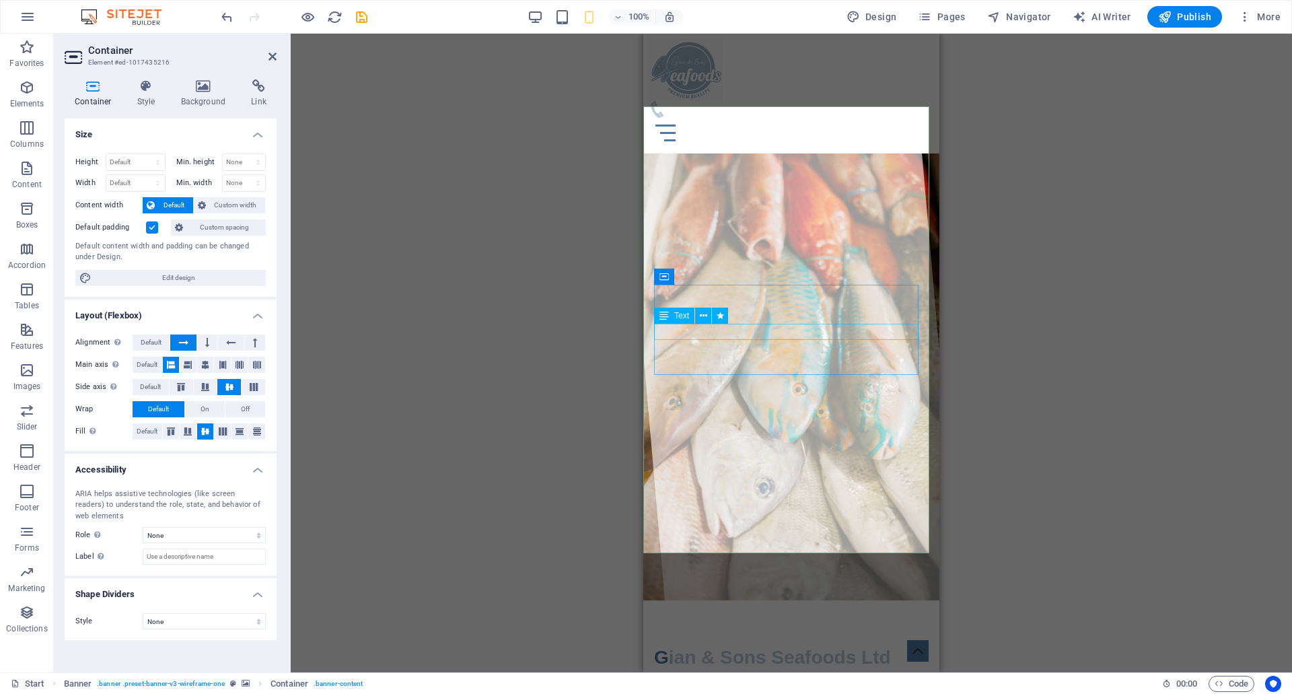
click at [810, 682] on div "The finest seafood from ocean to plate ." at bounding box center [791, 690] width 275 height 16
click at [275, 60] on icon at bounding box center [273, 56] width 8 height 11
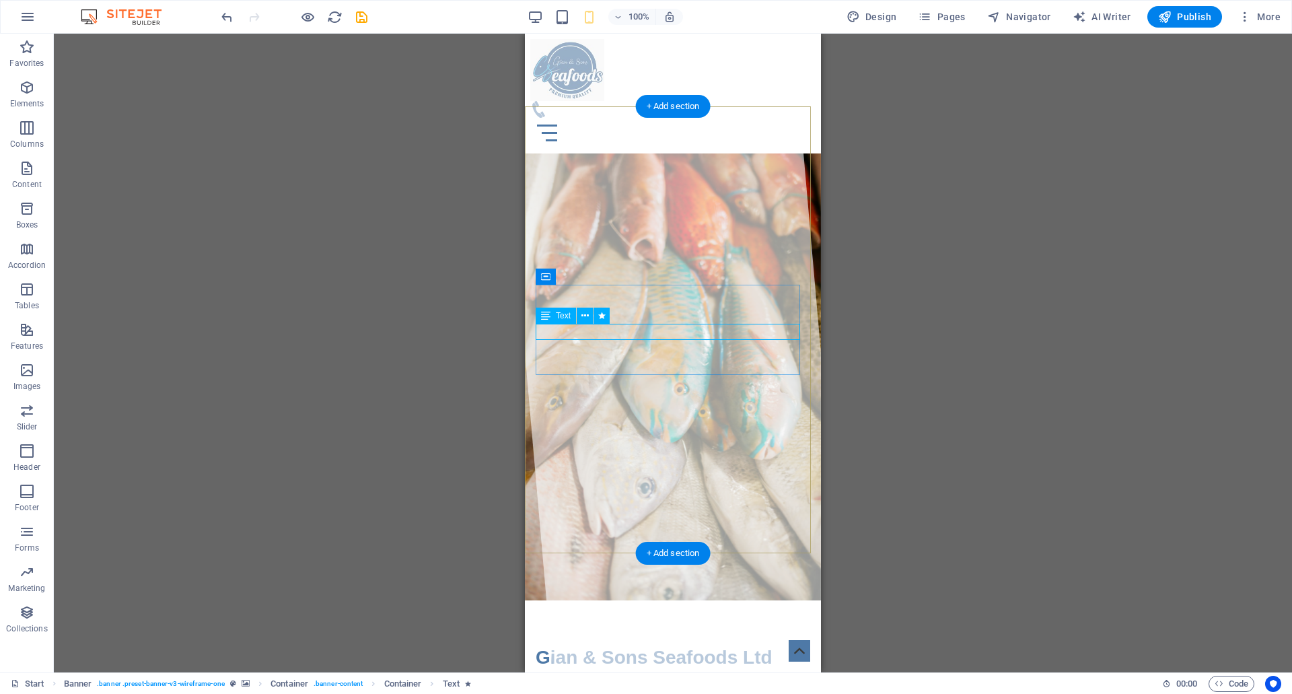
click at [672, 682] on div "The finest seafood from ocean to plate ." at bounding box center [673, 690] width 275 height 16
click at [584, 316] on icon at bounding box center [584, 316] width 7 height 14
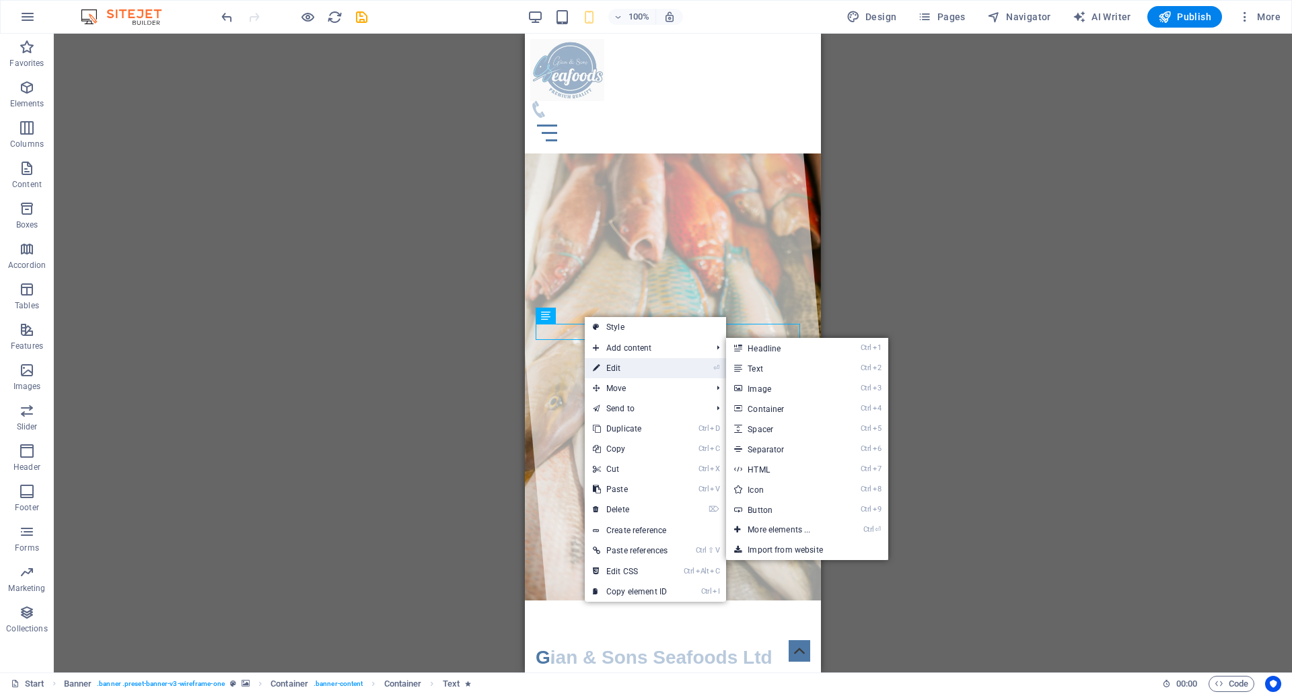
click at [618, 369] on link "⏎ Edit" at bounding box center [630, 368] width 91 height 20
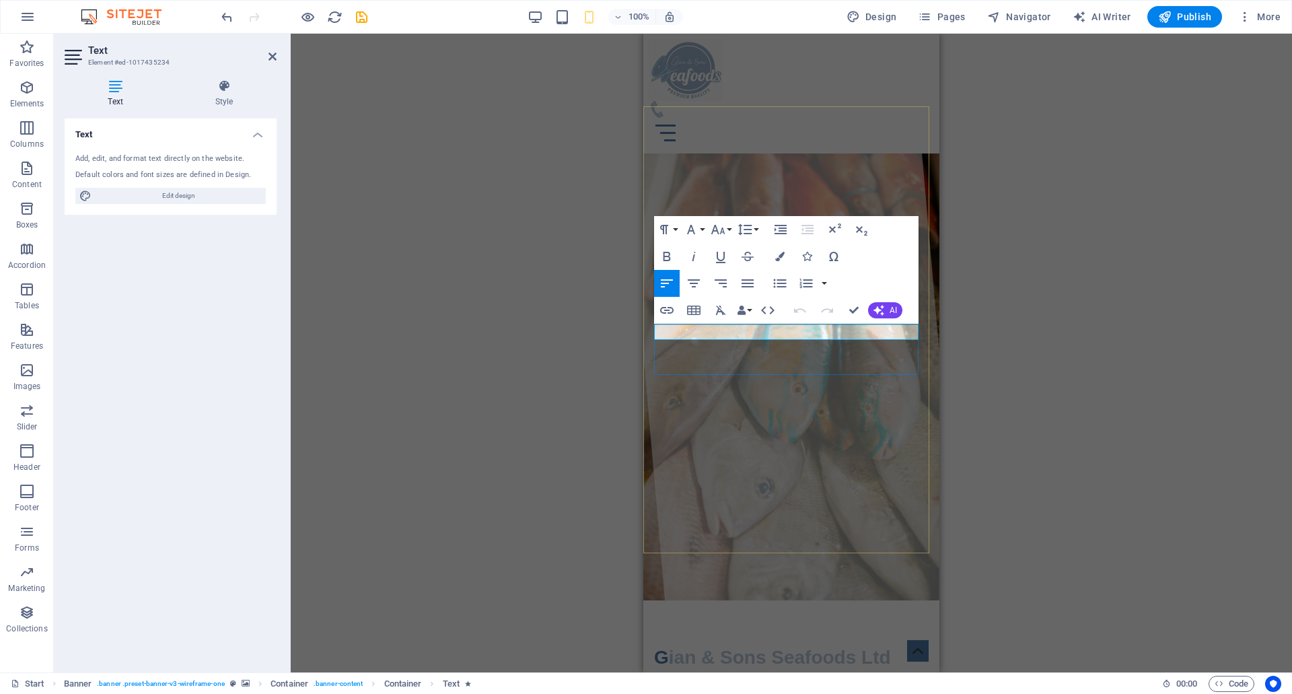
click at [812, 684] on span "The finest seafood from ocean to plate" at bounding box center [746, 689] width 184 height 11
drag, startPoint x: 873, startPoint y: 330, endPoint x: 1257, endPoint y: 367, distance: 385.4
click at [781, 262] on button "Colors" at bounding box center [780, 256] width 26 height 27
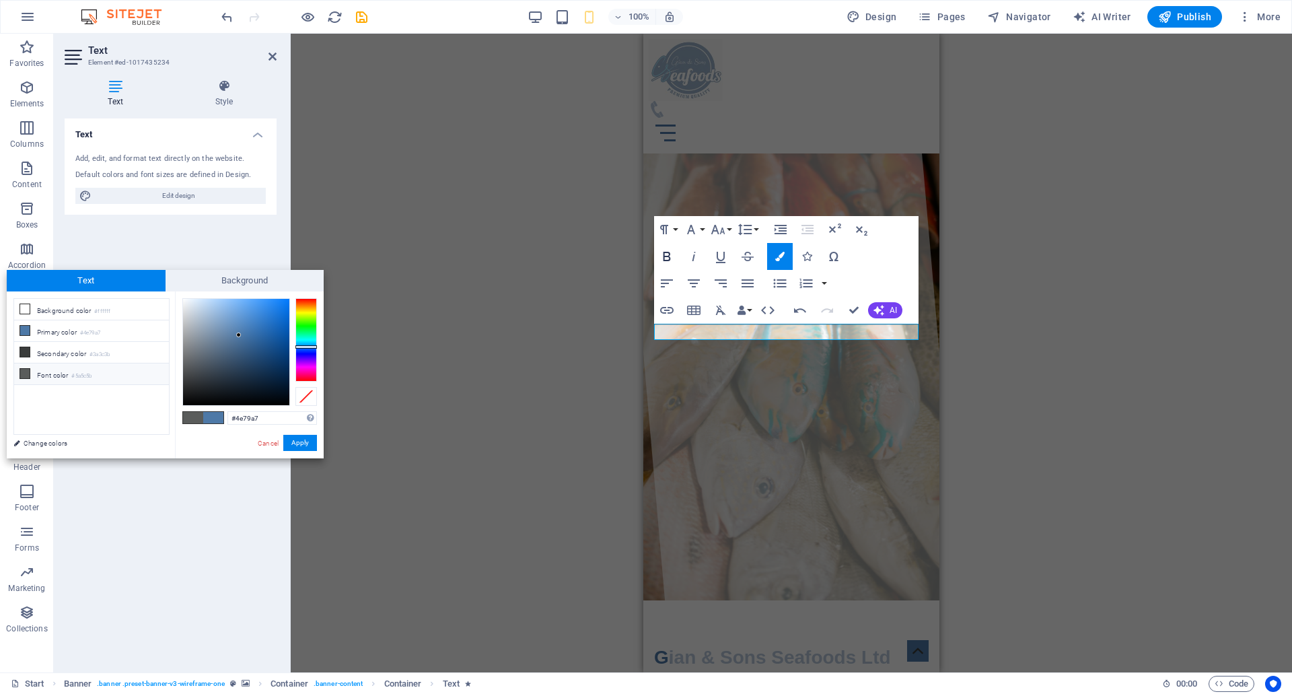
click at [668, 267] on button "Bold" at bounding box center [667, 256] width 26 height 27
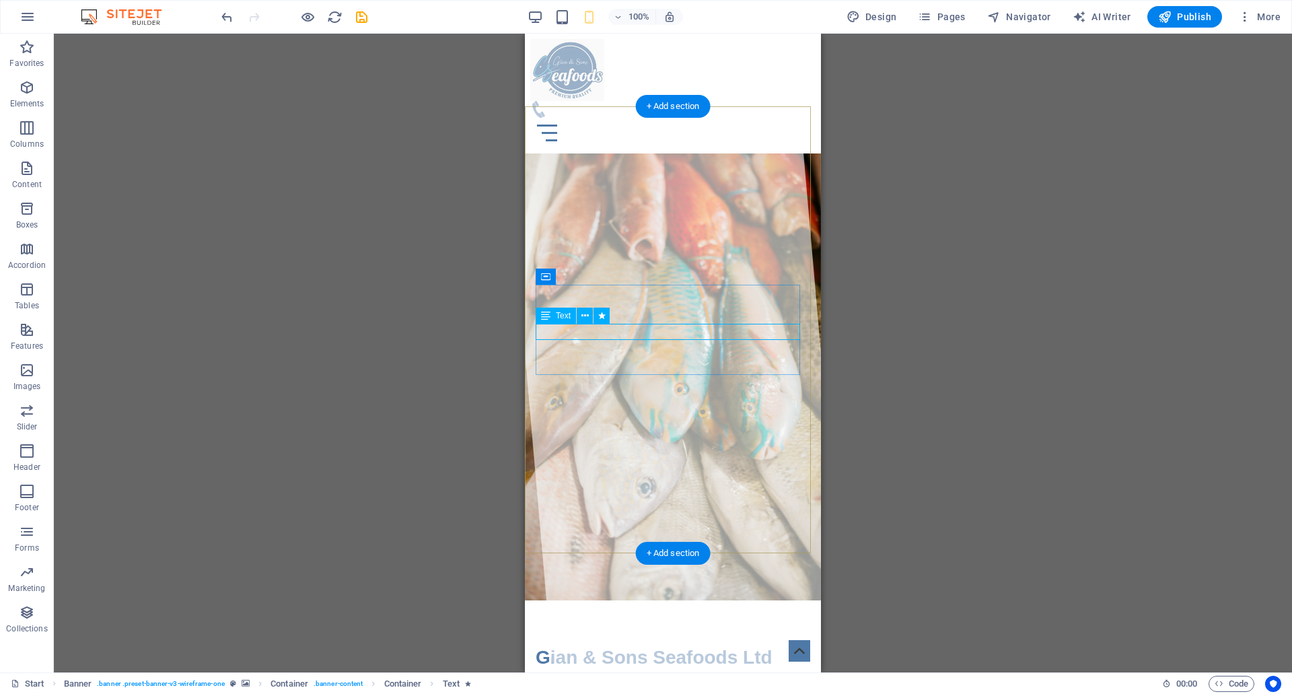
click at [730, 682] on div "The finest seafood from ocean to your plate ." at bounding box center [673, 690] width 275 height 16
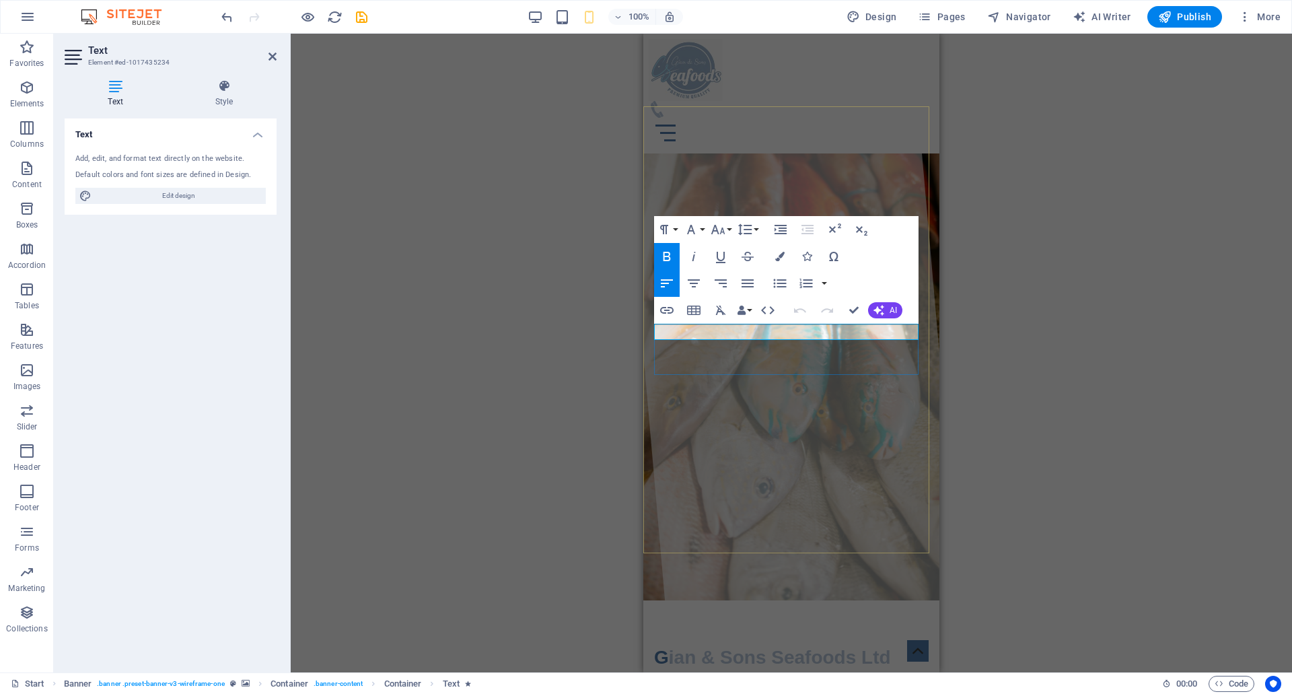
drag, startPoint x: 853, startPoint y: 330, endPoint x: 826, endPoint y: 336, distance: 27.6
click at [826, 684] on strong "The finest seafood from ocean to your plate" at bounding box center [766, 689] width 224 height 11
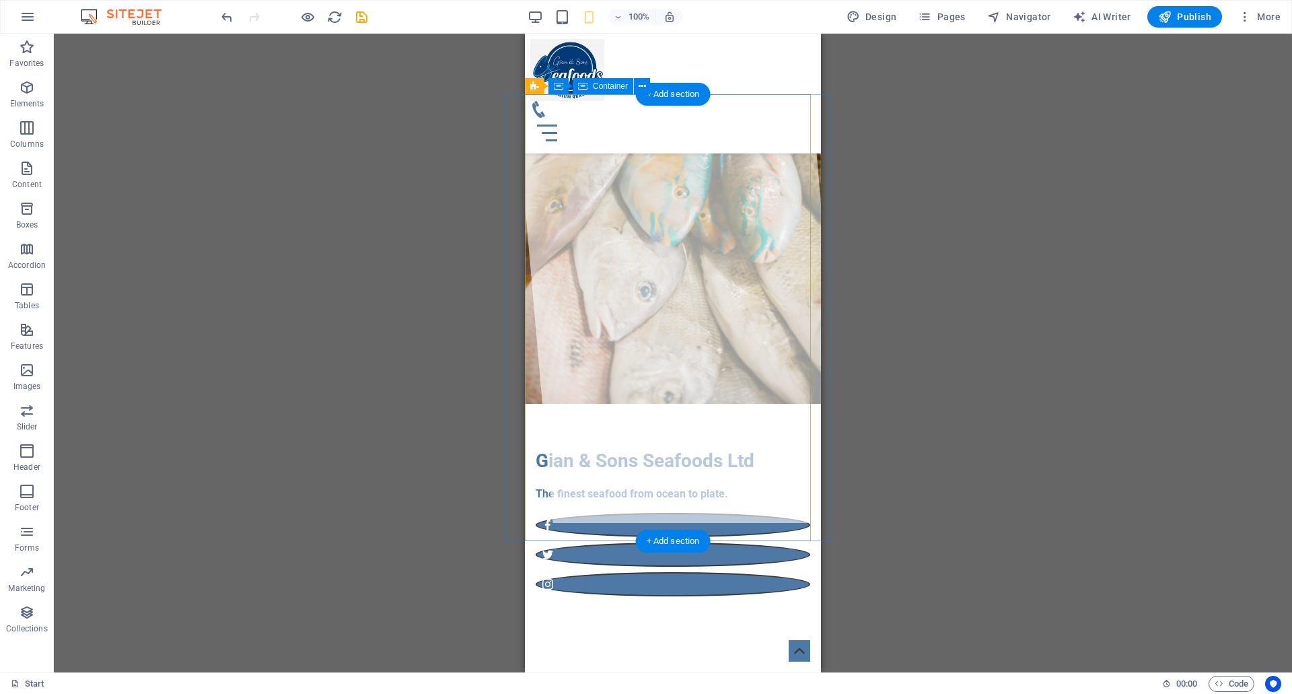
scroll to position [337, 0]
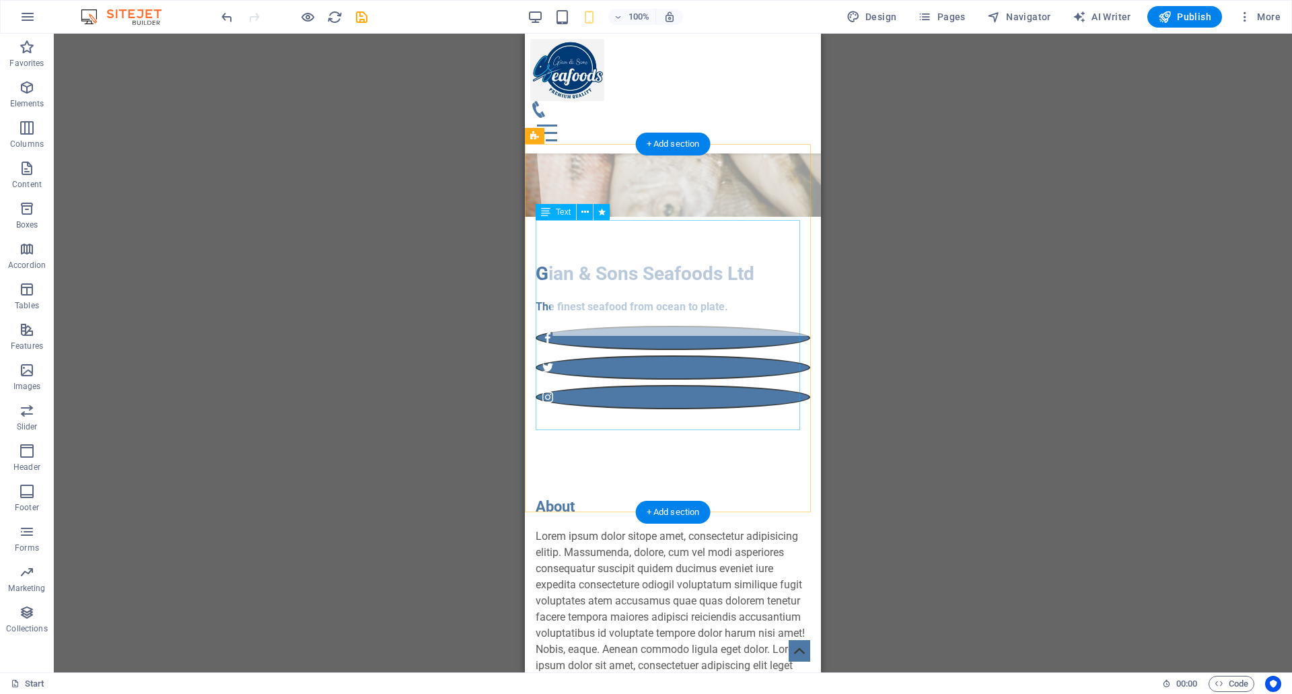
drag, startPoint x: 589, startPoint y: 232, endPoint x: 586, endPoint y: 223, distance: 8.5
click at [589, 528] on div "Lorem ipsum dolor sitope amet, consectetur adipisicing elitip. Massumenda, dolo…" at bounding box center [673, 617] width 275 height 178
click at [584, 215] on icon at bounding box center [584, 212] width 7 height 14
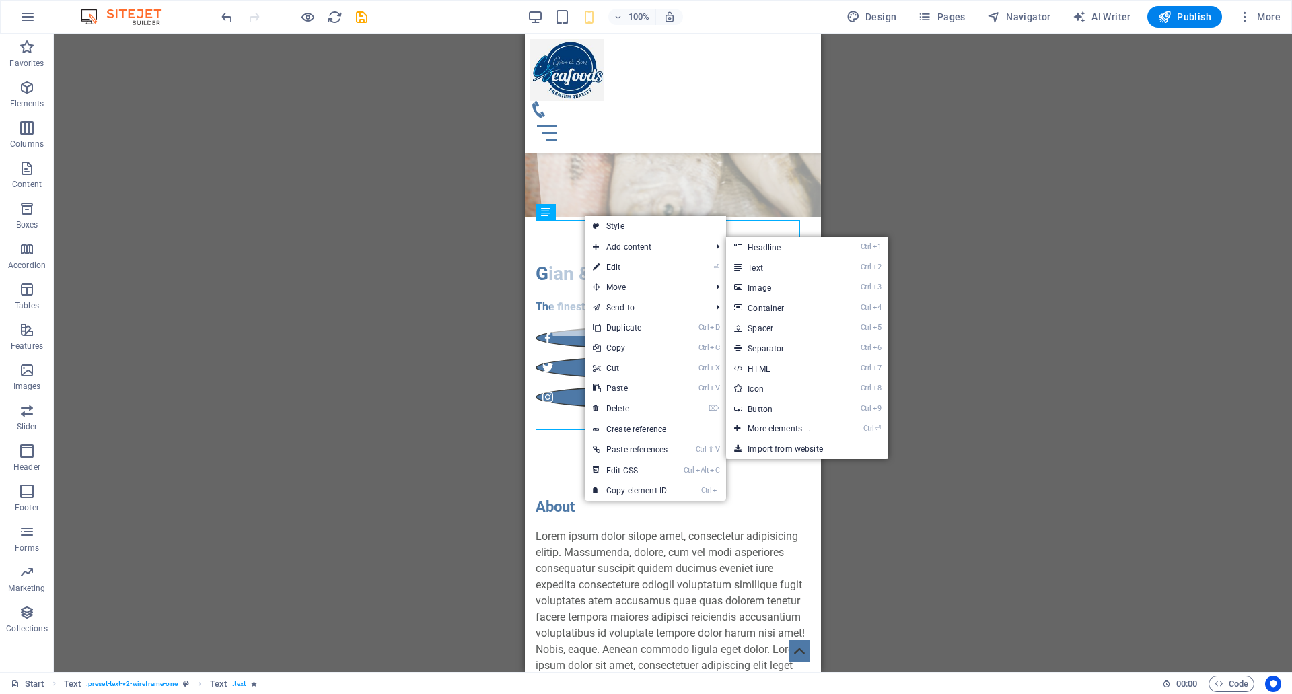
click at [601, 267] on link "⏎ Edit" at bounding box center [630, 267] width 91 height 20
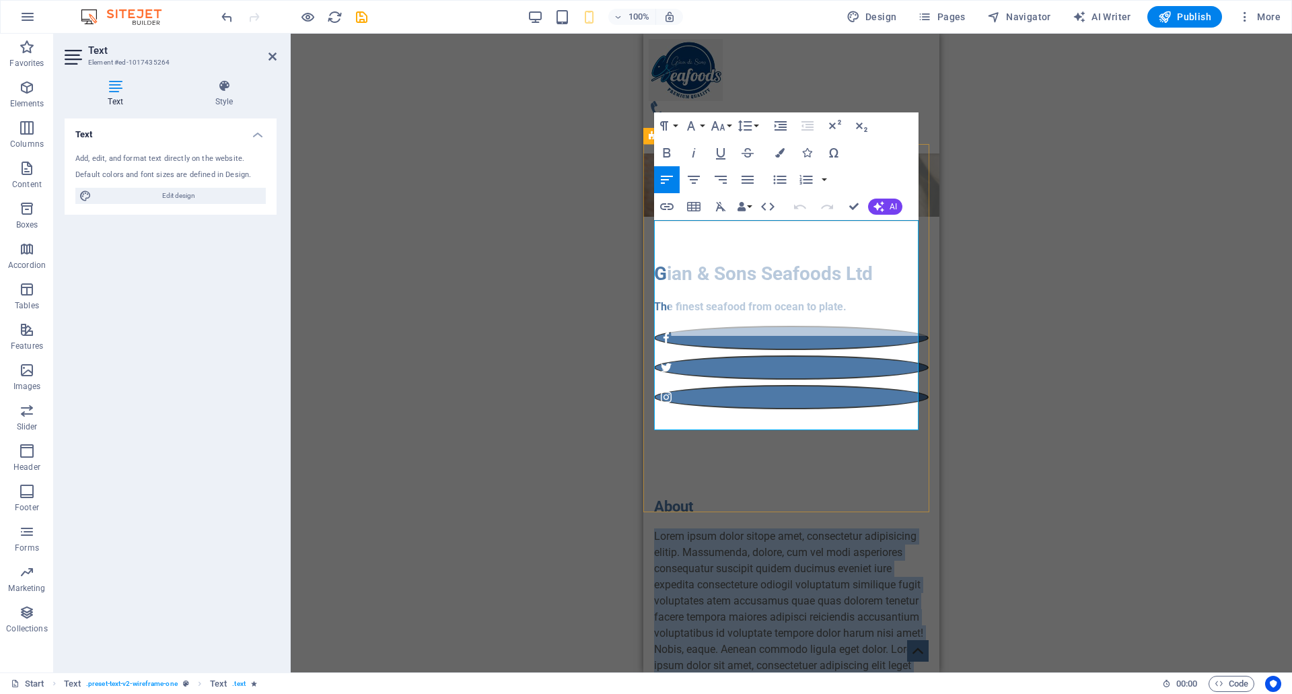
drag, startPoint x: 723, startPoint y: 420, endPoint x: 655, endPoint y: 233, distance: 199.3
click at [655, 528] on p "Lorem ipsum dolor sitope amet, consectetur adipisicing elitip. Massumenda, dolo…" at bounding box center [791, 617] width 275 height 178
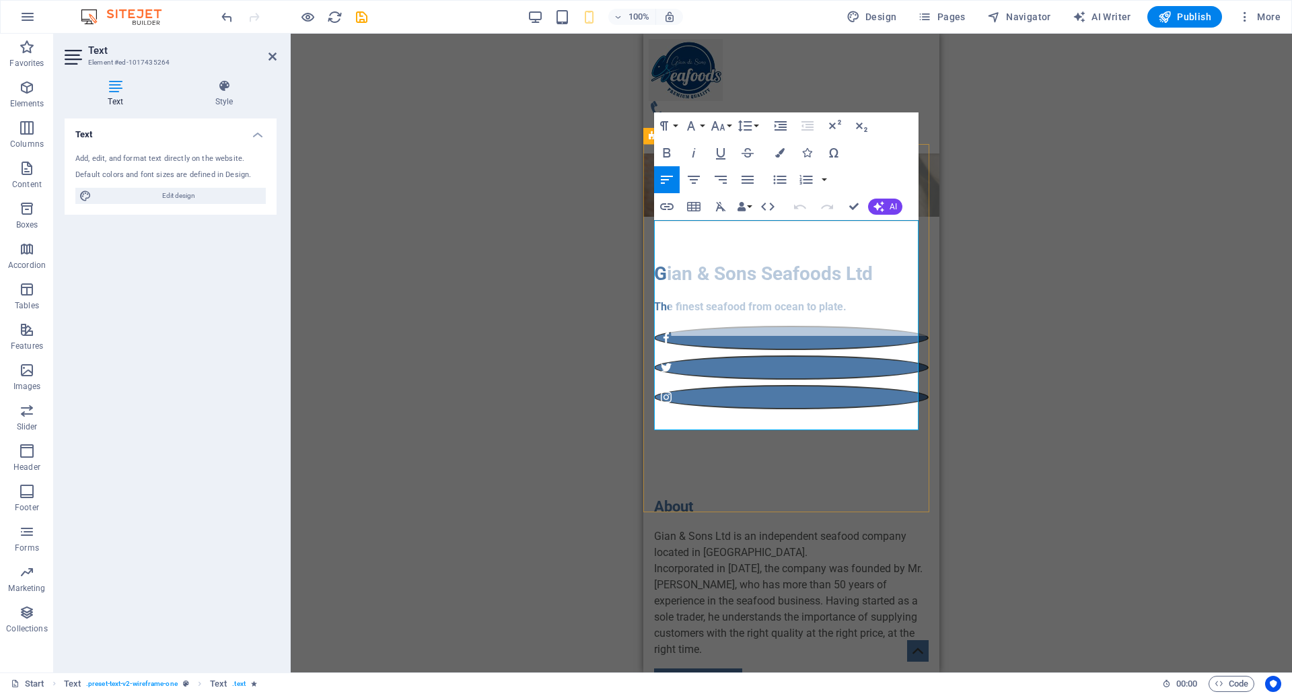
scroll to position [3778, 2]
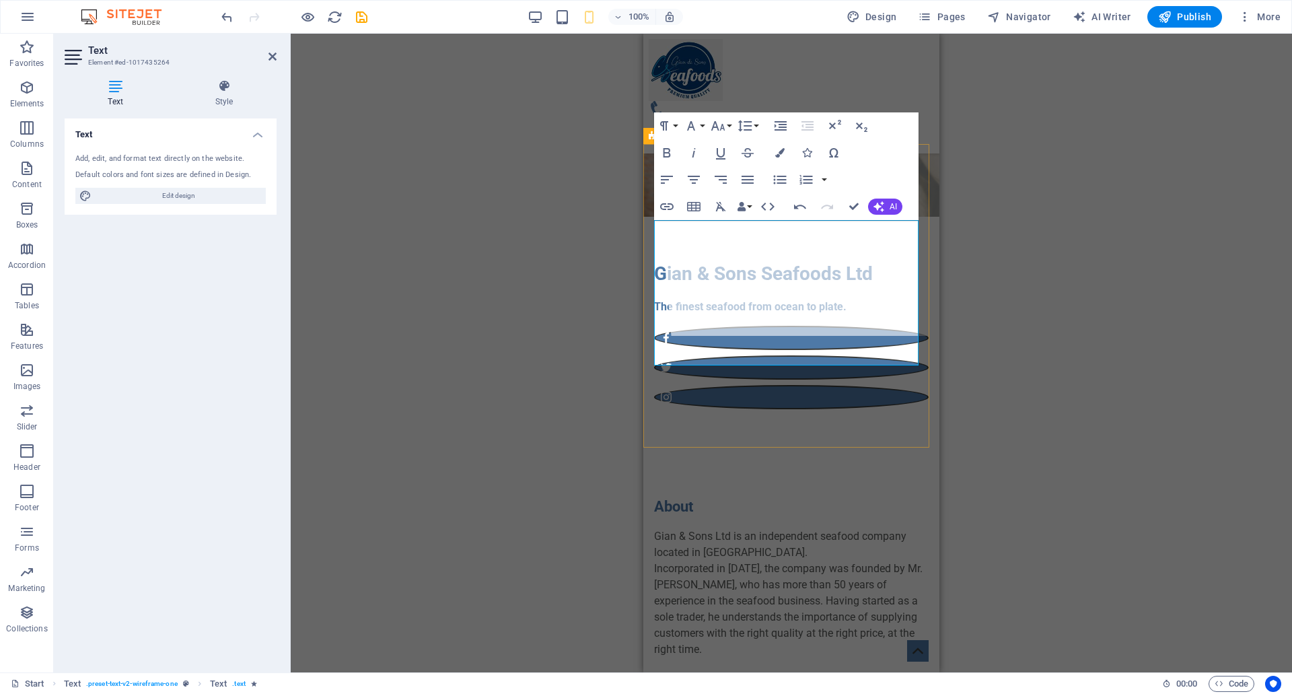
click at [768, 658] on p at bounding box center [791, 666] width 275 height 16
click at [661, 658] on p at bounding box center [791, 666] width 275 height 16
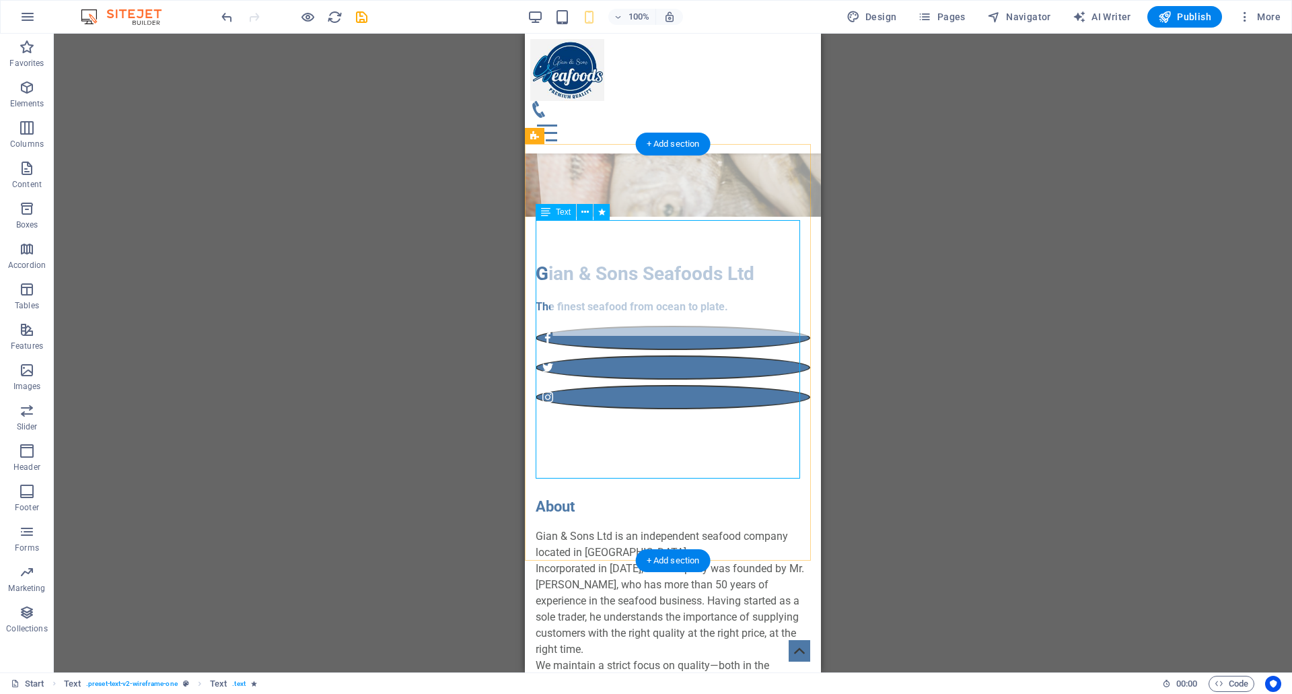
click at [748, 528] on div "Gian & Sons Ltd is an independent seafood company located in [GEOGRAPHIC_DATA].…" at bounding box center [673, 665] width 275 height 275
click at [589, 209] on button at bounding box center [585, 212] width 16 height 16
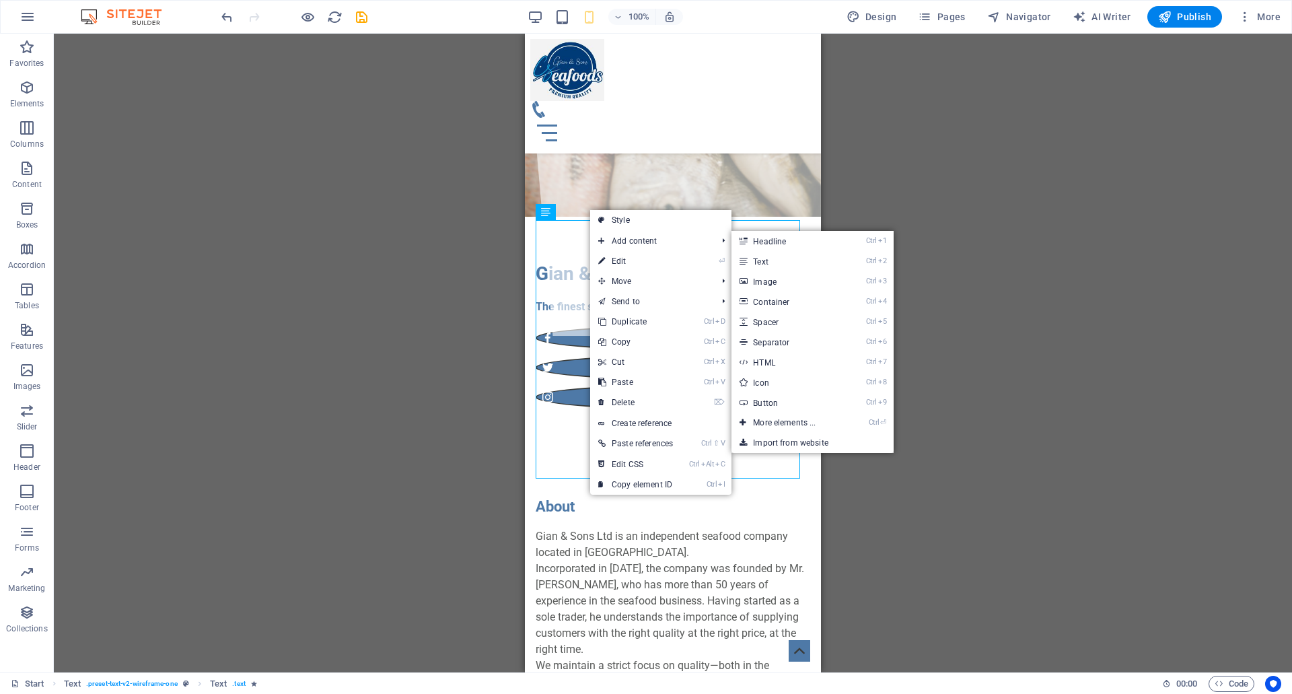
click at [610, 259] on link "⏎ Edit" at bounding box center [635, 261] width 91 height 20
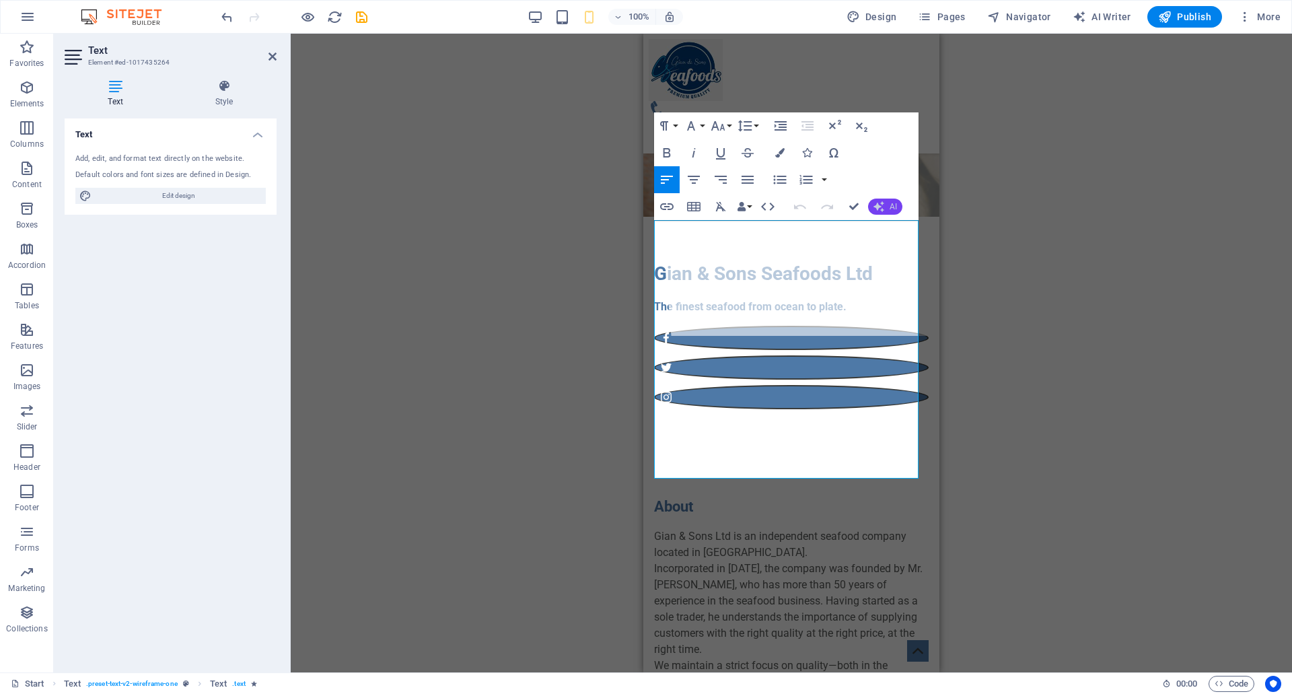
click at [884, 211] on button "AI" at bounding box center [885, 207] width 34 height 16
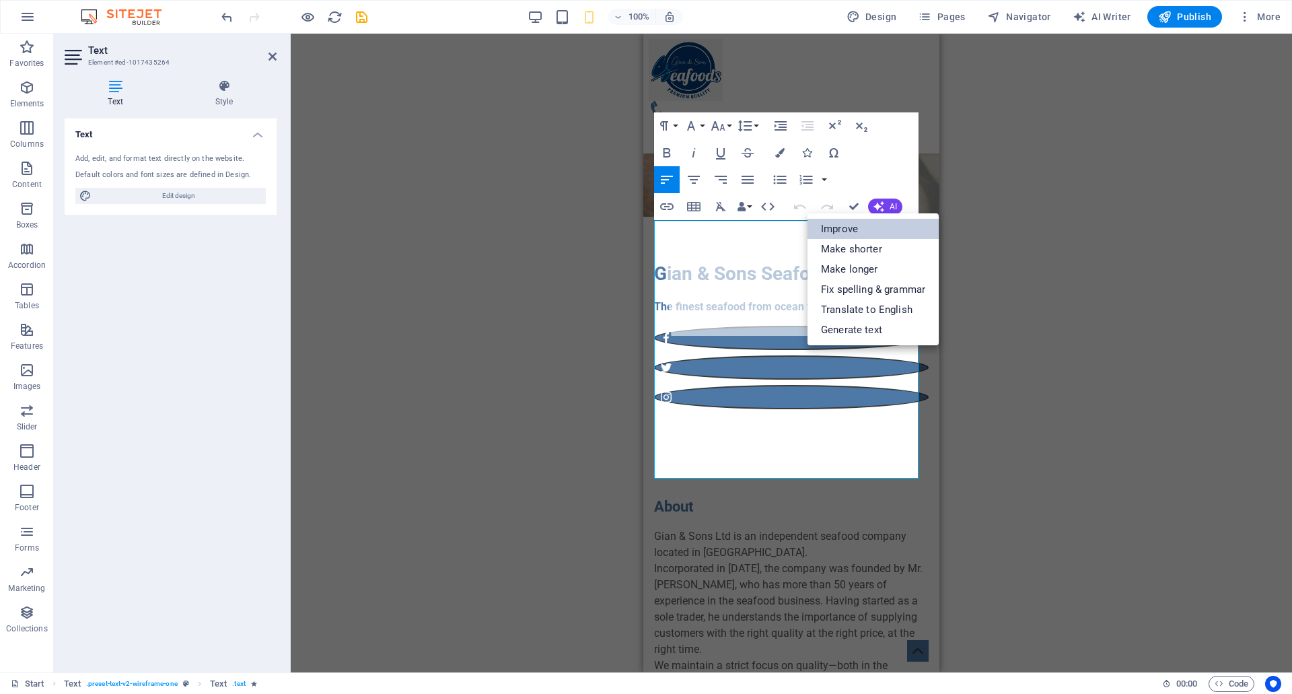
click at [846, 232] on link "Improve" at bounding box center [873, 229] width 131 height 20
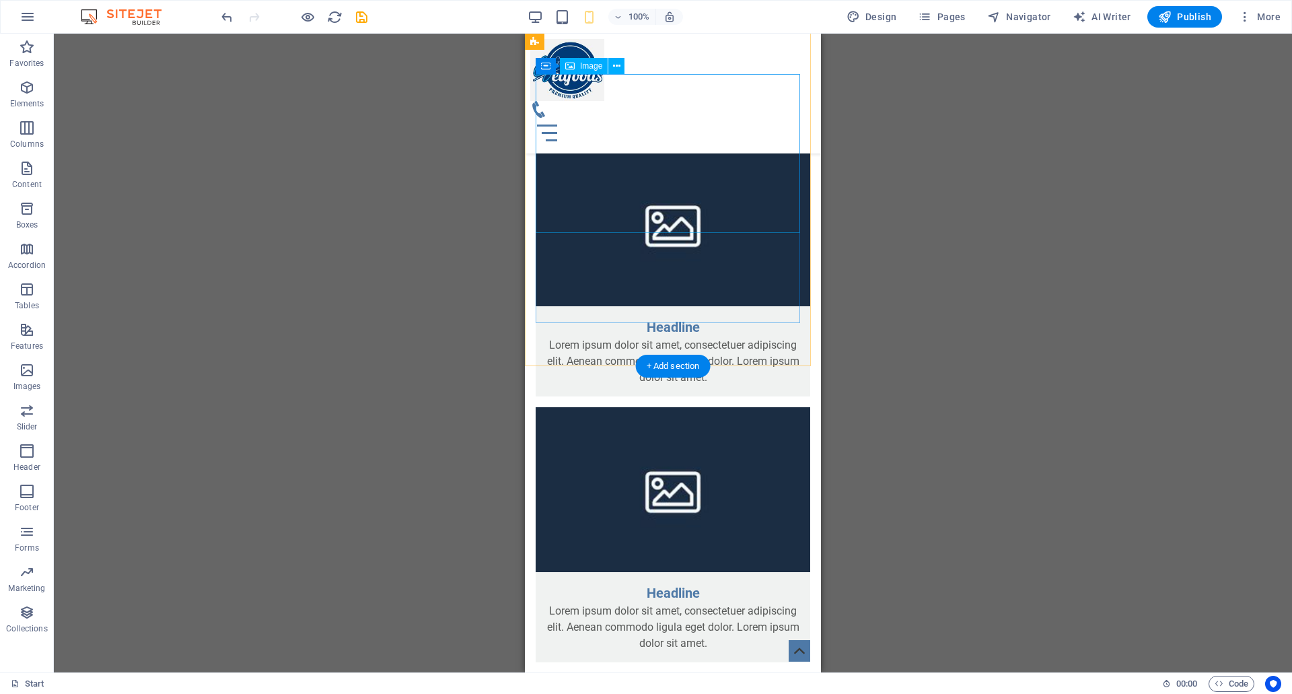
scroll to position [1952, 0]
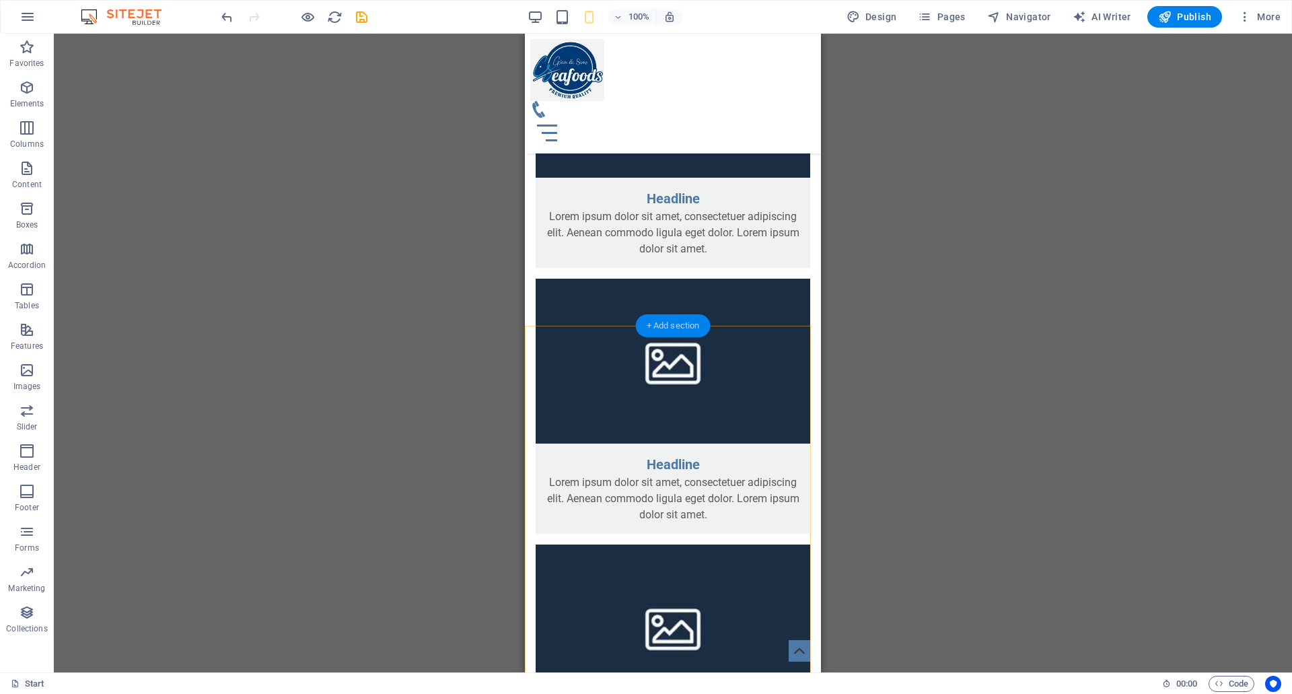
click at [687, 330] on div "+ Add section" at bounding box center [673, 325] width 75 height 23
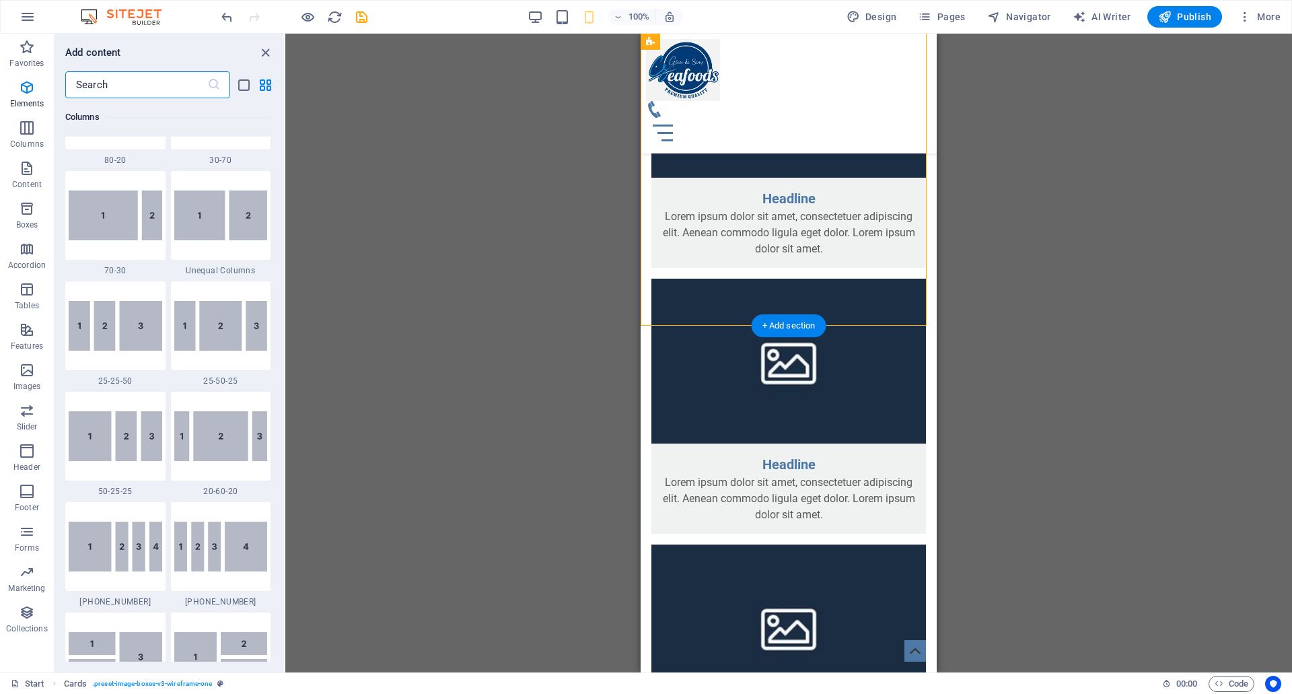
scroll to position [2355, 0]
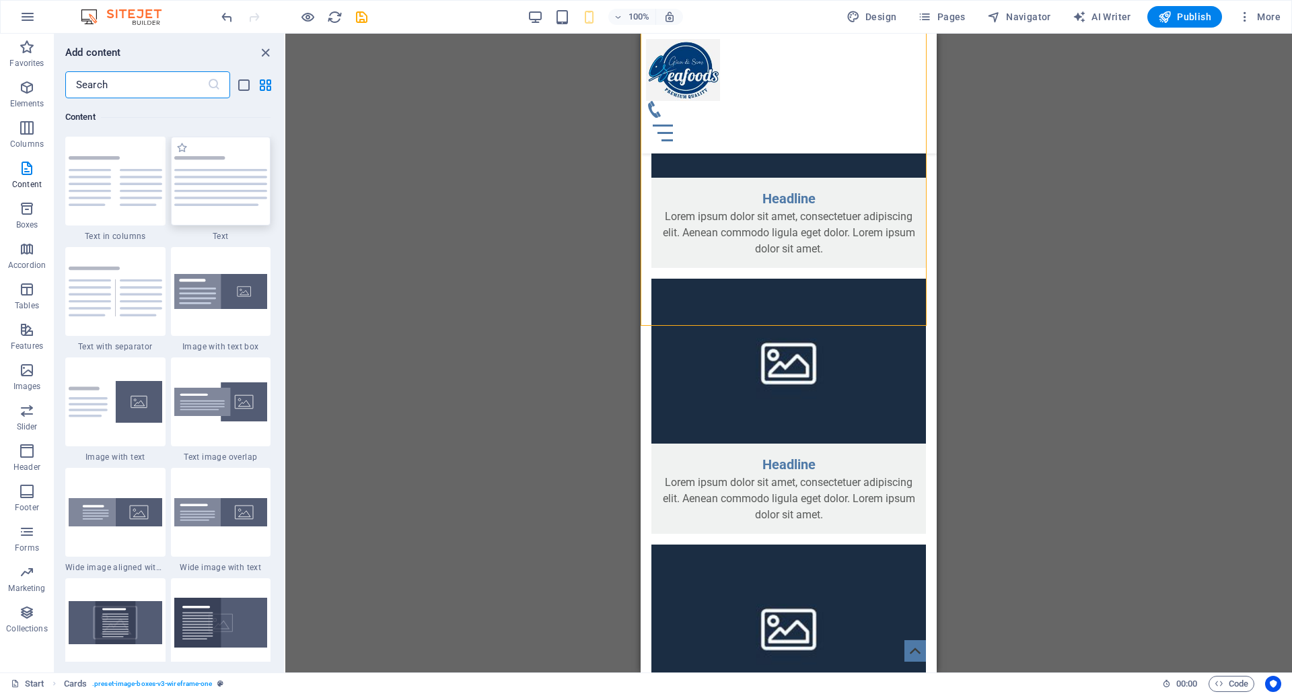
click at [230, 196] on div at bounding box center [221, 181] width 100 height 89
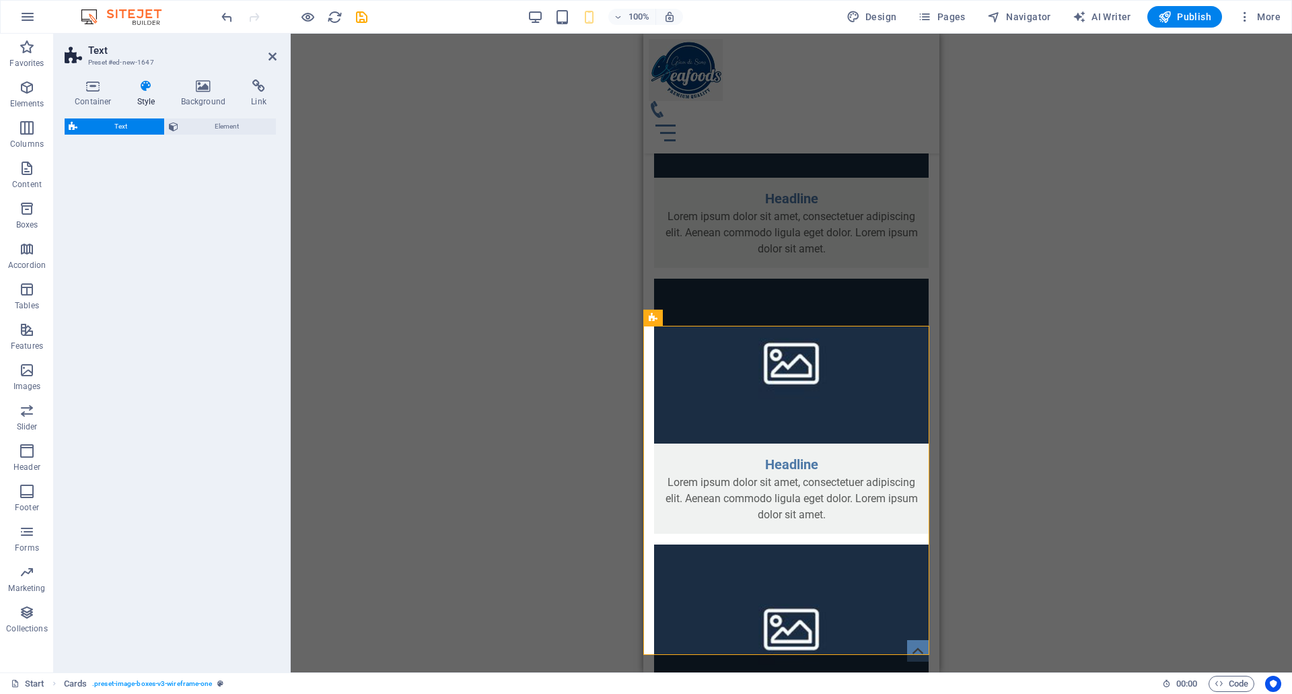
select select "preset-text-v2-default"
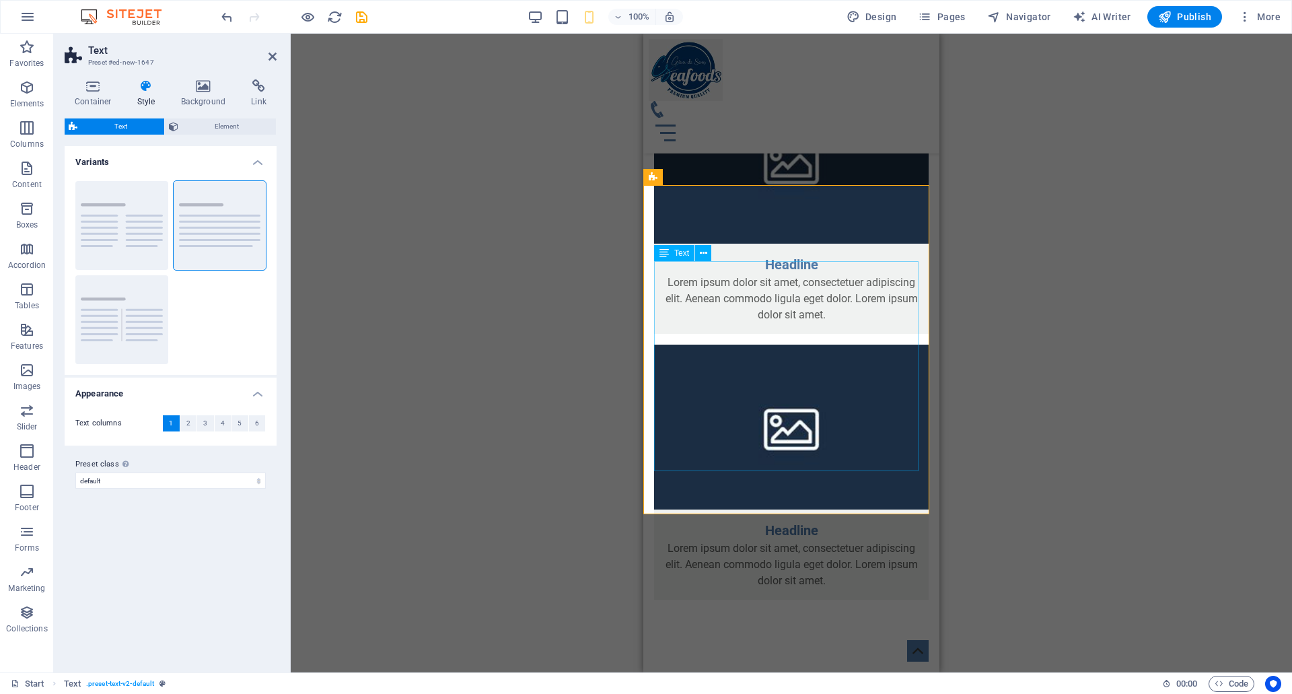
scroll to position [2086, 0]
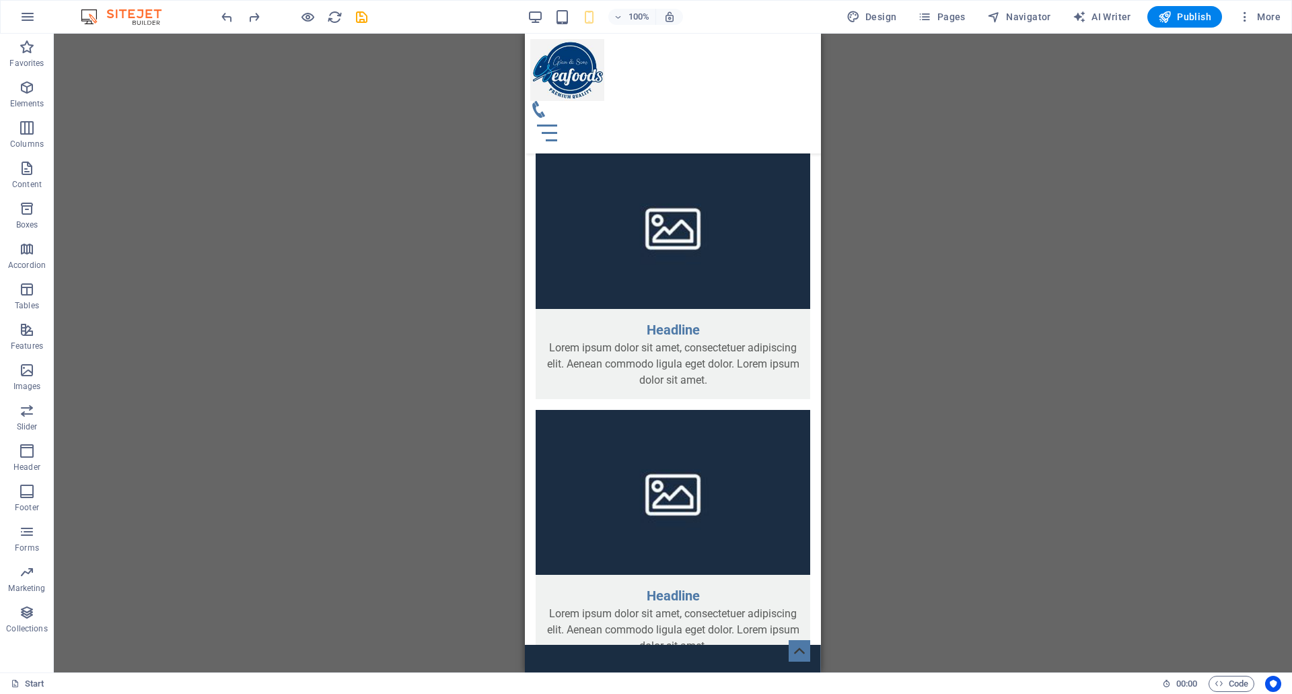
click at [424, 269] on div "Drag here to replace the existing content. Press “Ctrl” if you want to create a…" at bounding box center [673, 353] width 1238 height 639
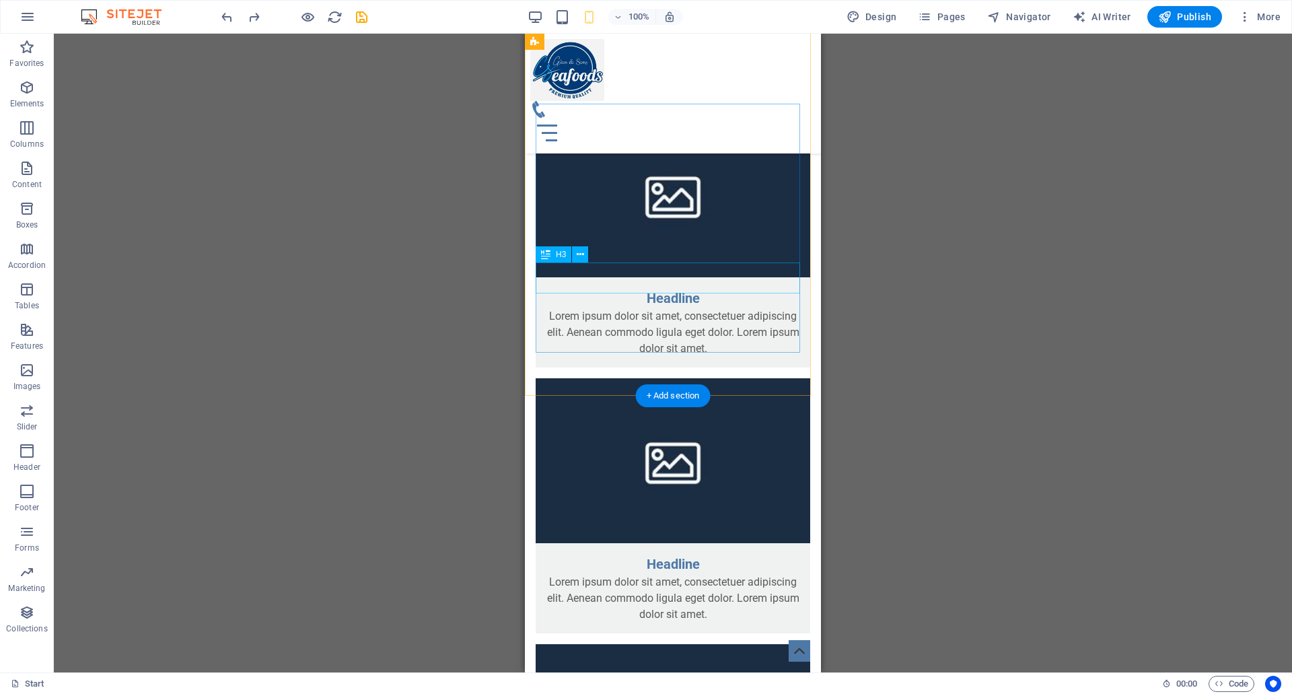
scroll to position [1884, 0]
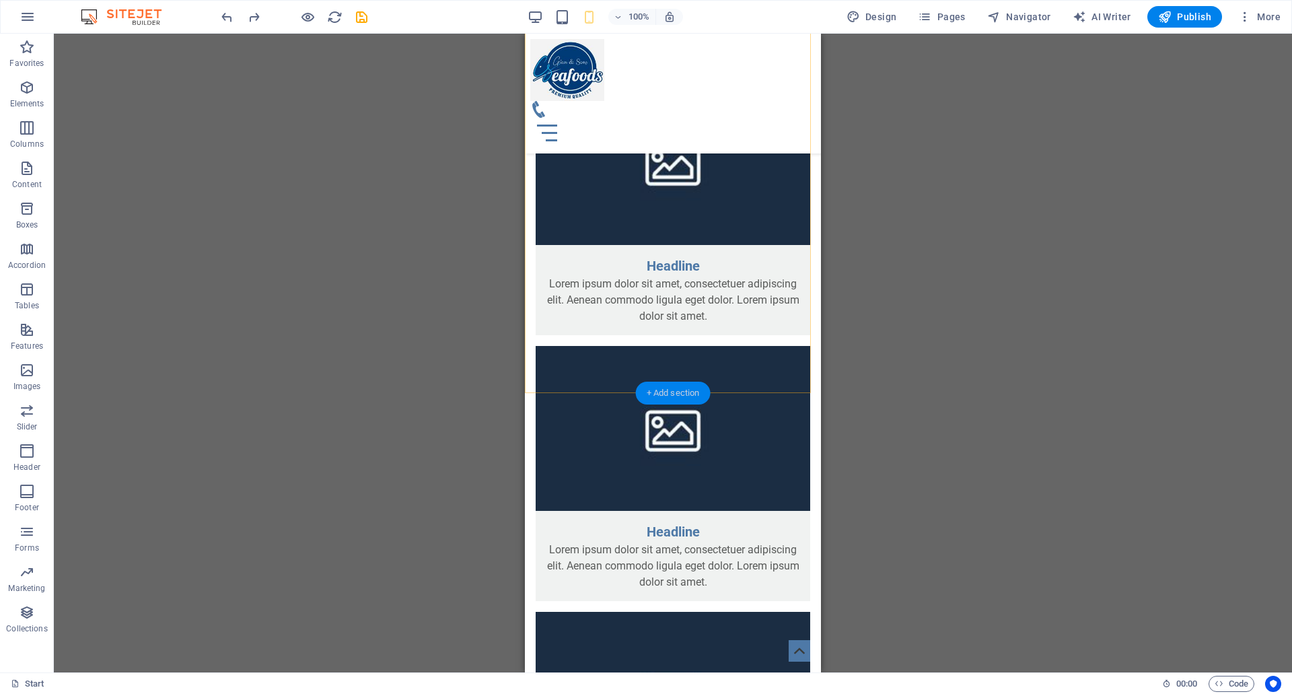
click at [651, 386] on div "+ Add section" at bounding box center [673, 393] width 75 height 23
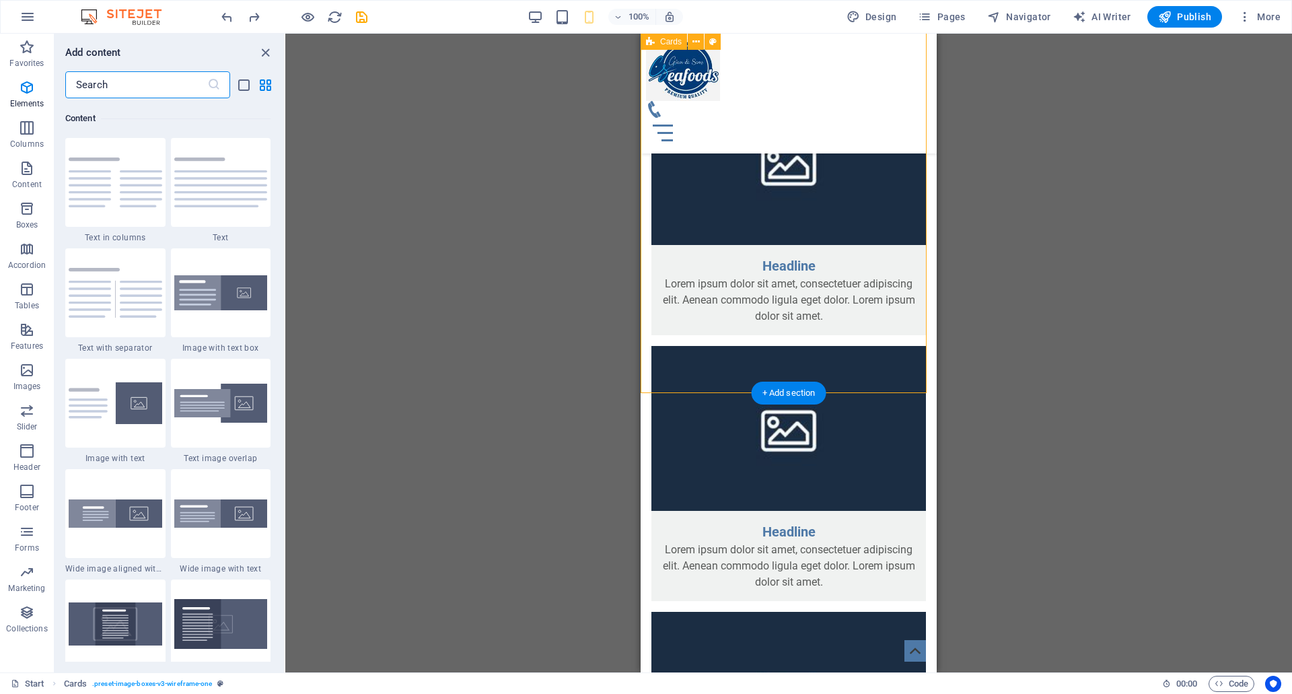
scroll to position [2355, 0]
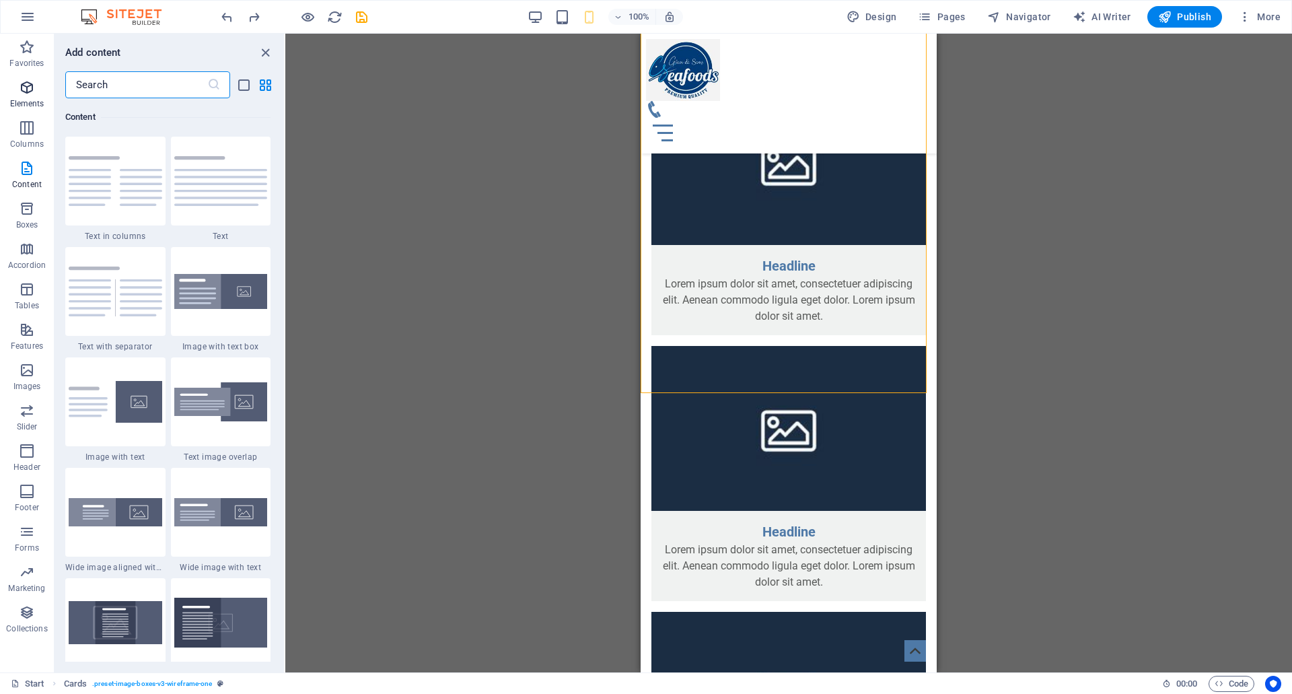
click at [17, 96] on span "Elements" at bounding box center [27, 95] width 54 height 32
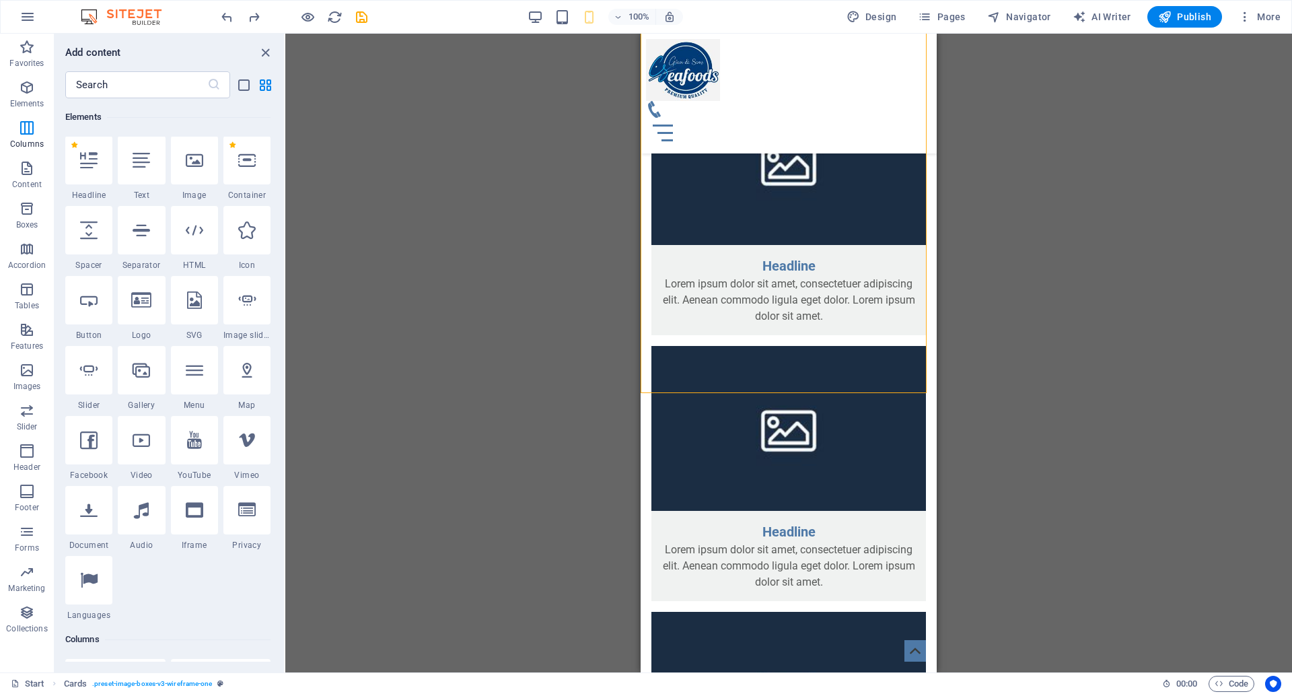
scroll to position [143, 0]
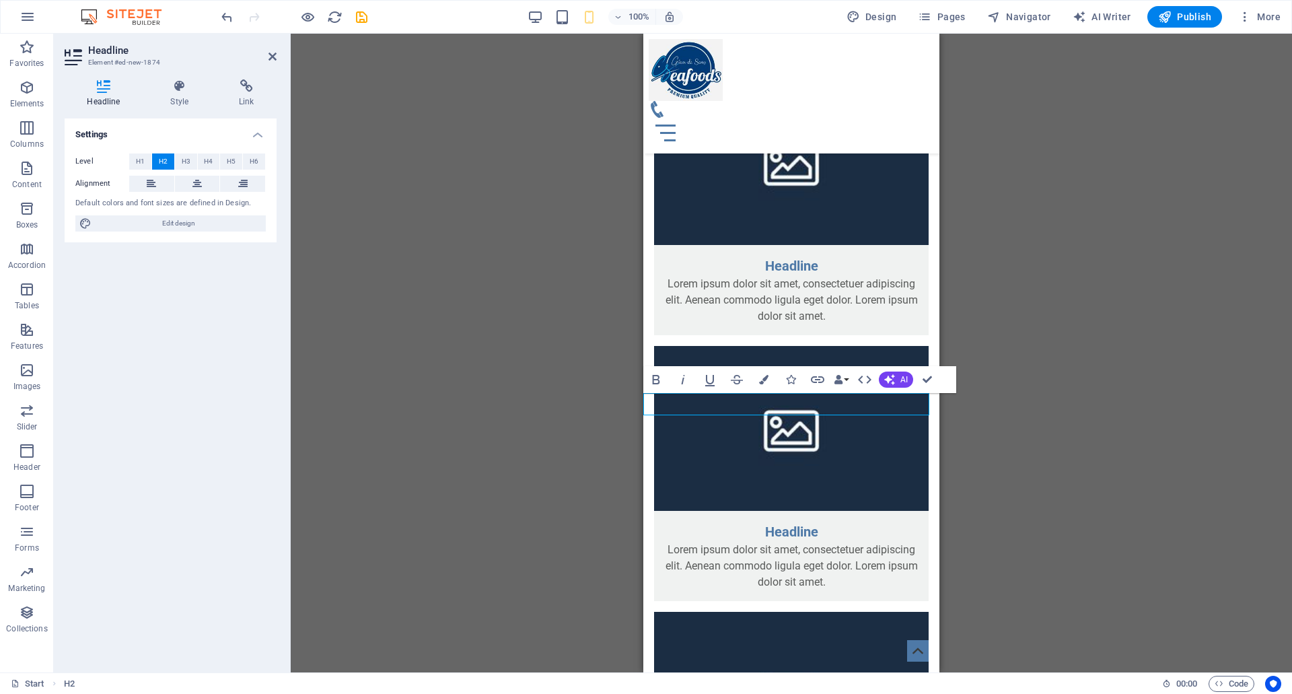
drag, startPoint x: 752, startPoint y: 405, endPoint x: 645, endPoint y: 413, distance: 106.6
click at [767, 383] on icon "button" at bounding box center [763, 379] width 9 height 9
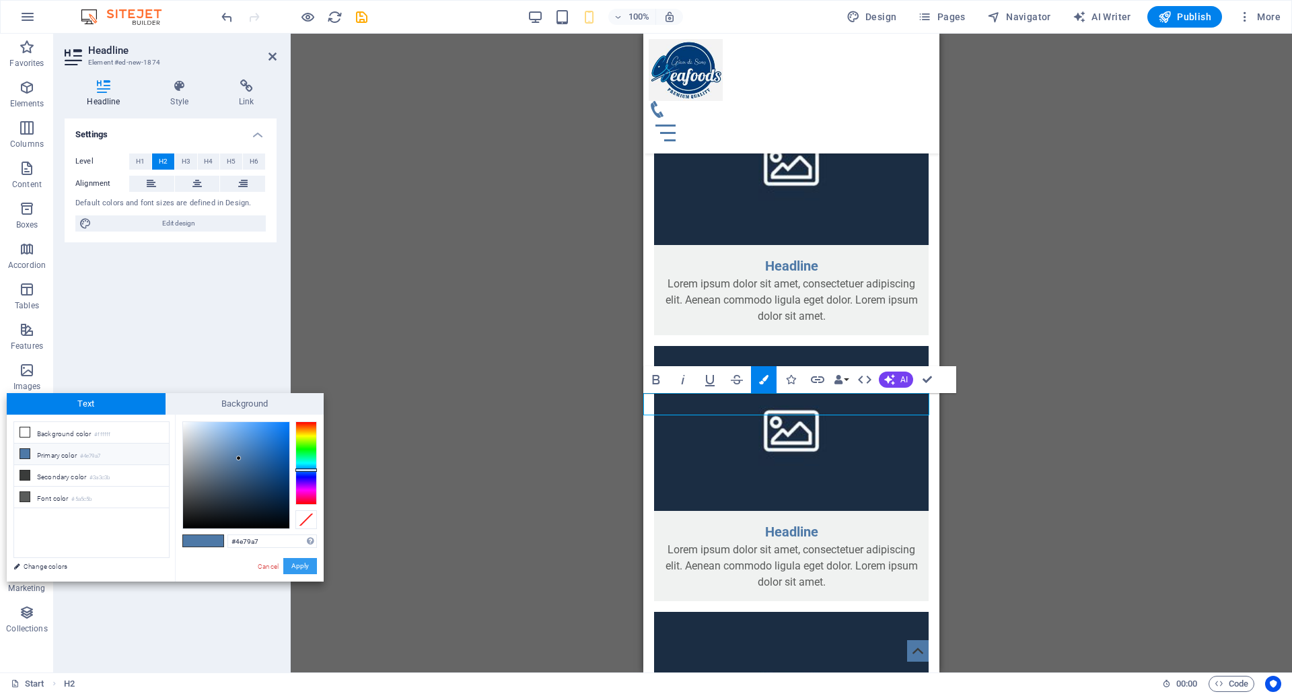
click at [305, 567] on button "Apply" at bounding box center [300, 566] width 34 height 16
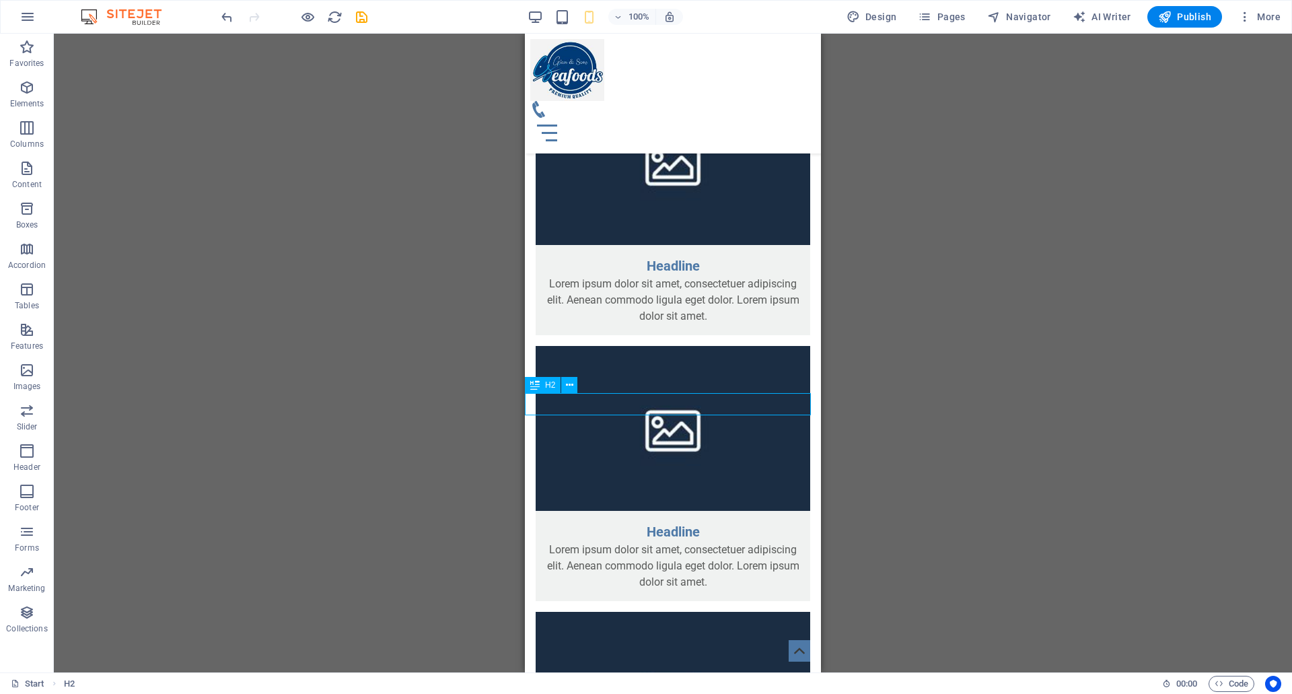
drag, startPoint x: 630, startPoint y: 406, endPoint x: 604, endPoint y: 406, distance: 25.6
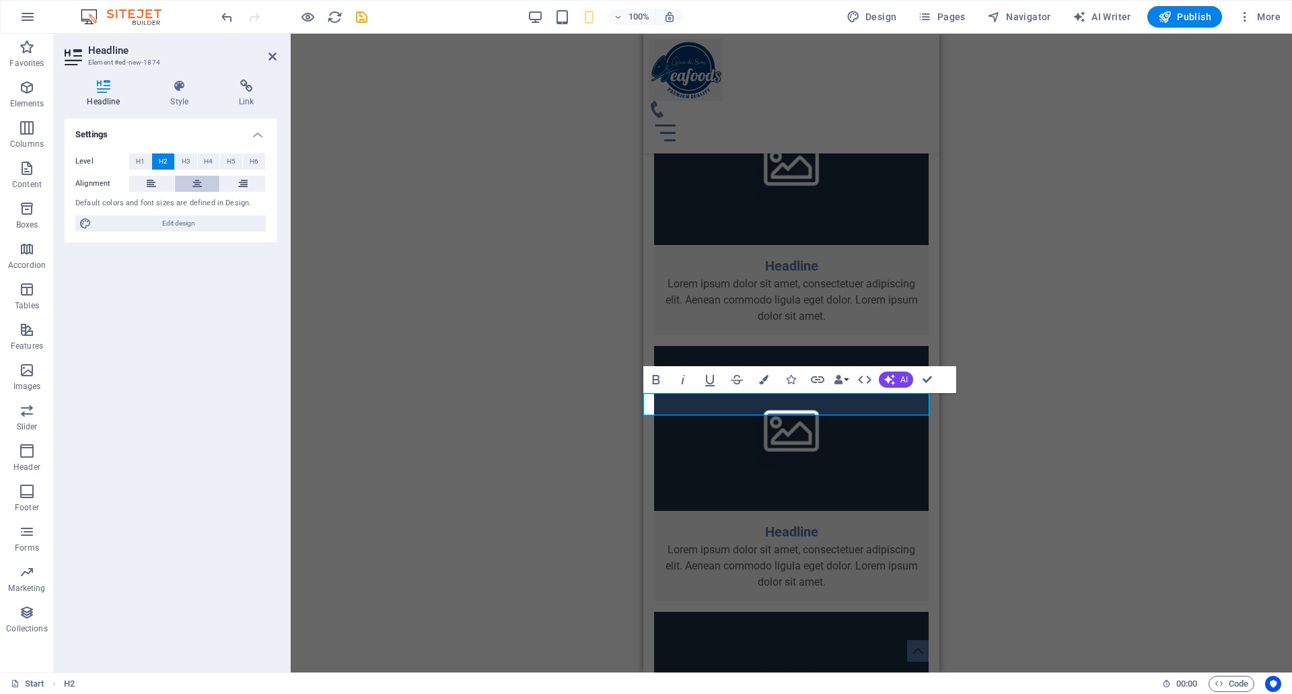
click at [192, 183] on button at bounding box center [197, 184] width 45 height 16
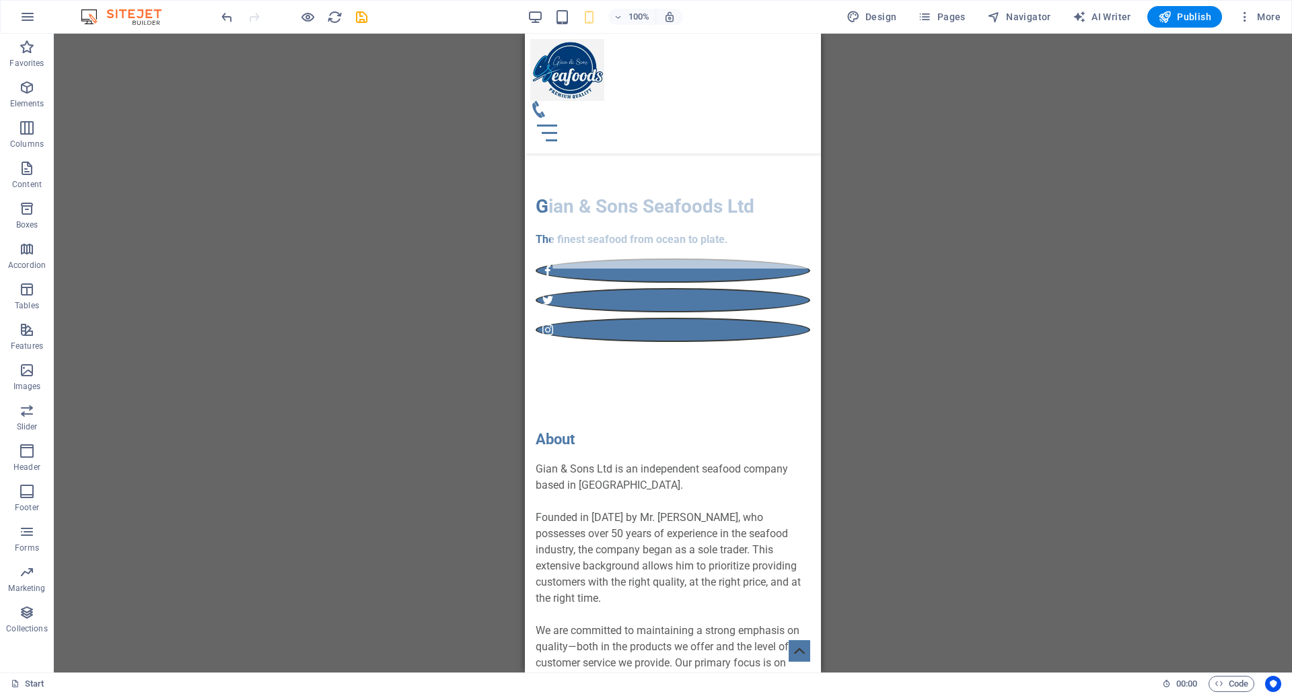
scroll to position [740, 0]
